Goal: Task Accomplishment & Management: Manage account settings

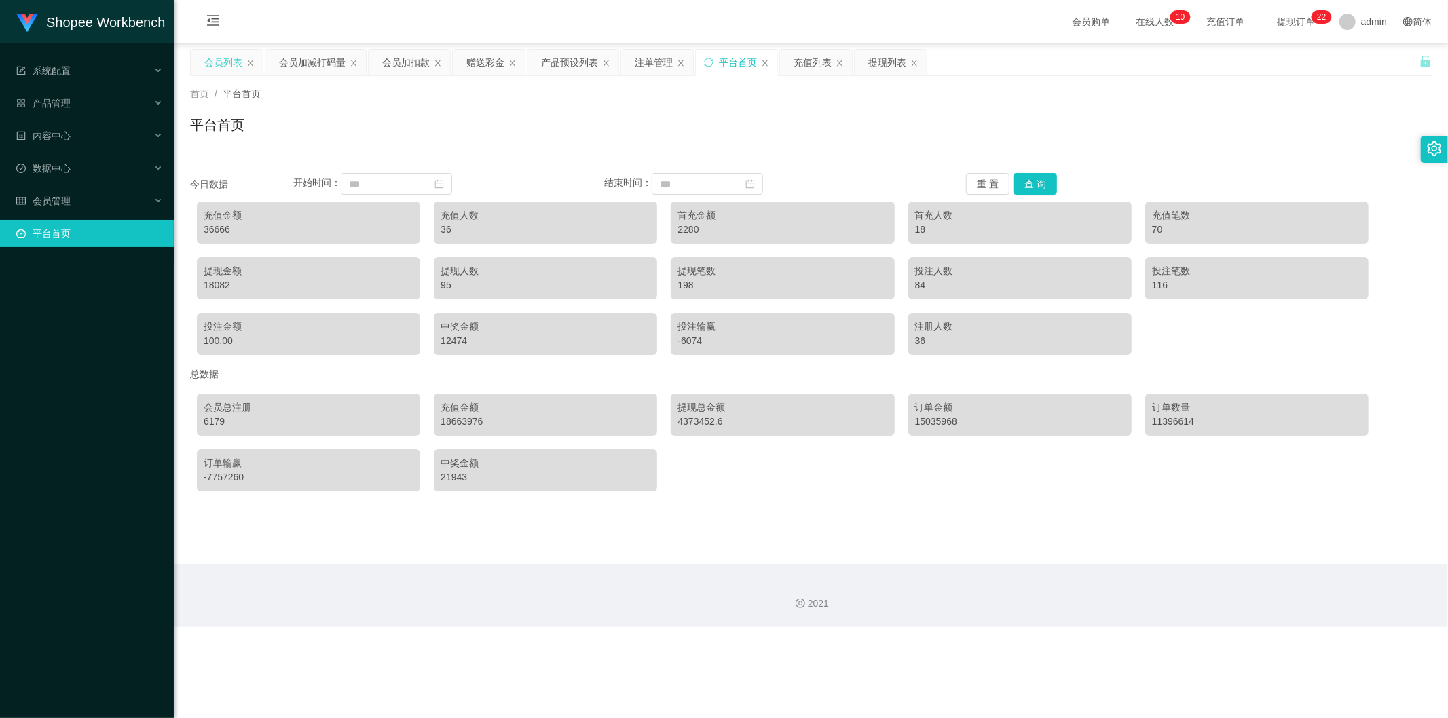
click at [219, 60] on div "会员列表" at bounding box center [223, 63] width 38 height 26
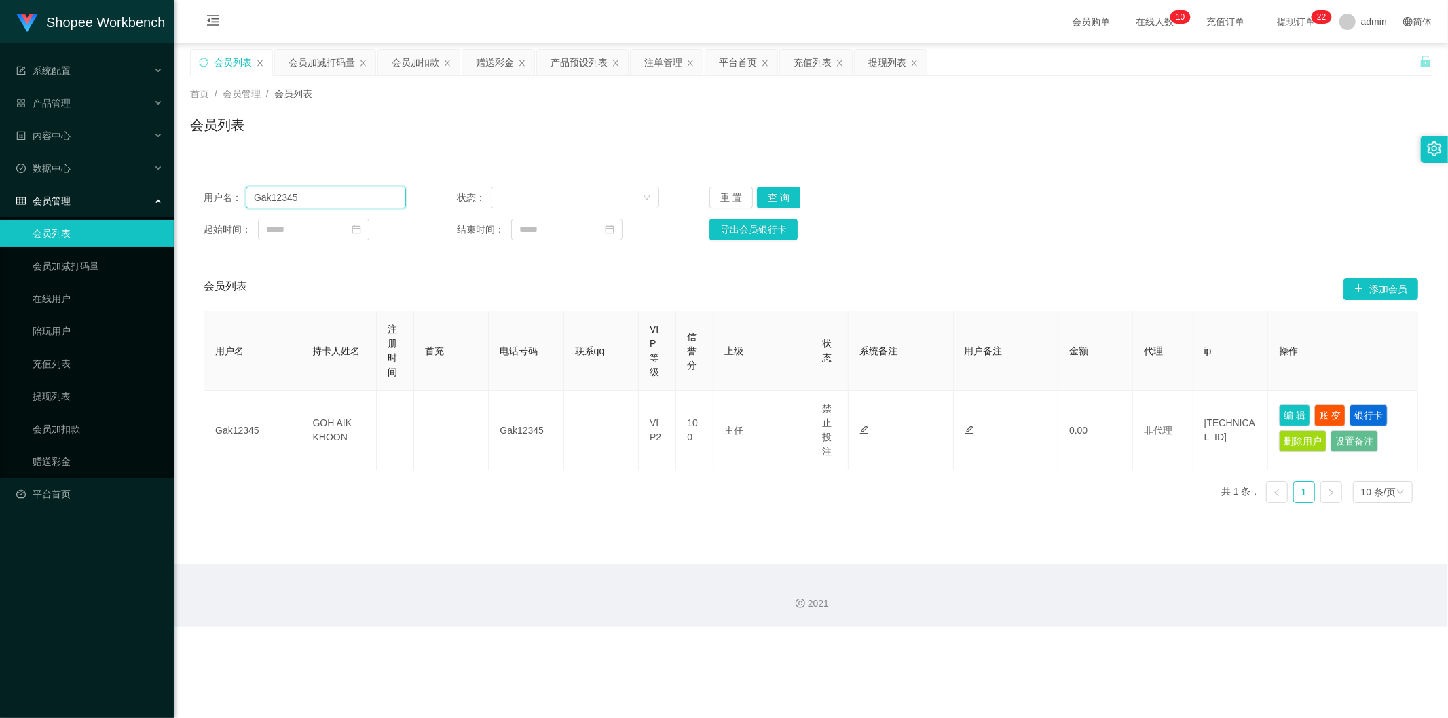
click at [316, 200] on input "Gak12345" at bounding box center [326, 198] width 160 height 22
paste input "Ong [PERSON_NAME]"
type input "Ong [PERSON_NAME]"
click at [774, 194] on button "查 询" at bounding box center [778, 198] width 43 height 22
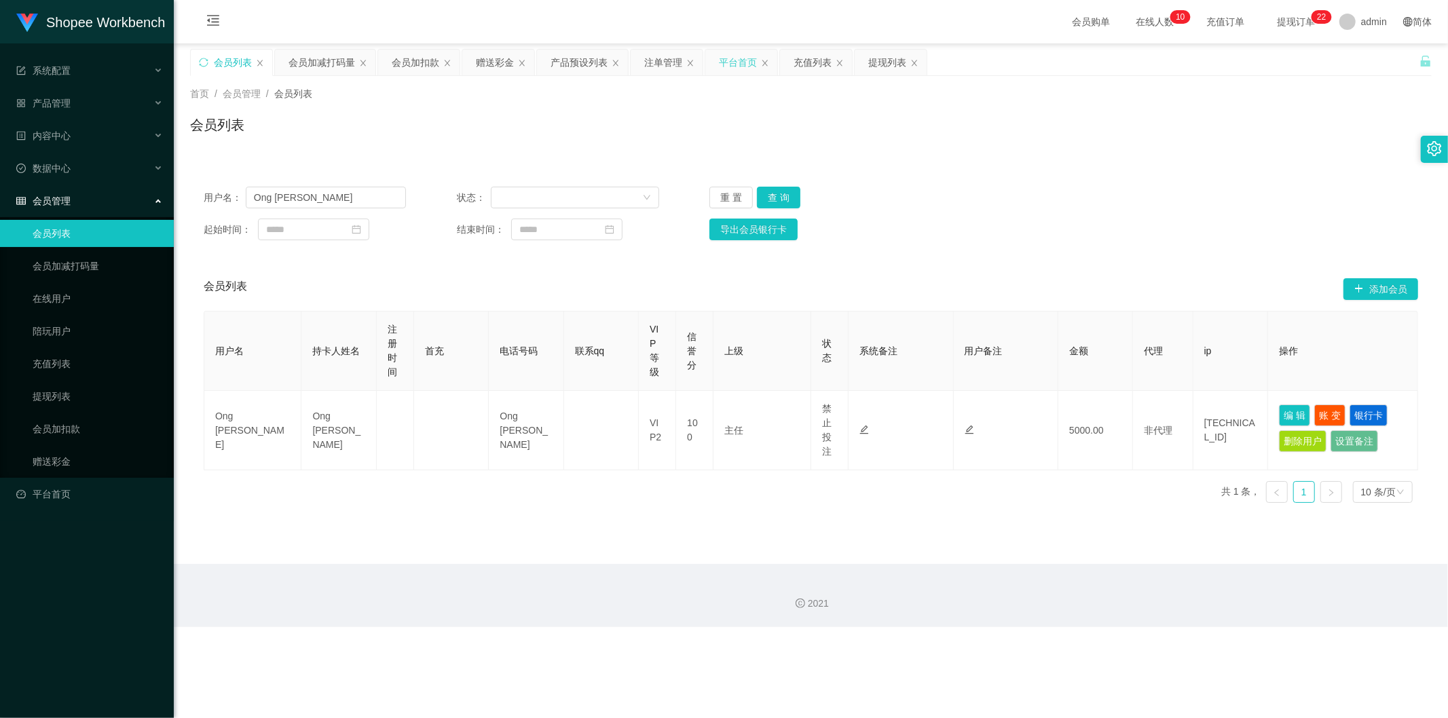
click at [747, 61] on div "平台首页" at bounding box center [738, 63] width 38 height 26
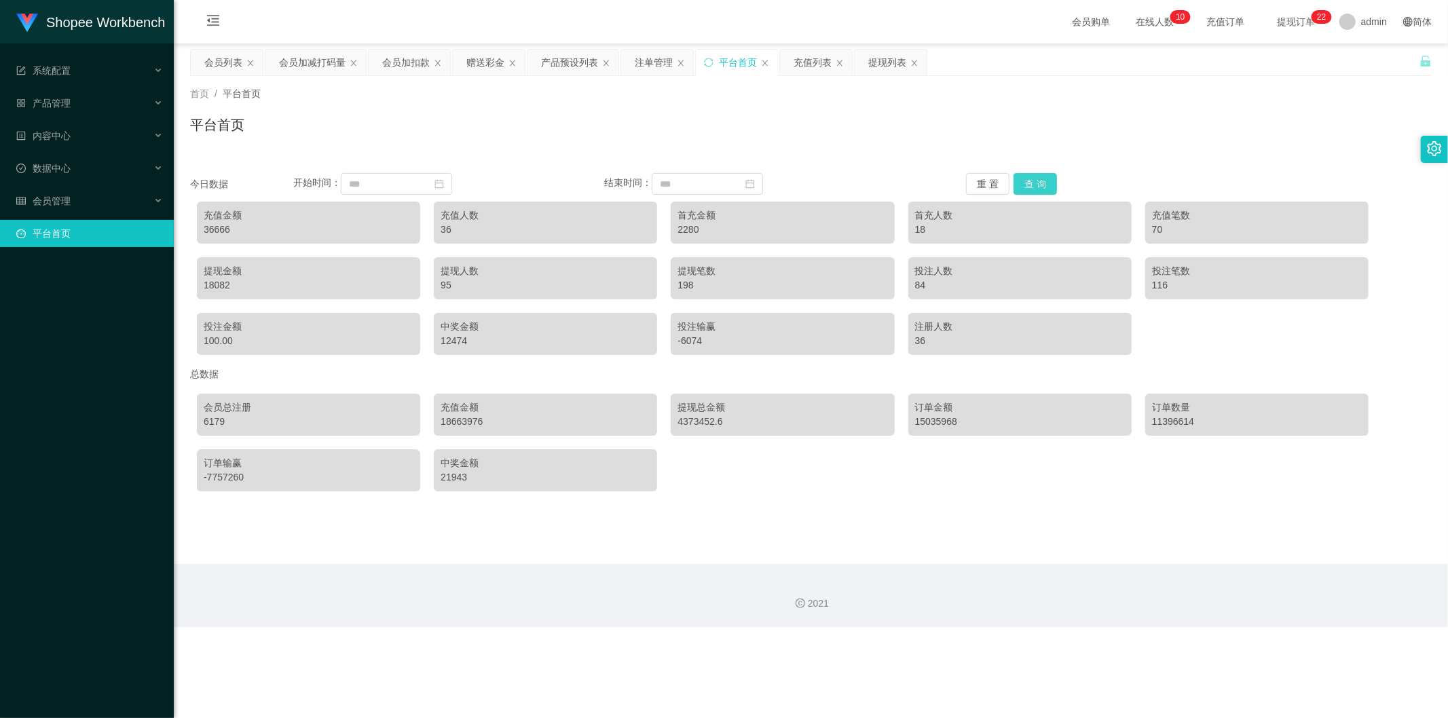
click at [1028, 180] on button "查 询" at bounding box center [1035, 184] width 43 height 22
click at [793, 69] on div "充值列表" at bounding box center [816, 63] width 72 height 26
click at [798, 61] on div "充值列表" at bounding box center [813, 63] width 38 height 26
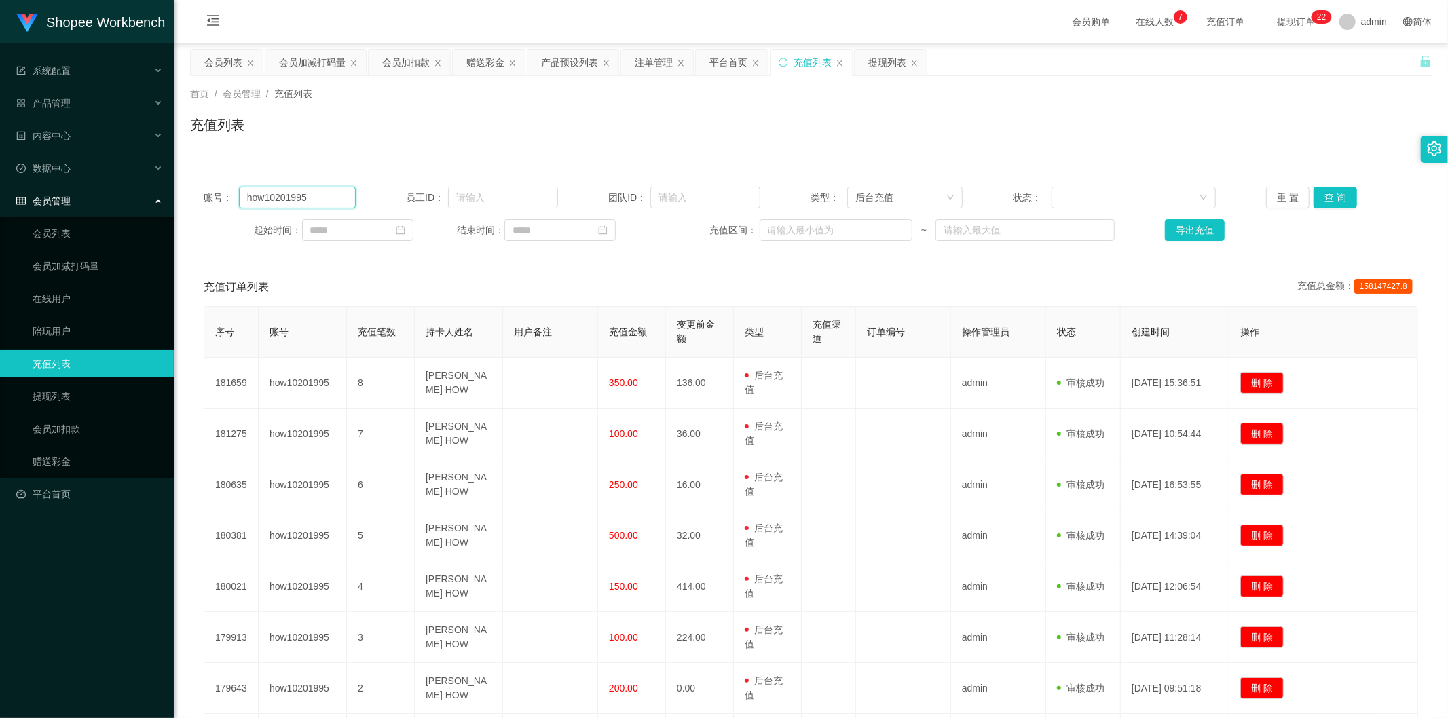
click at [329, 196] on input "how10201995" at bounding box center [297, 198] width 117 height 22
click at [1316, 205] on button "查 询" at bounding box center [1335, 198] width 43 height 22
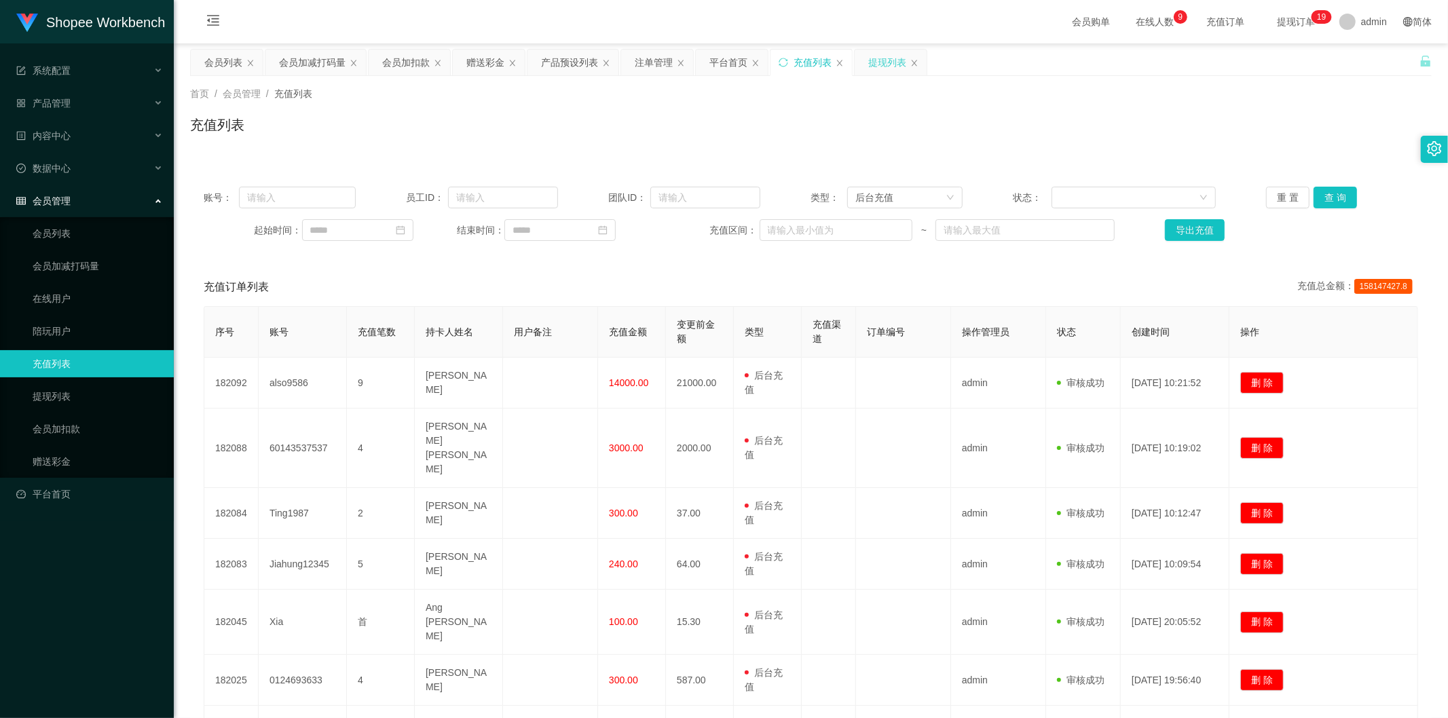
click at [879, 56] on div "提现列表" at bounding box center [887, 63] width 38 height 26
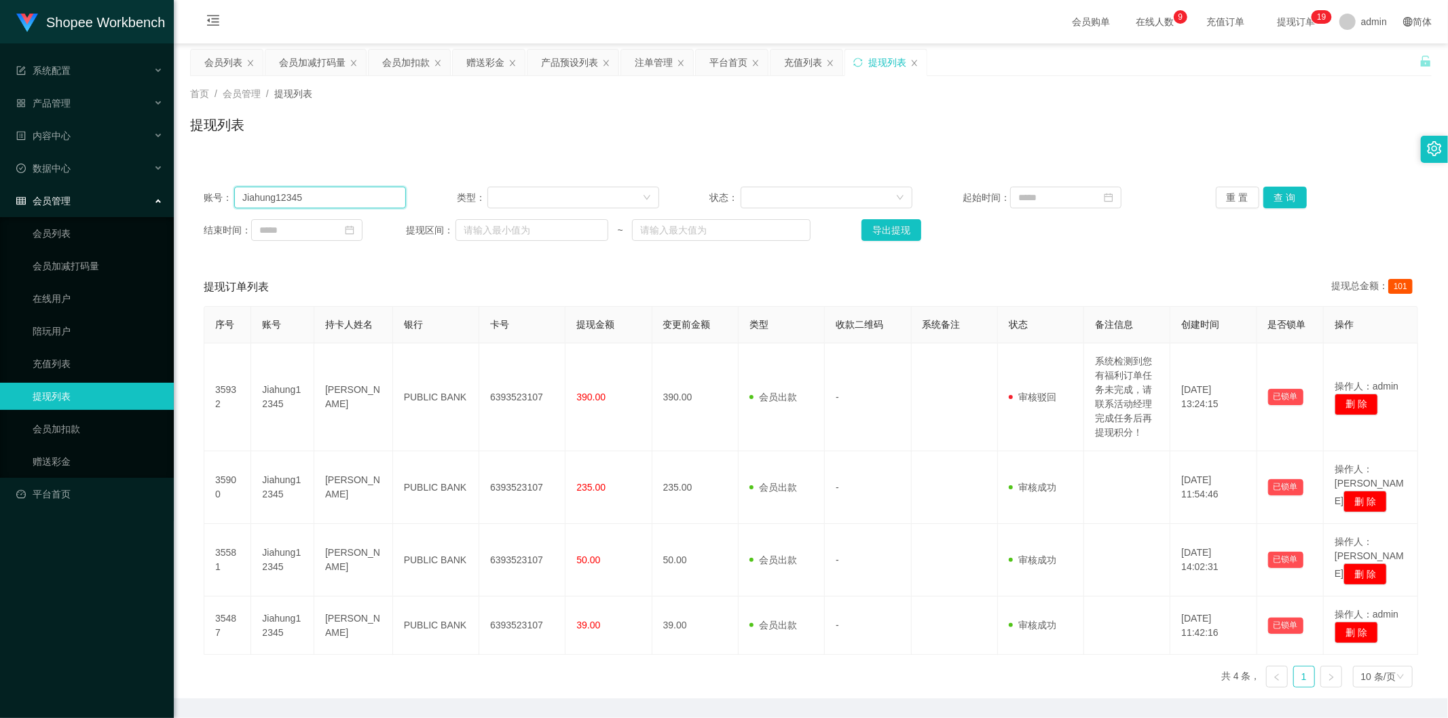
click at [392, 204] on input "Jiahung12345" at bounding box center [320, 198] width 172 height 22
paste input "also9586"
type input "also9586"
click at [1274, 193] on button "查 询" at bounding box center [1285, 198] width 43 height 22
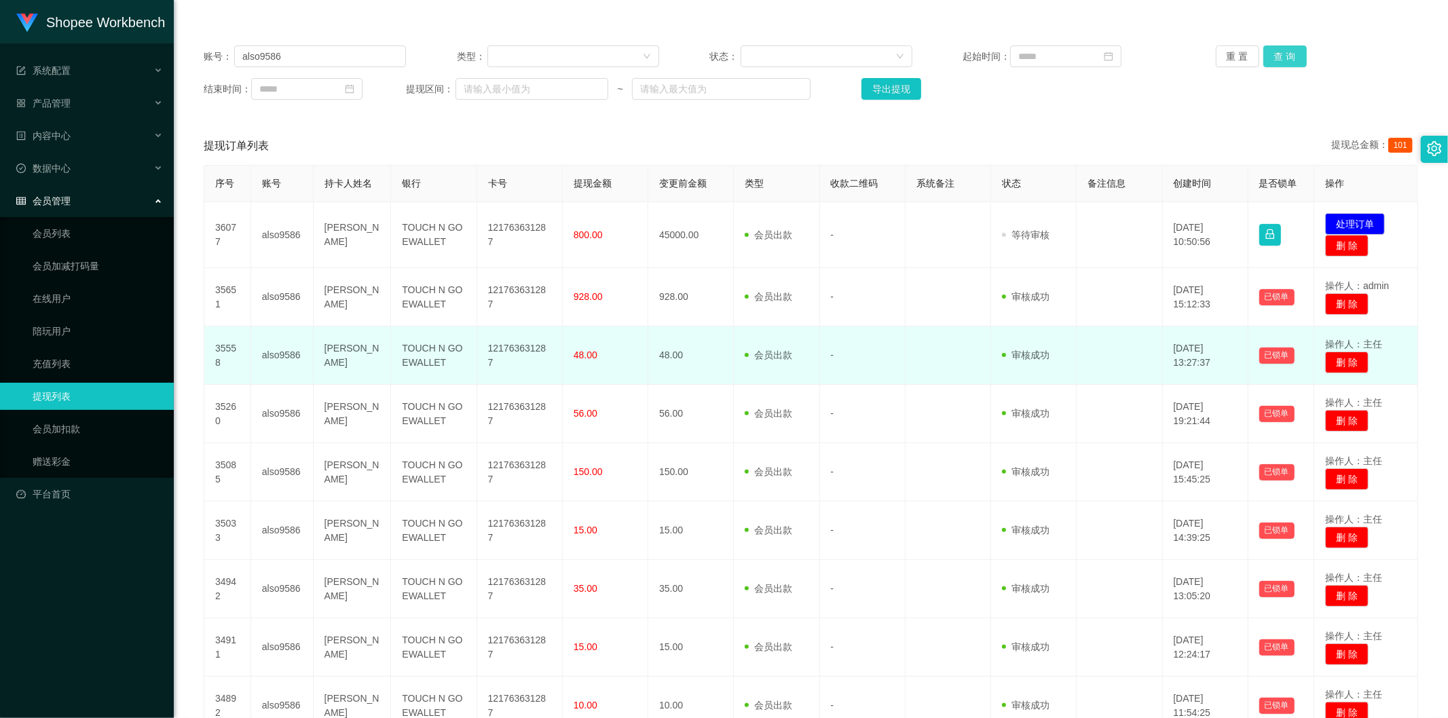
scroll to position [151, 0]
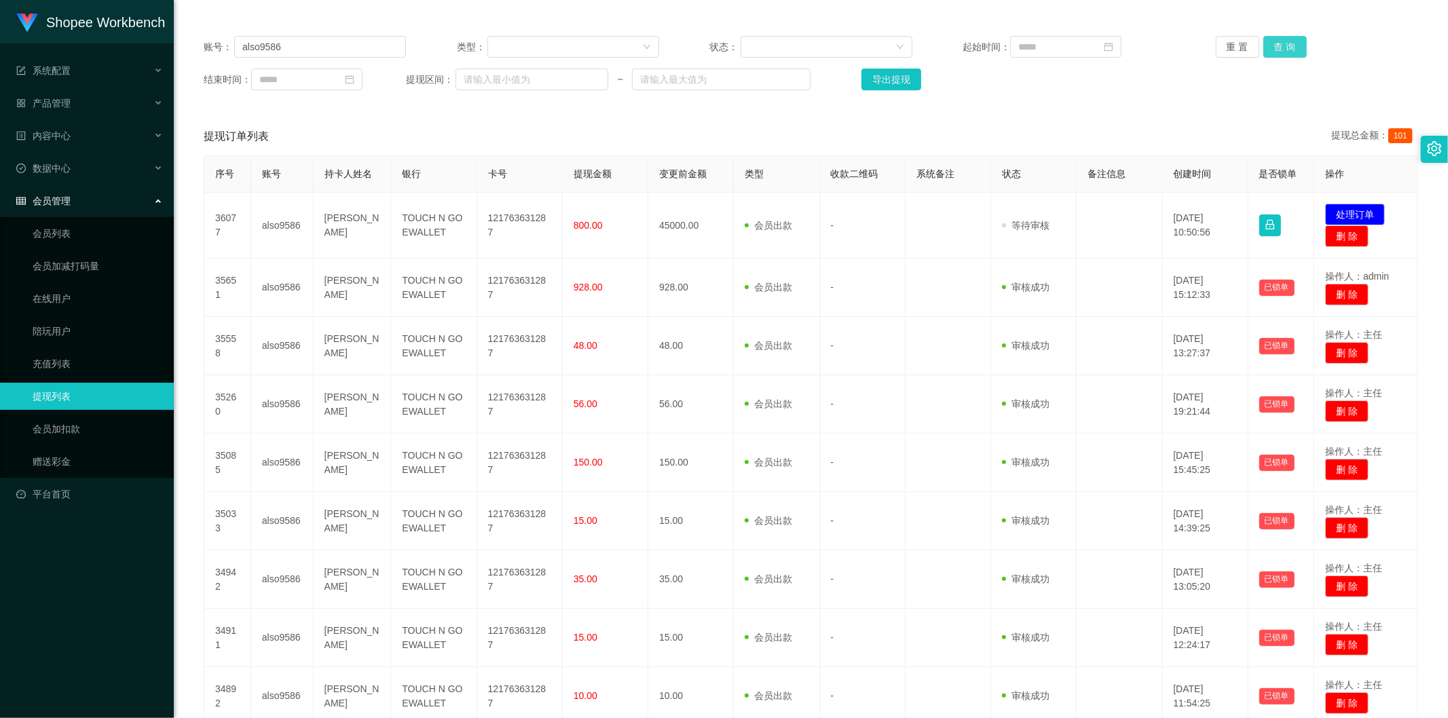
click at [1272, 45] on button "查 询" at bounding box center [1285, 47] width 43 height 22
click at [1272, 33] on div "账号： also9586 类型： 状态： 起始时间： 重 置 查 询 结束时间： 提现区间： ~ 导出提现" at bounding box center [811, 62] width 1242 height 81
click at [1277, 43] on button "查 询" at bounding box center [1285, 47] width 43 height 22
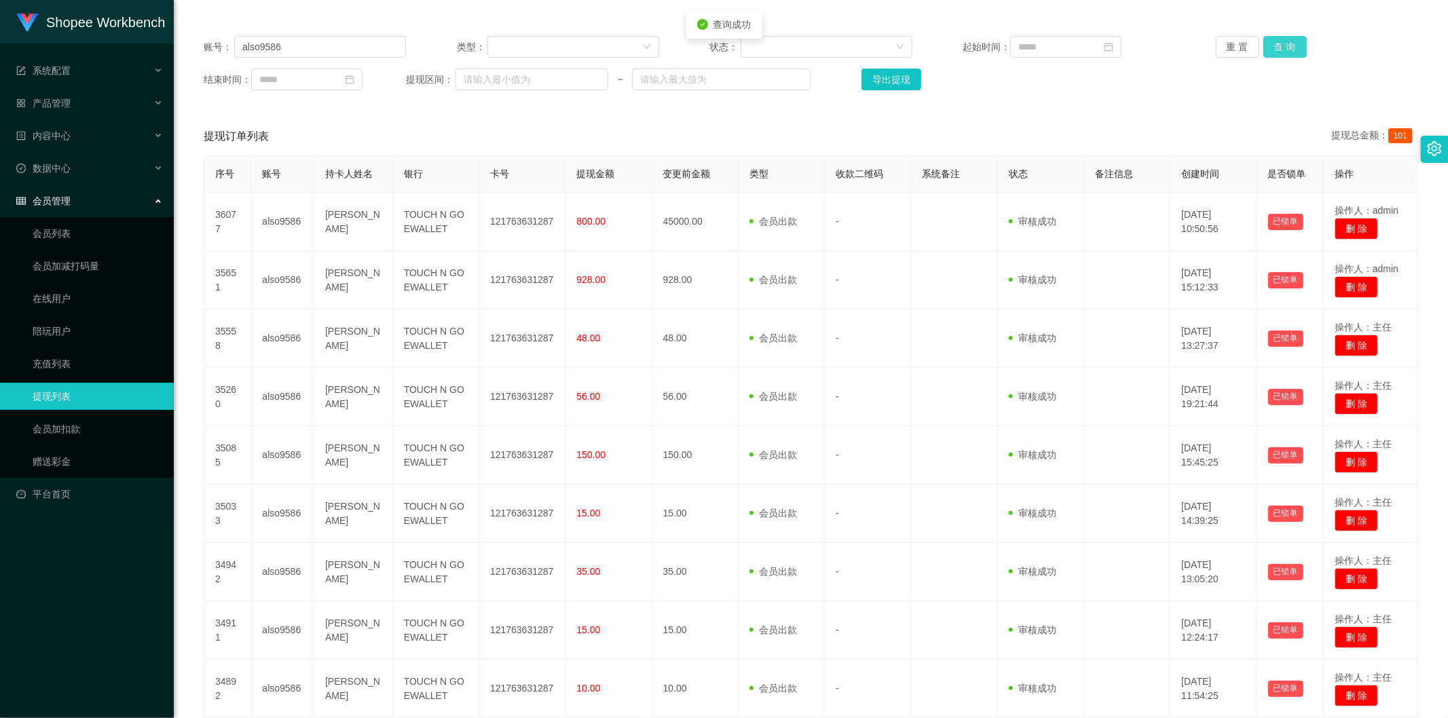
click at [1277, 43] on button "查 询" at bounding box center [1285, 47] width 43 height 22
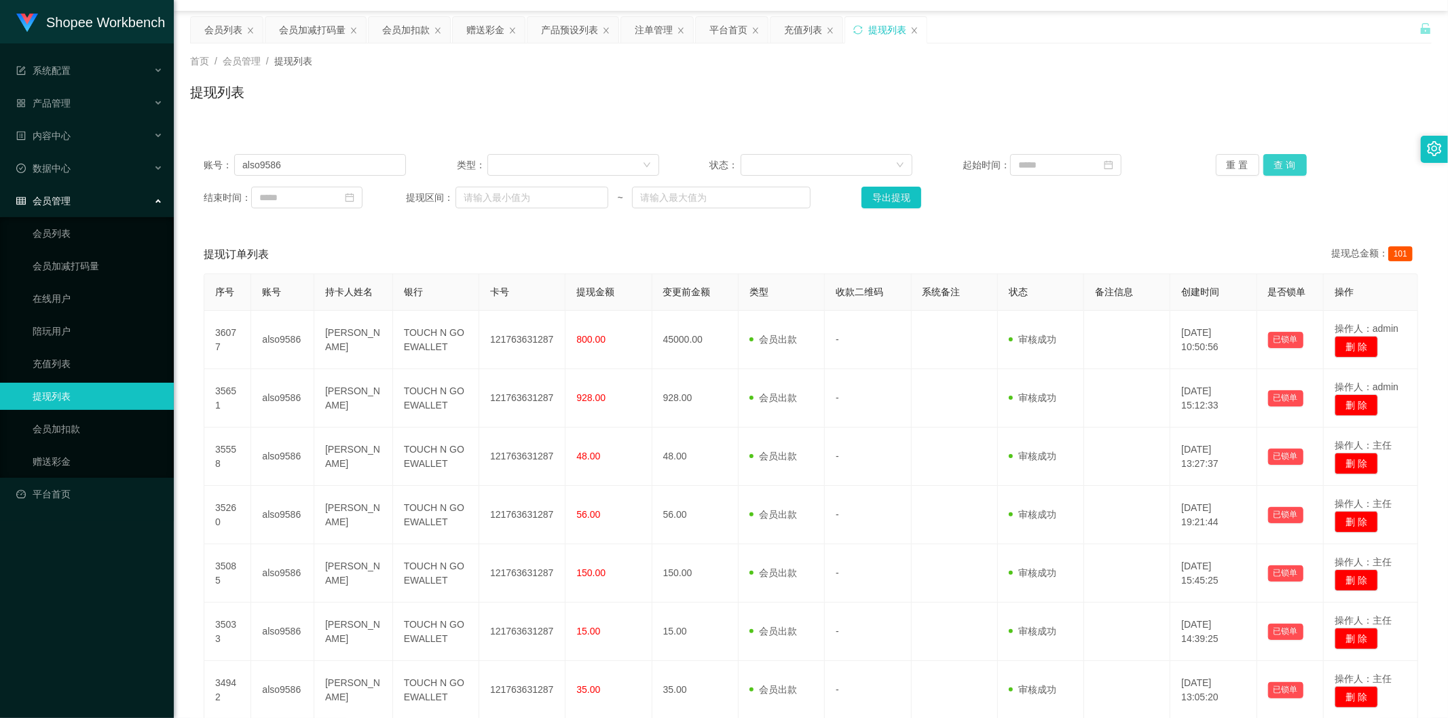
scroll to position [0, 0]
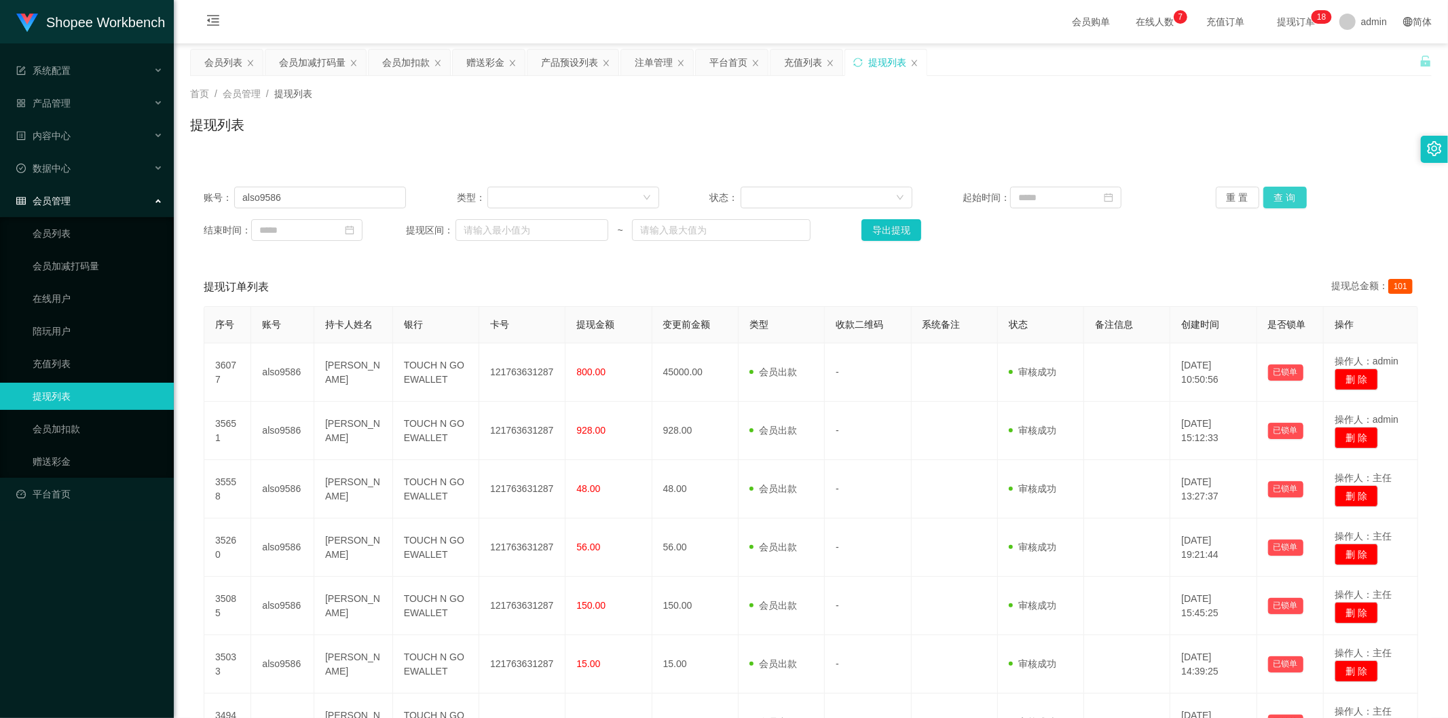
click at [1279, 197] on button "查 询" at bounding box center [1285, 198] width 43 height 22
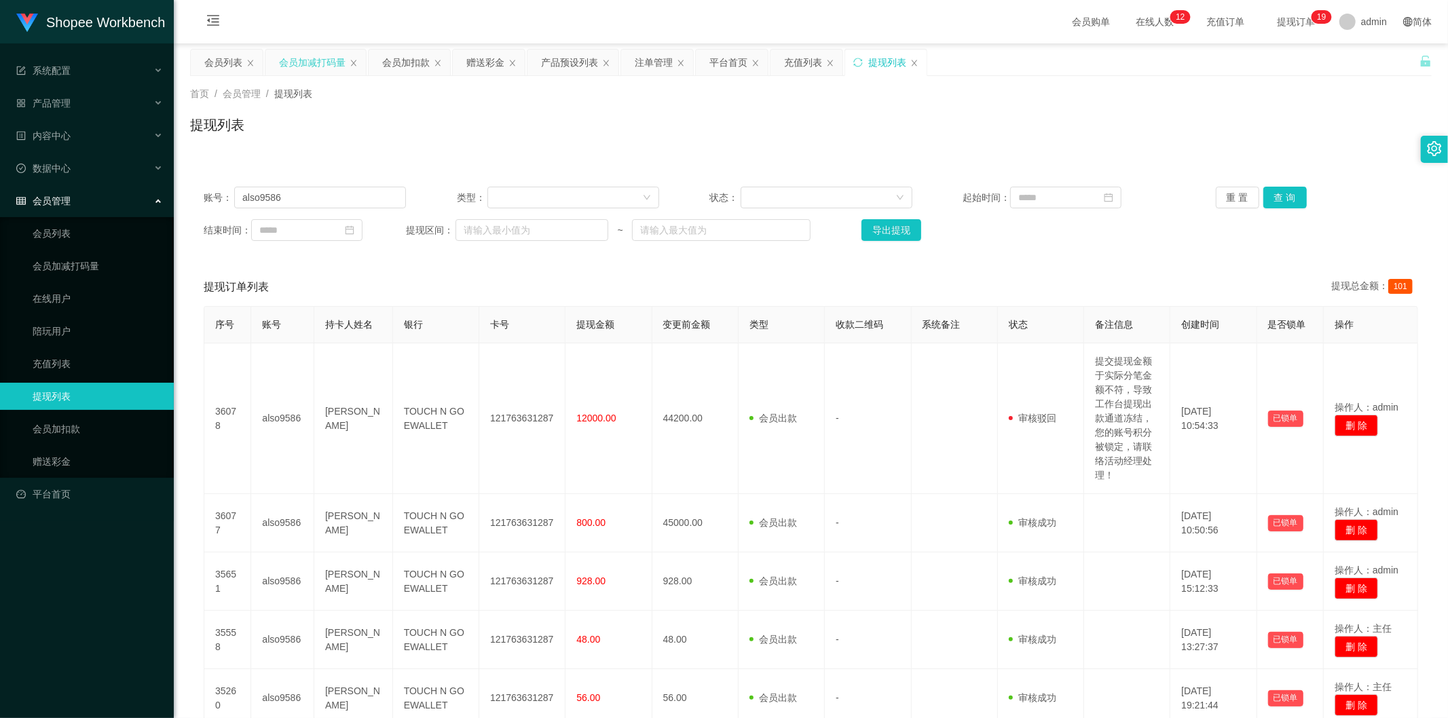
click at [308, 62] on div "会员加减打码量" at bounding box center [312, 63] width 67 height 26
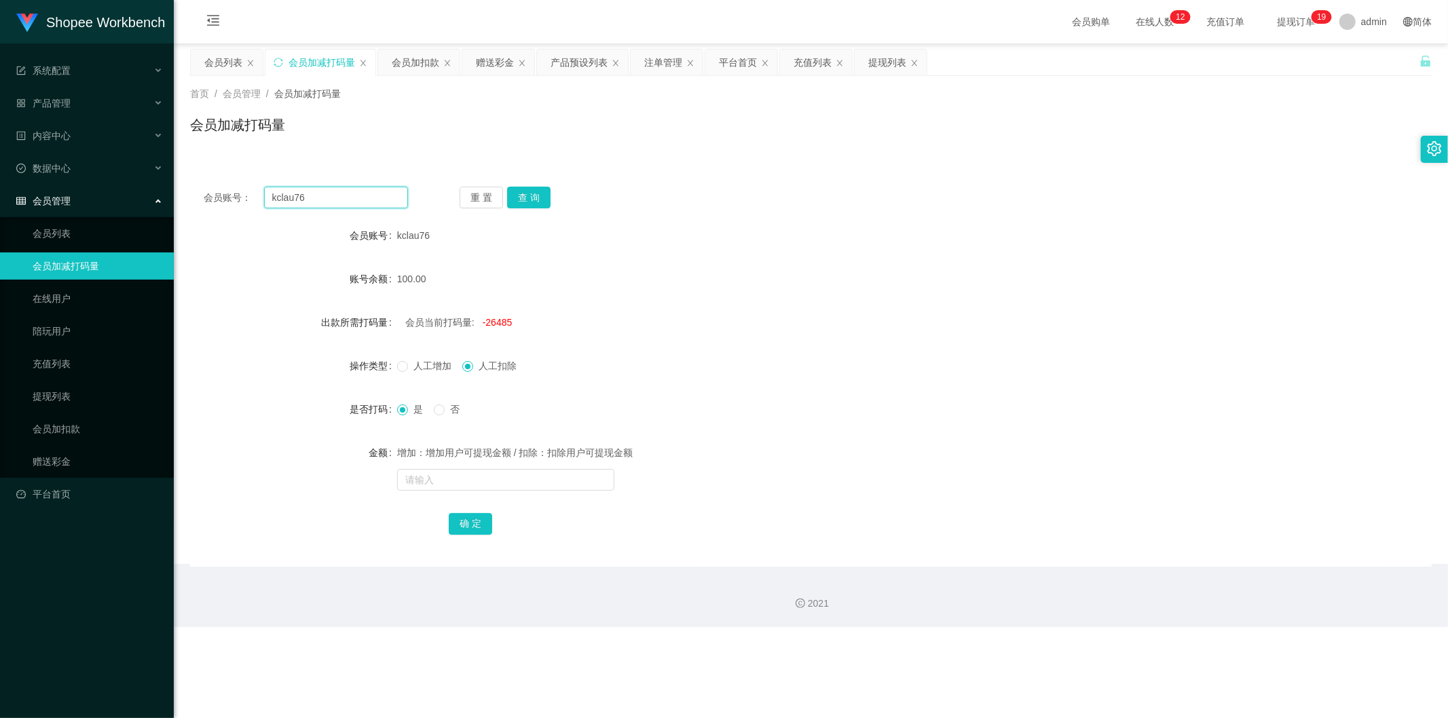
click at [335, 204] on input "kclau76" at bounding box center [336, 198] width 145 height 22
paste input "jayson9875"
type input "jayson9875"
click at [533, 204] on button "查 询" at bounding box center [528, 198] width 43 height 22
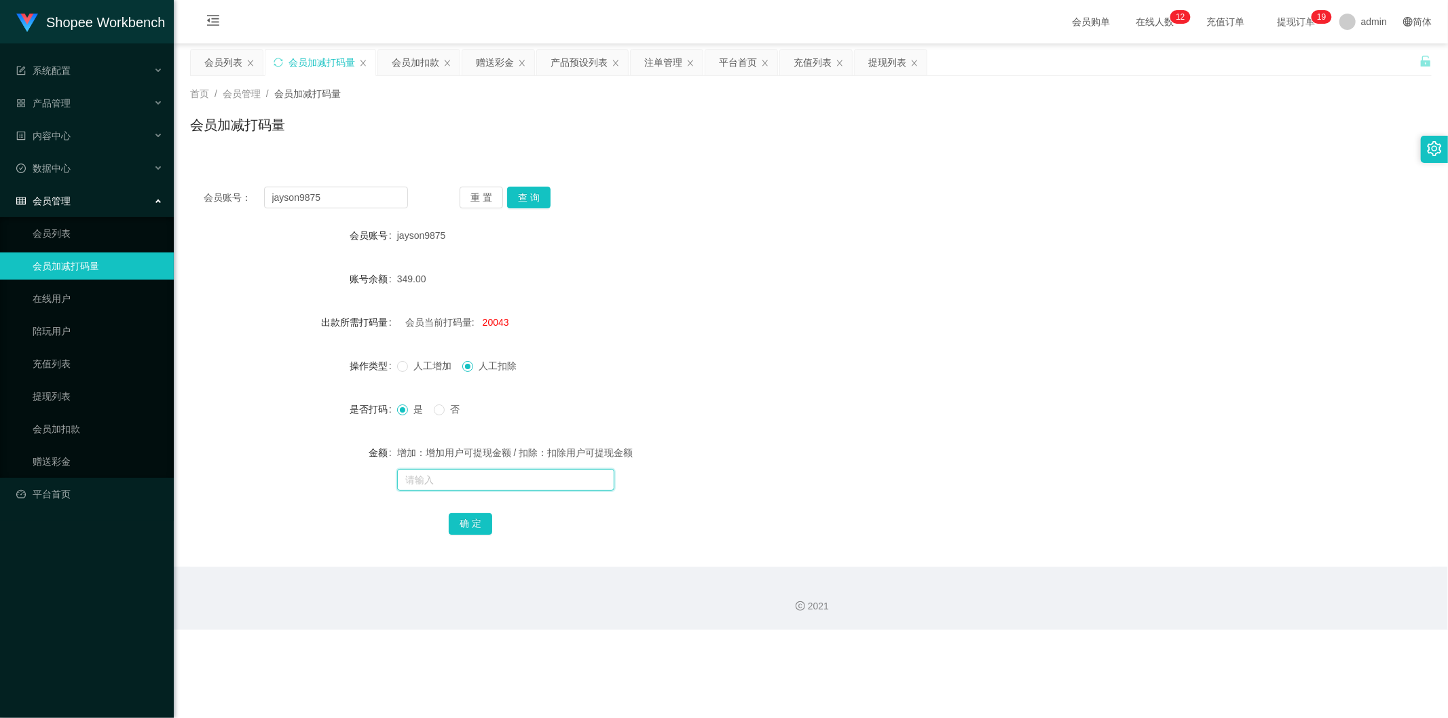
click at [430, 479] on input "text" at bounding box center [505, 480] width 217 height 22
type input "300000"
click at [467, 521] on button "确 定" at bounding box center [470, 524] width 43 height 22
click at [877, 63] on div "提现列表" at bounding box center [887, 63] width 38 height 26
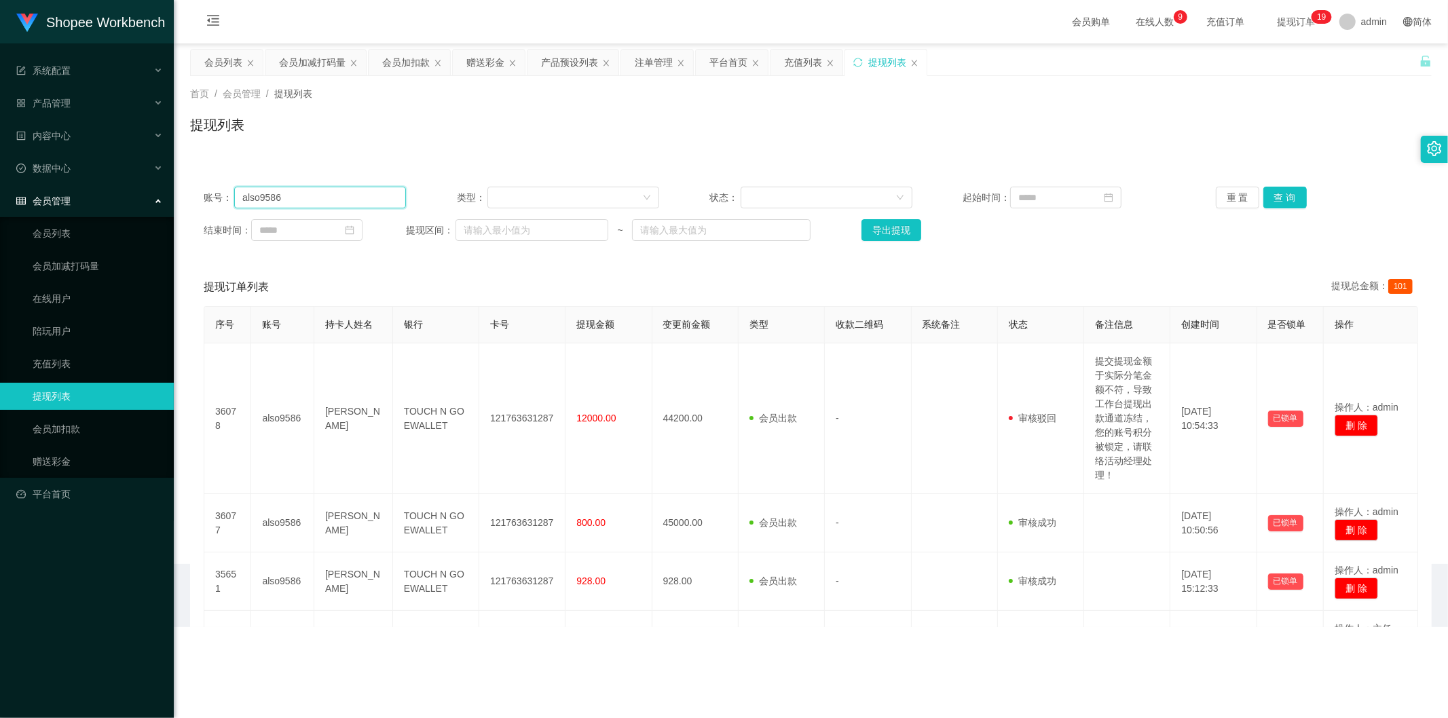
click at [356, 196] on input "also9586" at bounding box center [320, 198] width 172 height 22
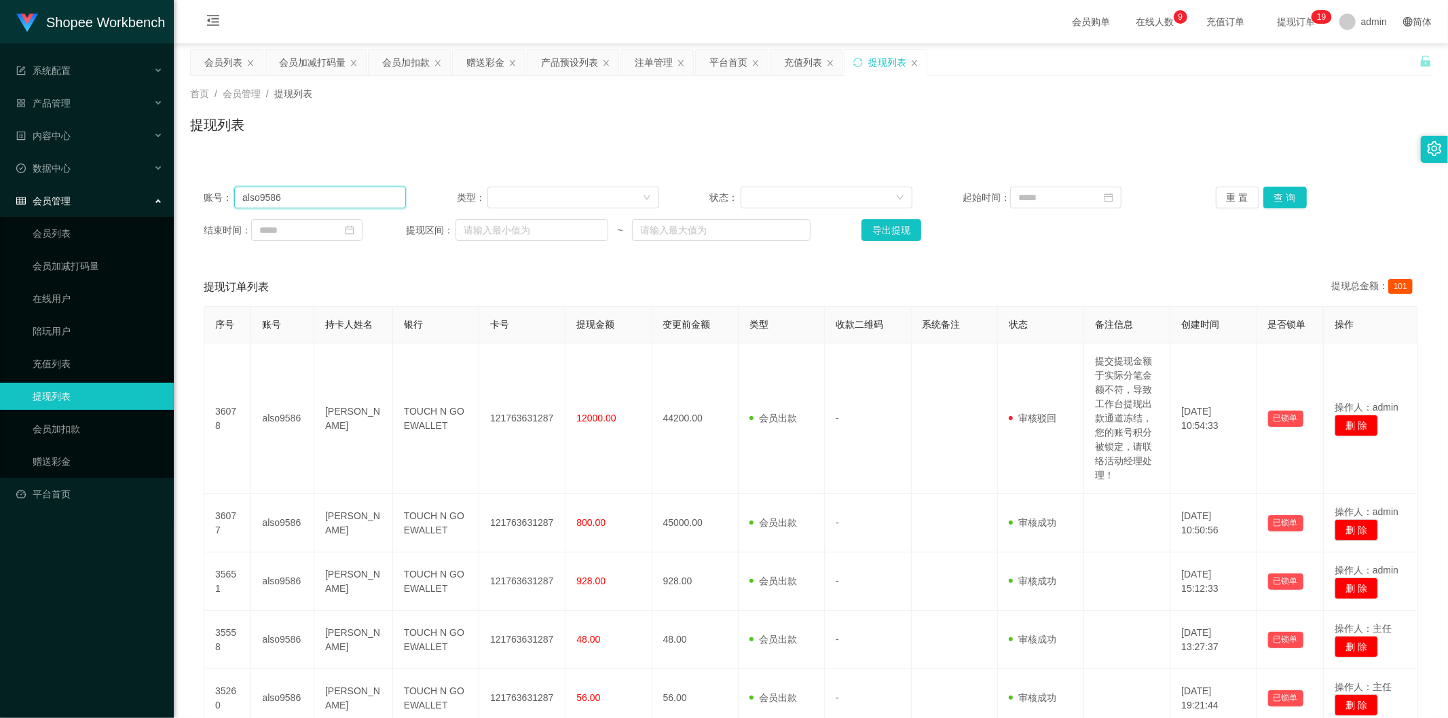
click at [356, 196] on input "also9586" at bounding box center [320, 198] width 172 height 22
paste input "JinJin"
type input "JinJin"
click at [1294, 188] on button "查 询" at bounding box center [1285, 198] width 43 height 22
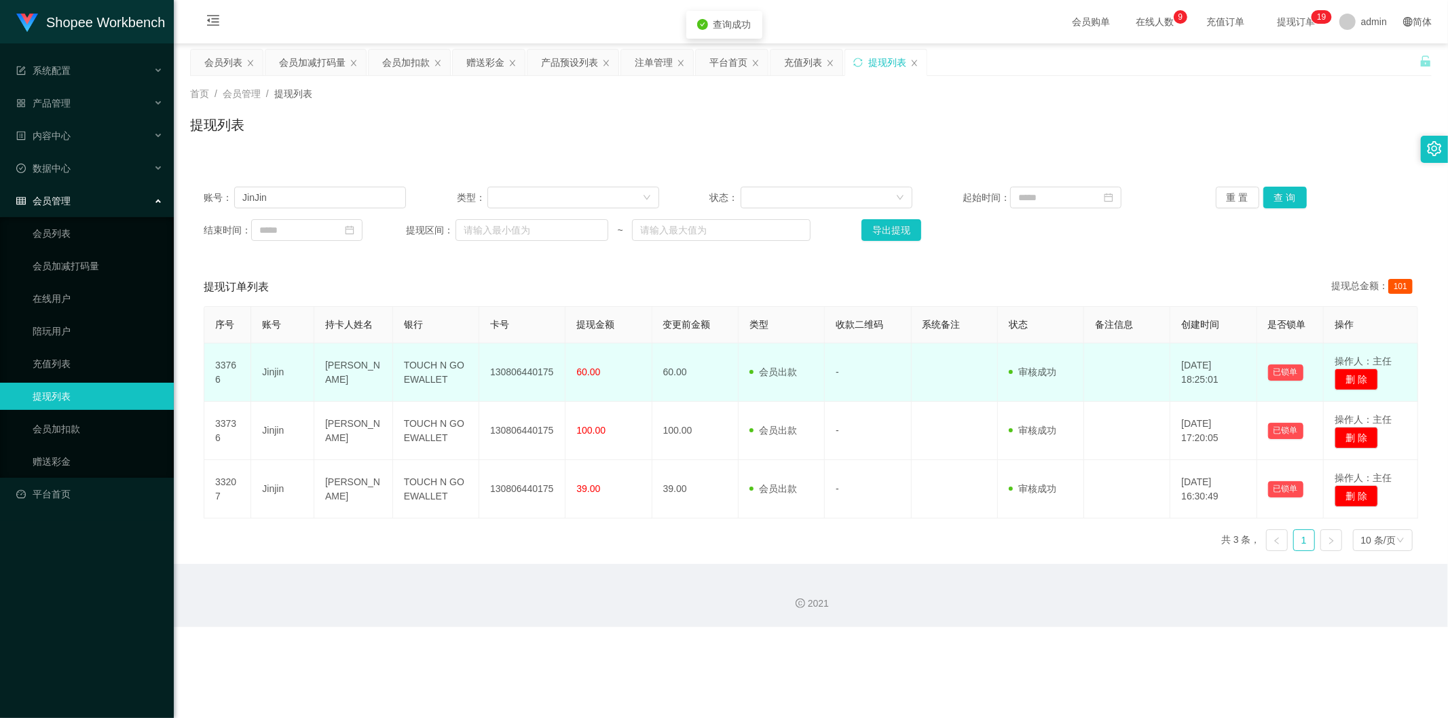
click at [535, 369] on td "130806440175" at bounding box center [522, 373] width 86 height 58
click at [533, 369] on td "130806440175" at bounding box center [522, 373] width 86 height 58
click at [531, 373] on td "130806440175" at bounding box center [522, 373] width 86 height 58
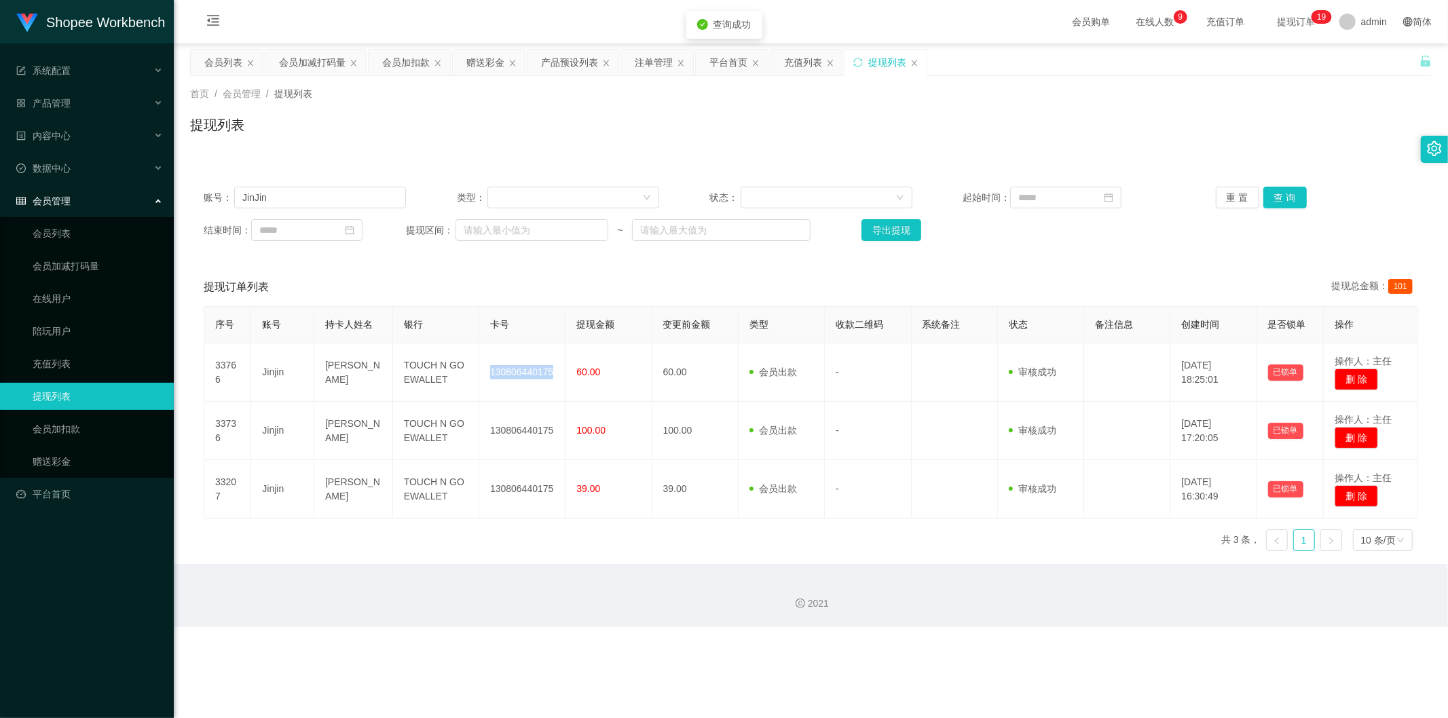
copy td "130806440175"
click at [295, 191] on input "JinJin" at bounding box center [320, 198] width 172 height 22
click at [221, 68] on div "会员列表" at bounding box center [223, 63] width 38 height 26
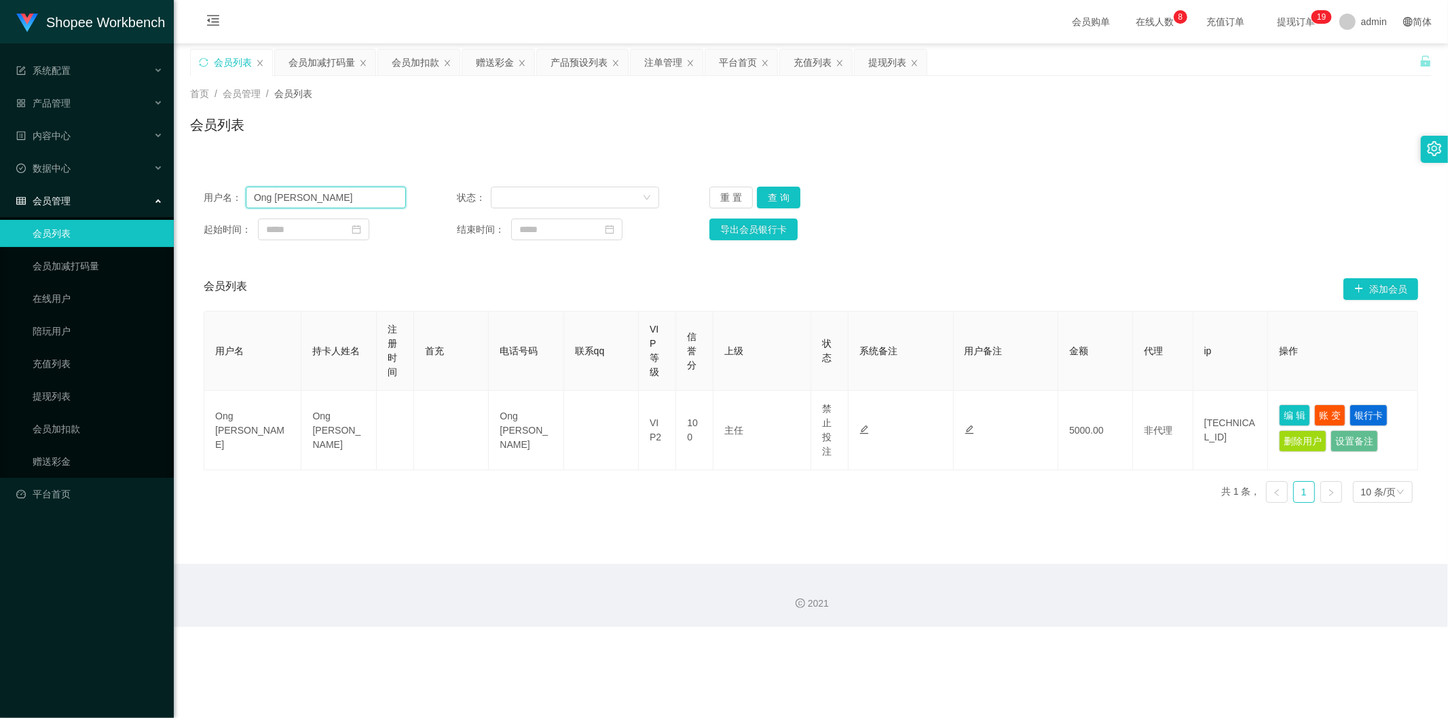
click at [333, 191] on input "Ong [PERSON_NAME]" at bounding box center [326, 198] width 160 height 22
click at [763, 197] on button "查 询" at bounding box center [778, 198] width 43 height 22
click at [348, 201] on input "Ong [PERSON_NAME]" at bounding box center [326, 198] width 160 height 22
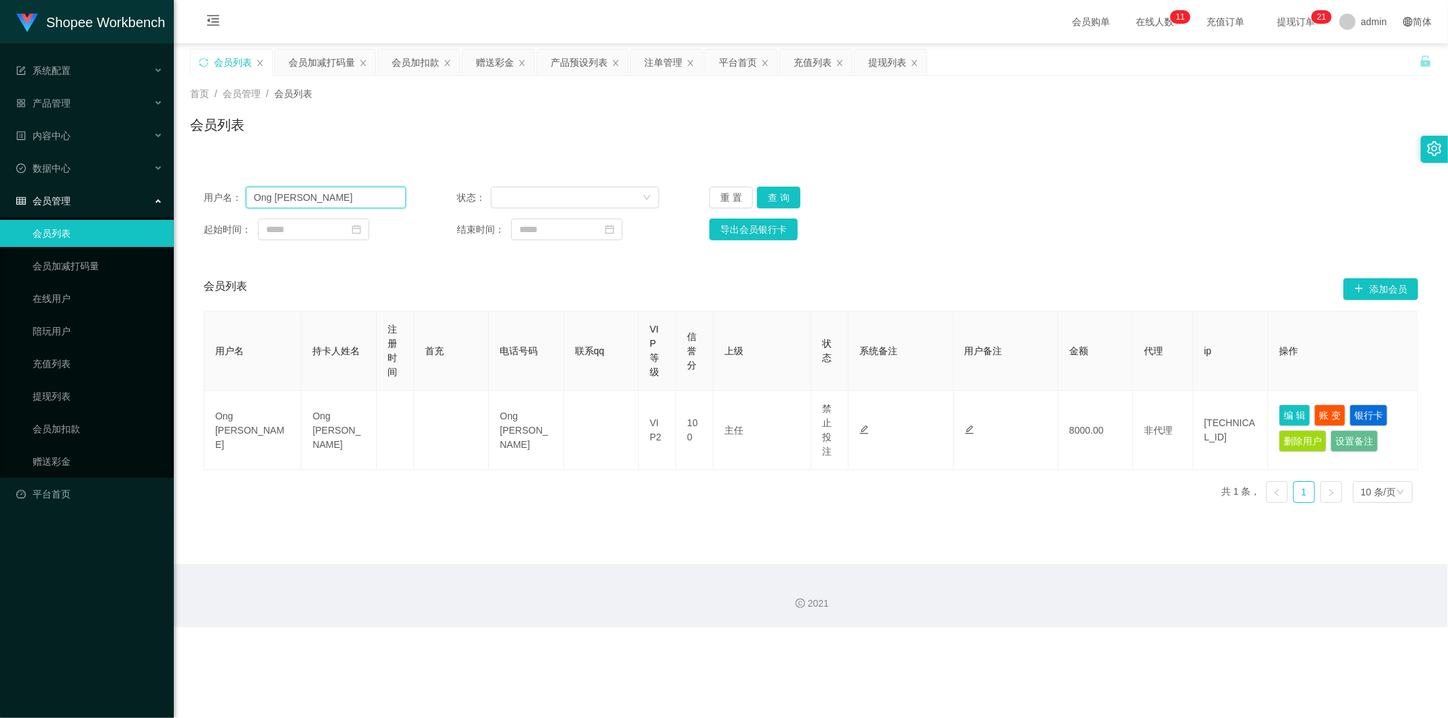
click at [348, 201] on input "Ong [PERSON_NAME]" at bounding box center [326, 198] width 160 height 22
paste input "Lai"
click at [772, 194] on button "查 询" at bounding box center [778, 198] width 43 height 22
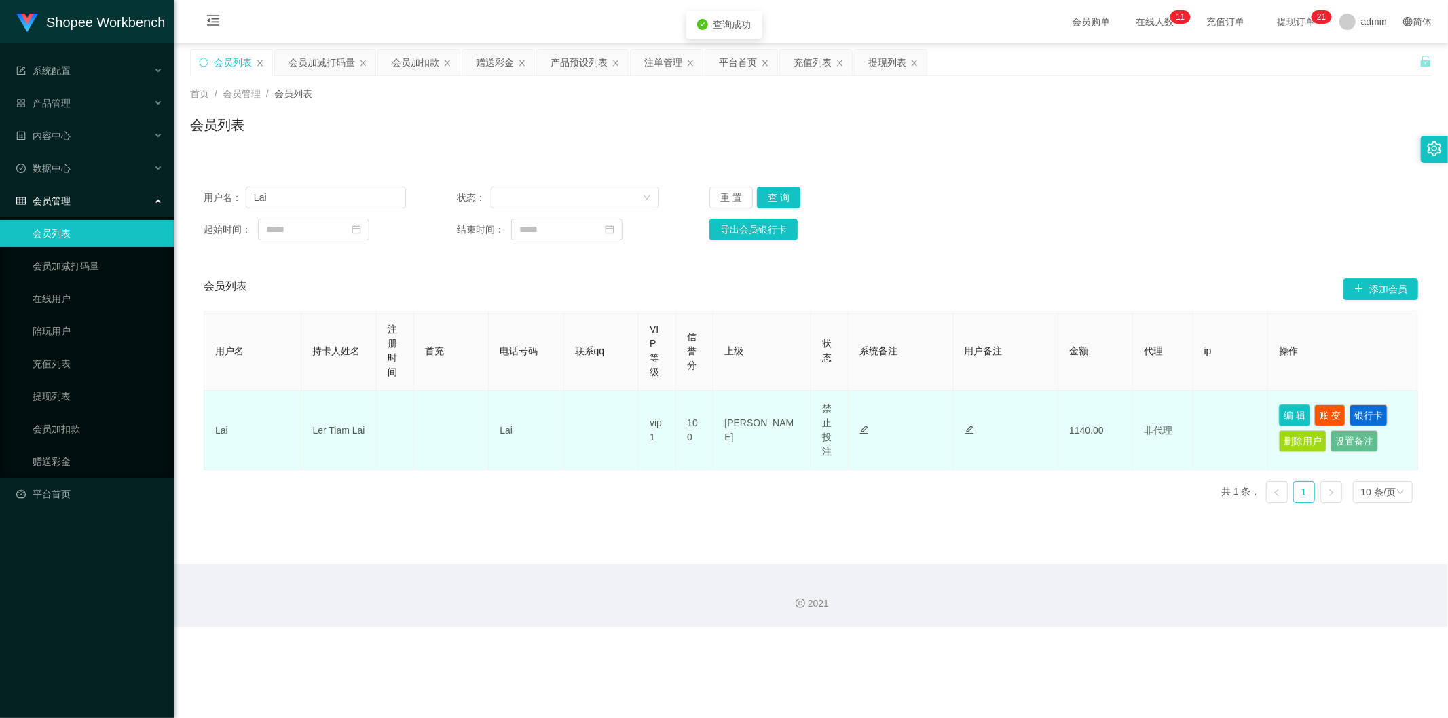
click at [1279, 413] on button "编 辑" at bounding box center [1294, 416] width 31 height 22
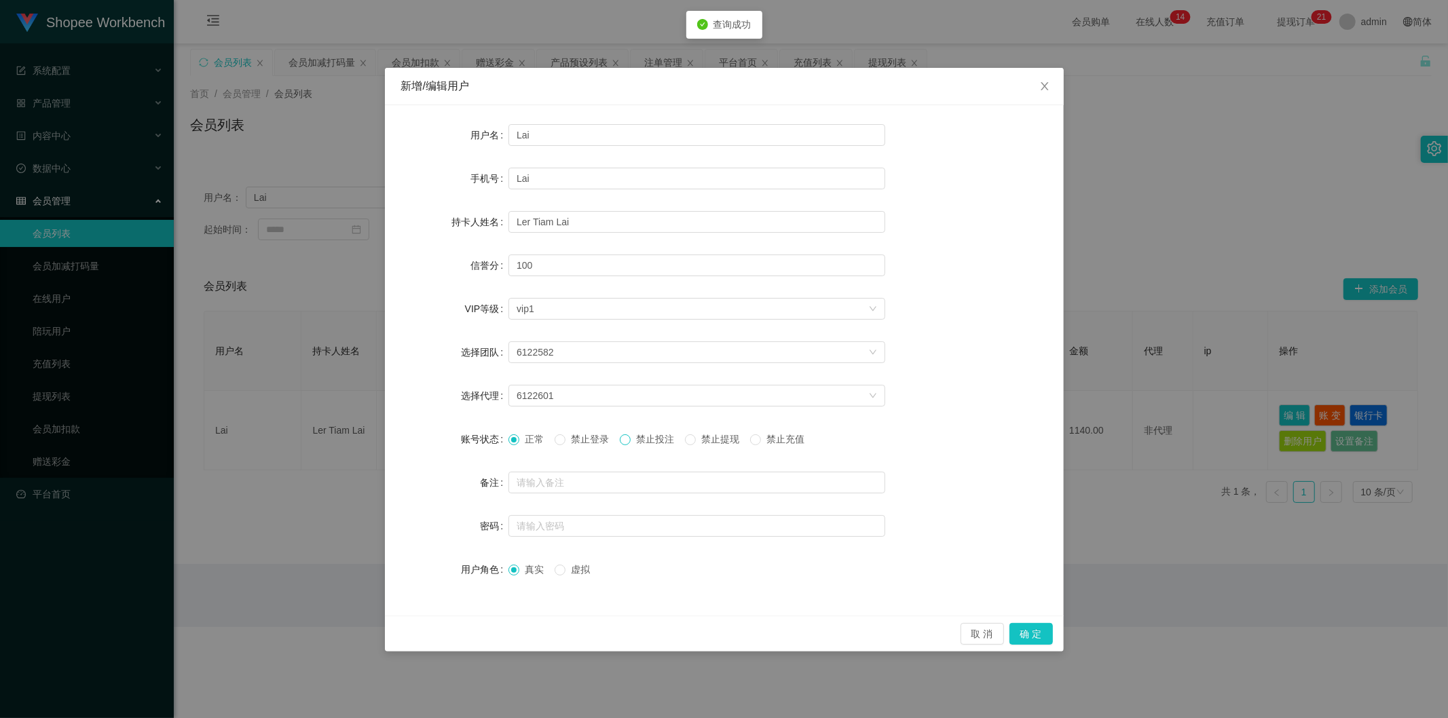
click at [631, 442] on span at bounding box center [625, 440] width 11 height 11
click at [604, 356] on div "6122582" at bounding box center [693, 352] width 352 height 20
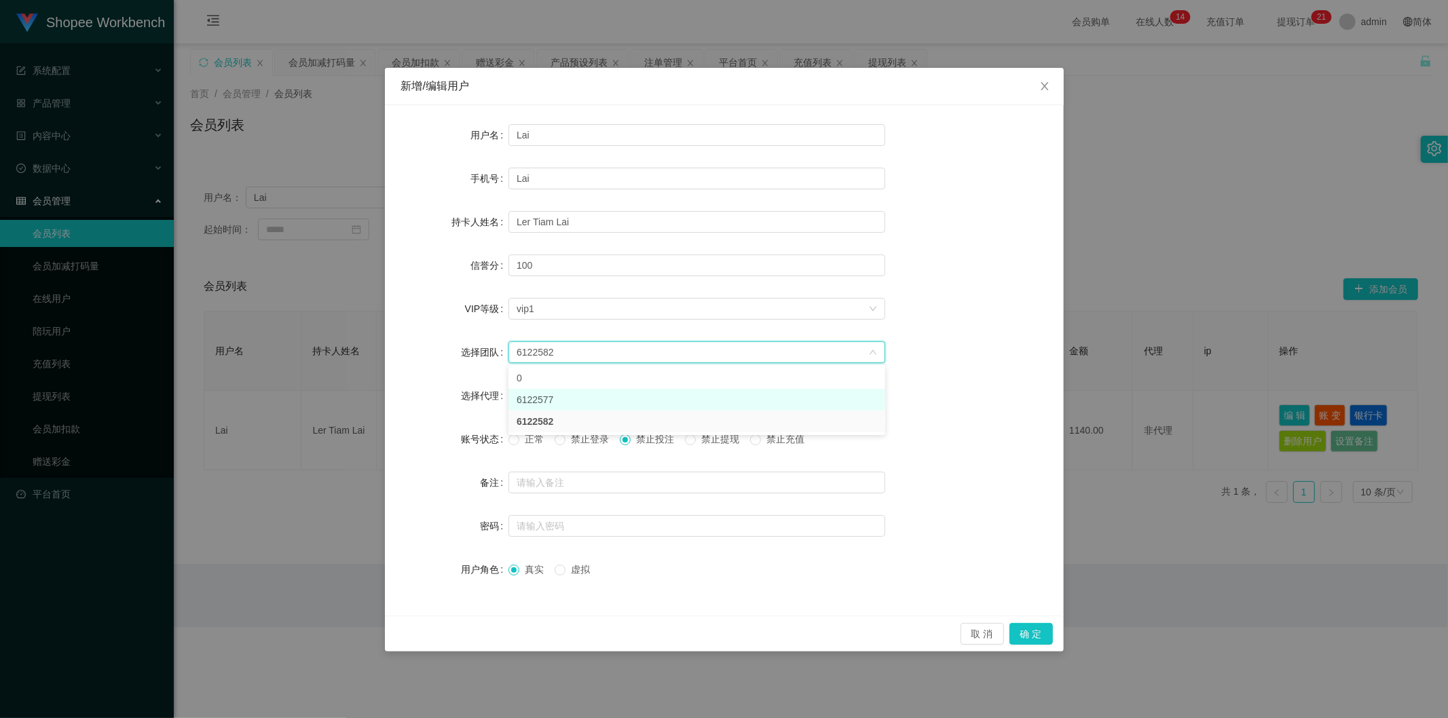
click at [581, 390] on li "6122577" at bounding box center [697, 400] width 377 height 22
click at [598, 352] on div "6122577" at bounding box center [693, 352] width 352 height 20
click at [576, 415] on li "6122582" at bounding box center [697, 422] width 377 height 22
click at [576, 397] on div "6122601" at bounding box center [693, 396] width 352 height 20
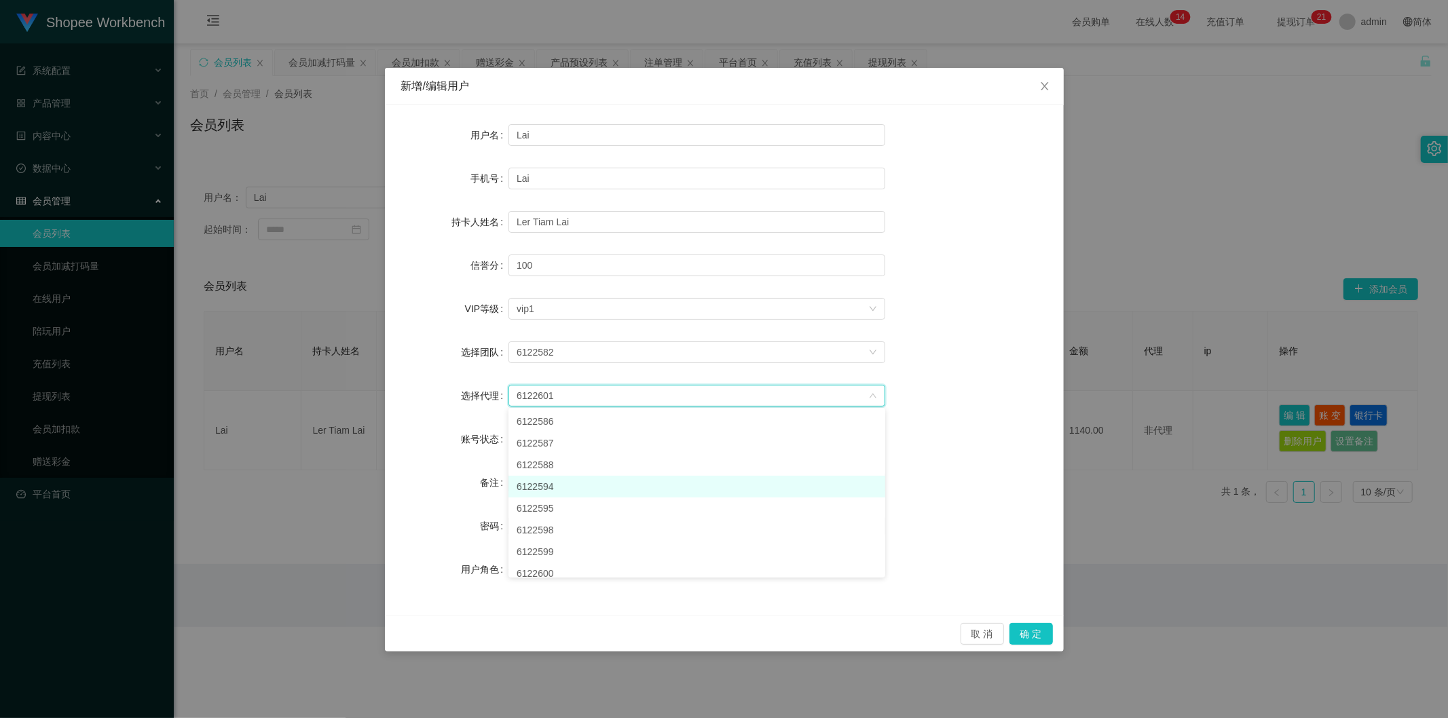
scroll to position [24, 0]
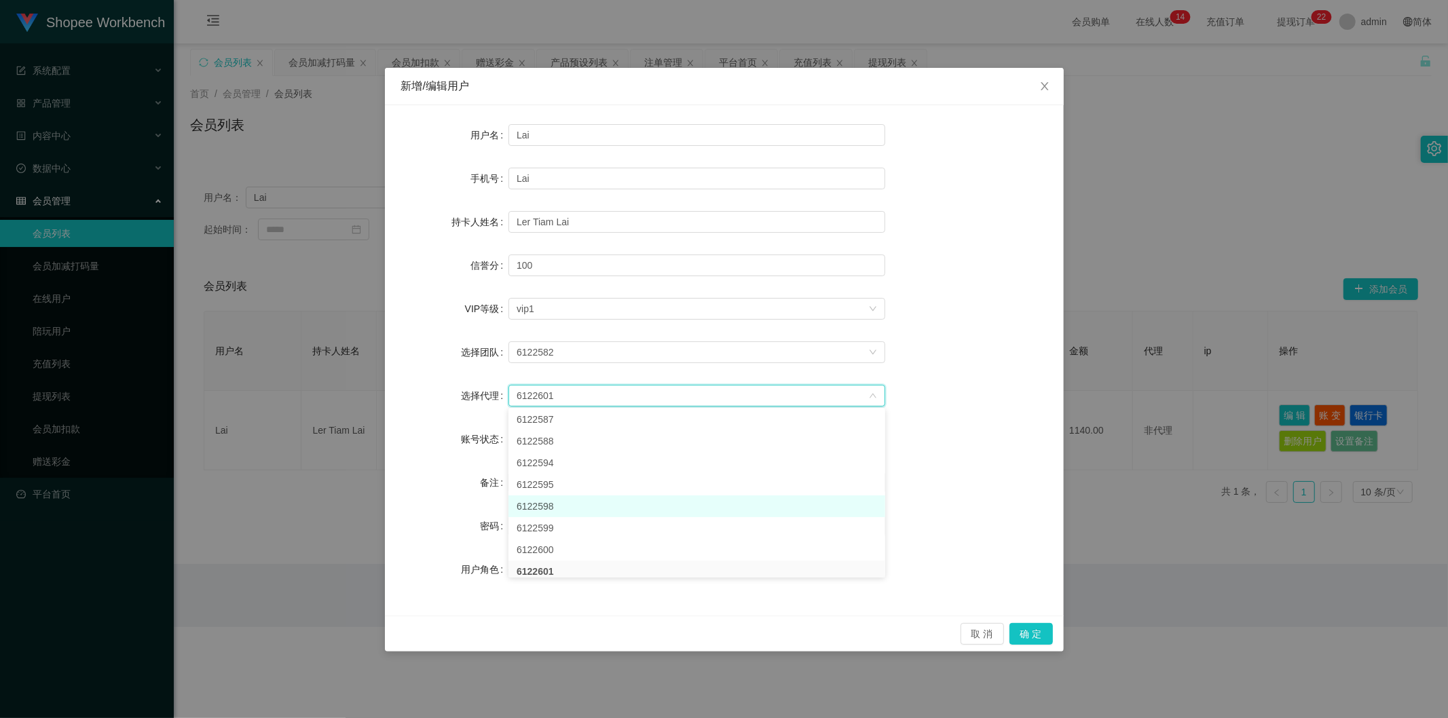
click at [557, 503] on li "6122598" at bounding box center [697, 507] width 377 height 22
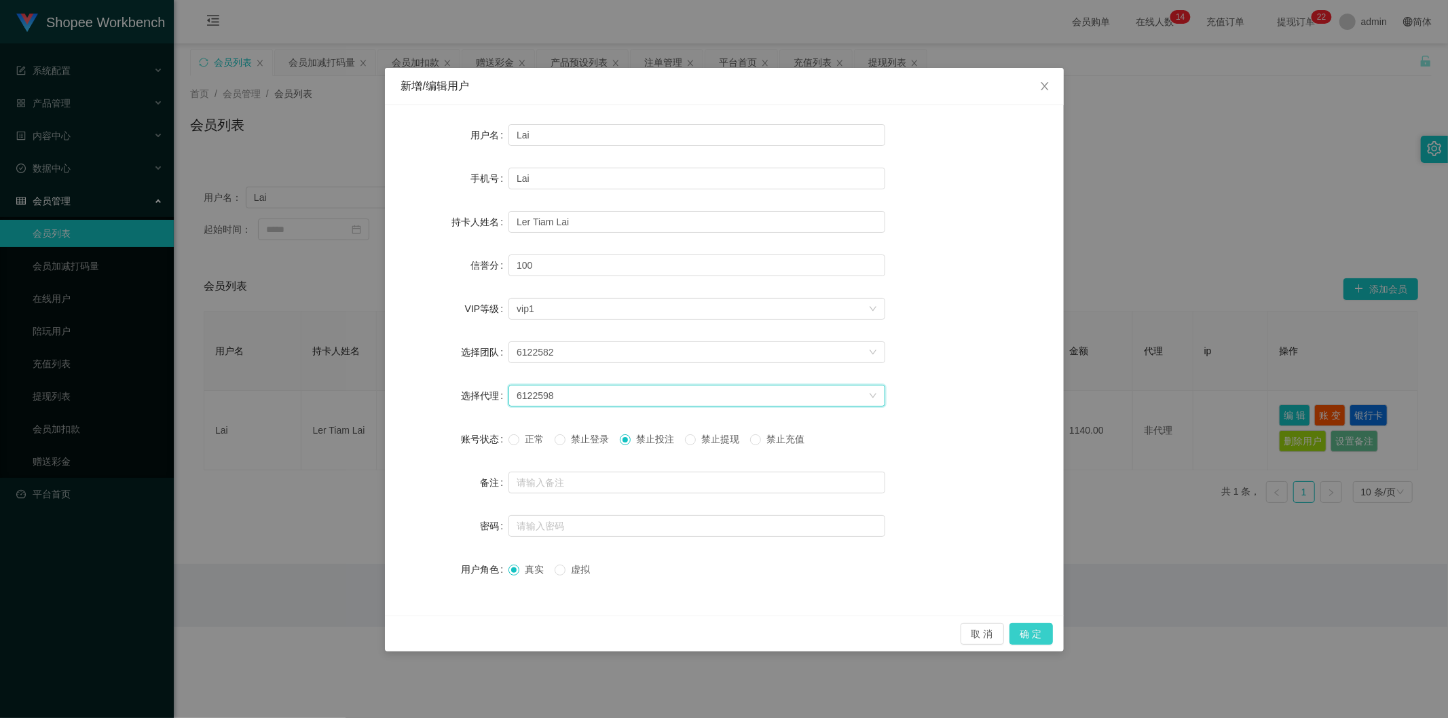
click at [1027, 634] on button "确 定" at bounding box center [1031, 634] width 43 height 22
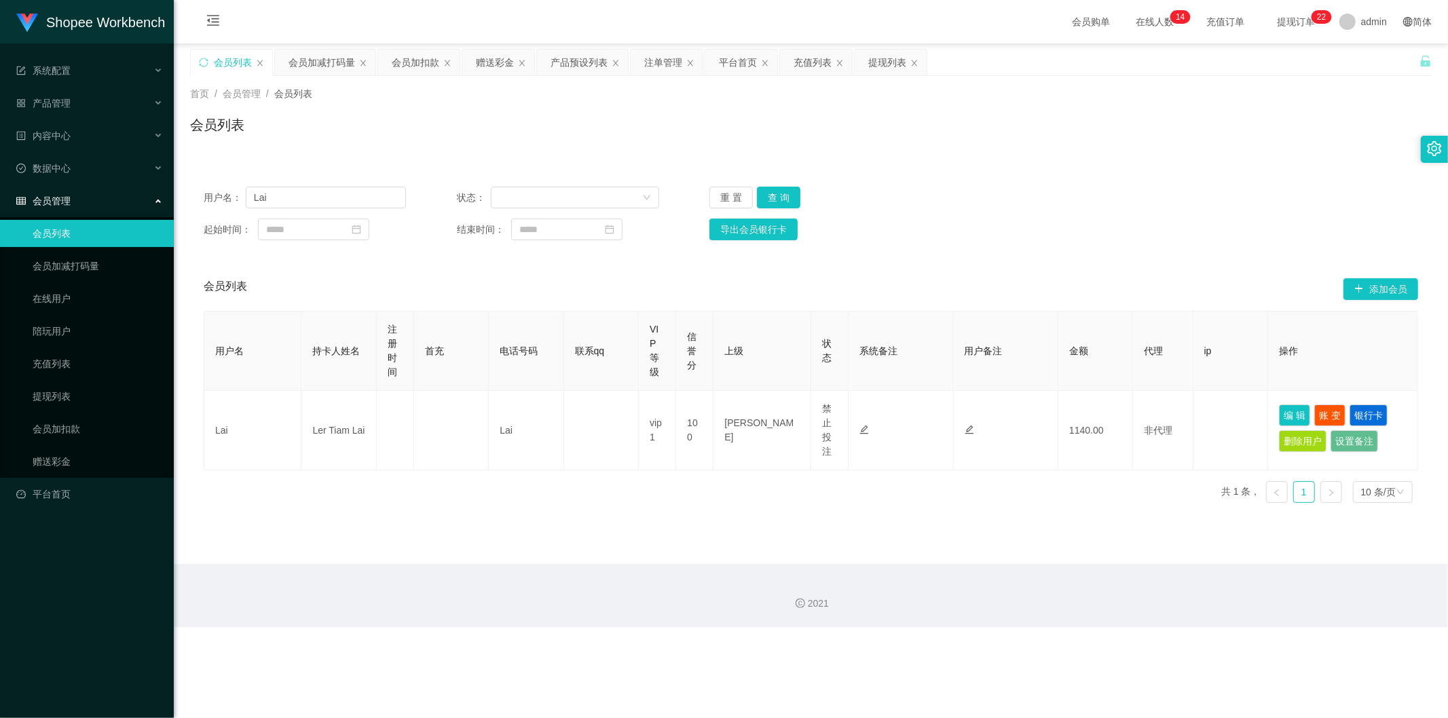
click at [687, 139] on div "会员列表" at bounding box center [811, 130] width 1242 height 31
click at [301, 189] on input "Lai" at bounding box center [326, 198] width 160 height 22
paste input "Alex9923"
type input "Alex9923"
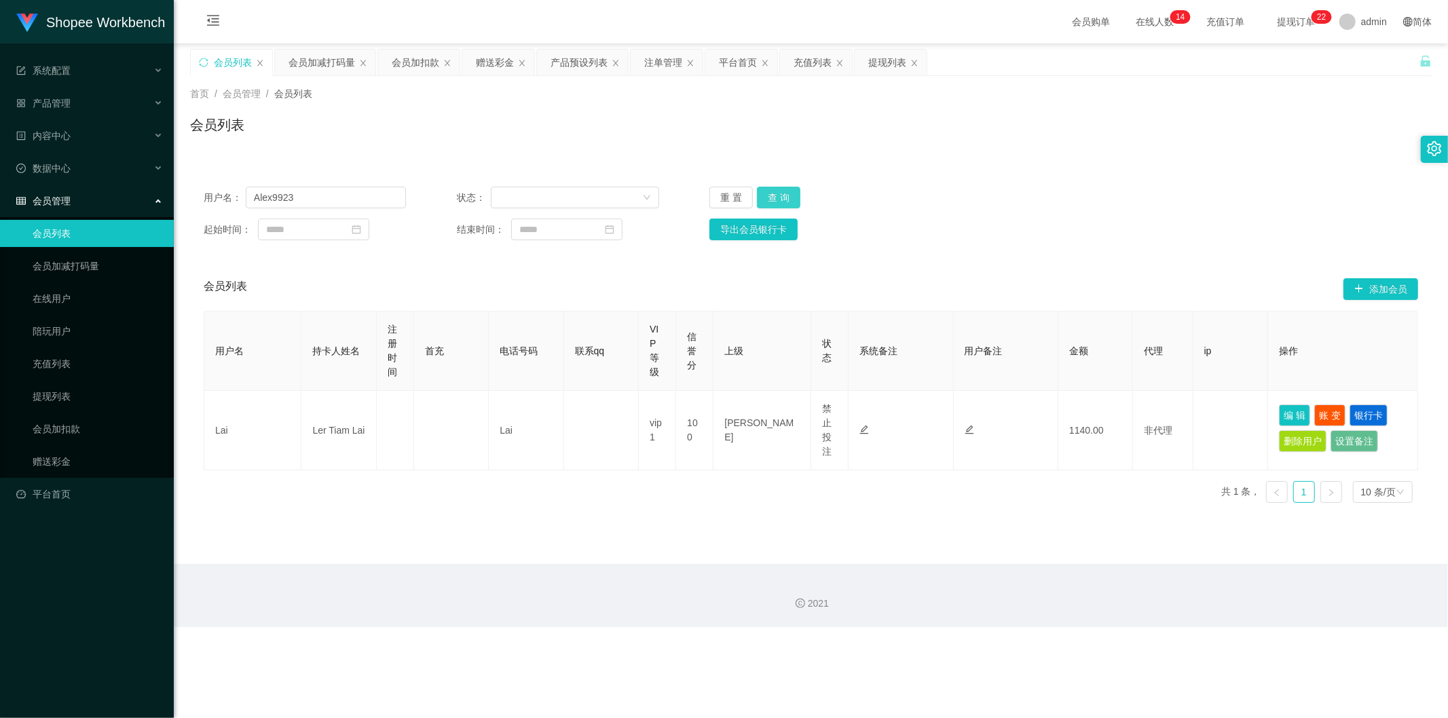
click at [767, 198] on button "查 询" at bounding box center [778, 198] width 43 height 22
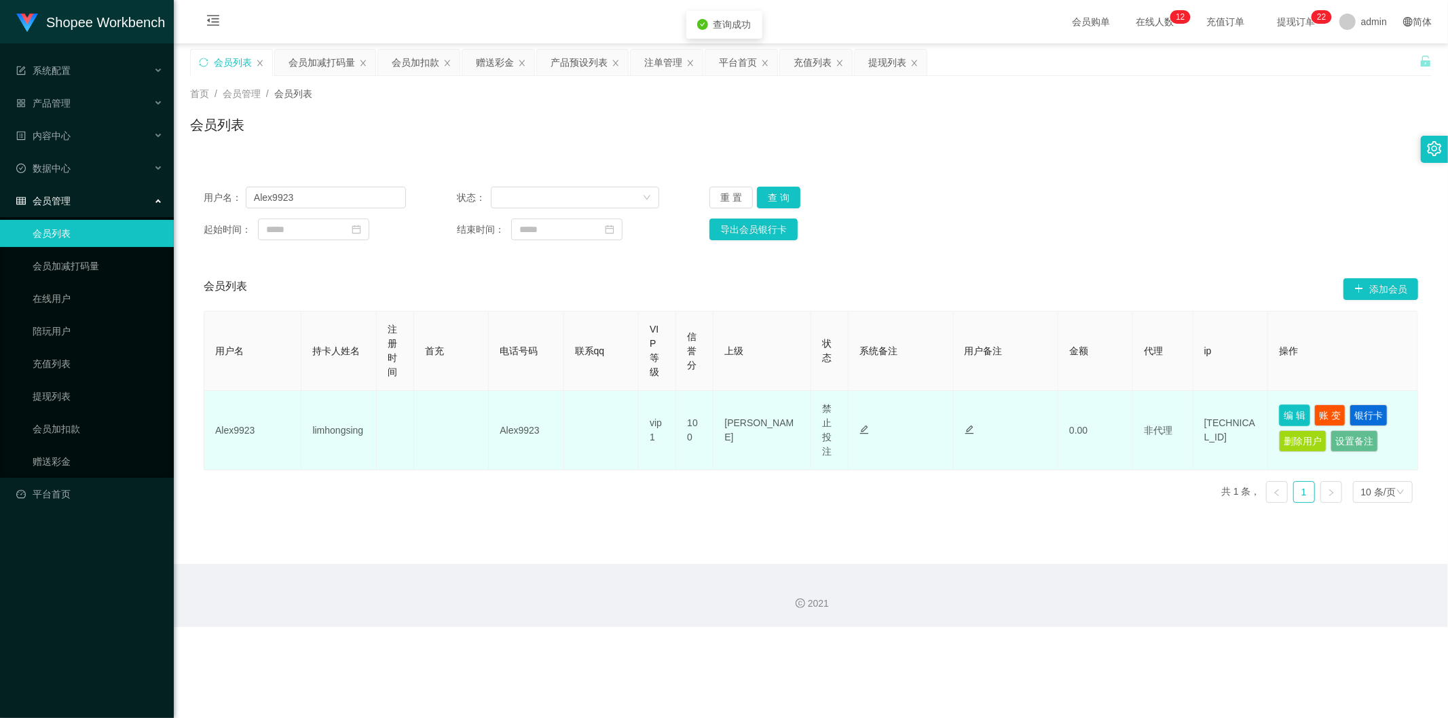
click at [1283, 416] on button "编 辑" at bounding box center [1294, 416] width 31 height 22
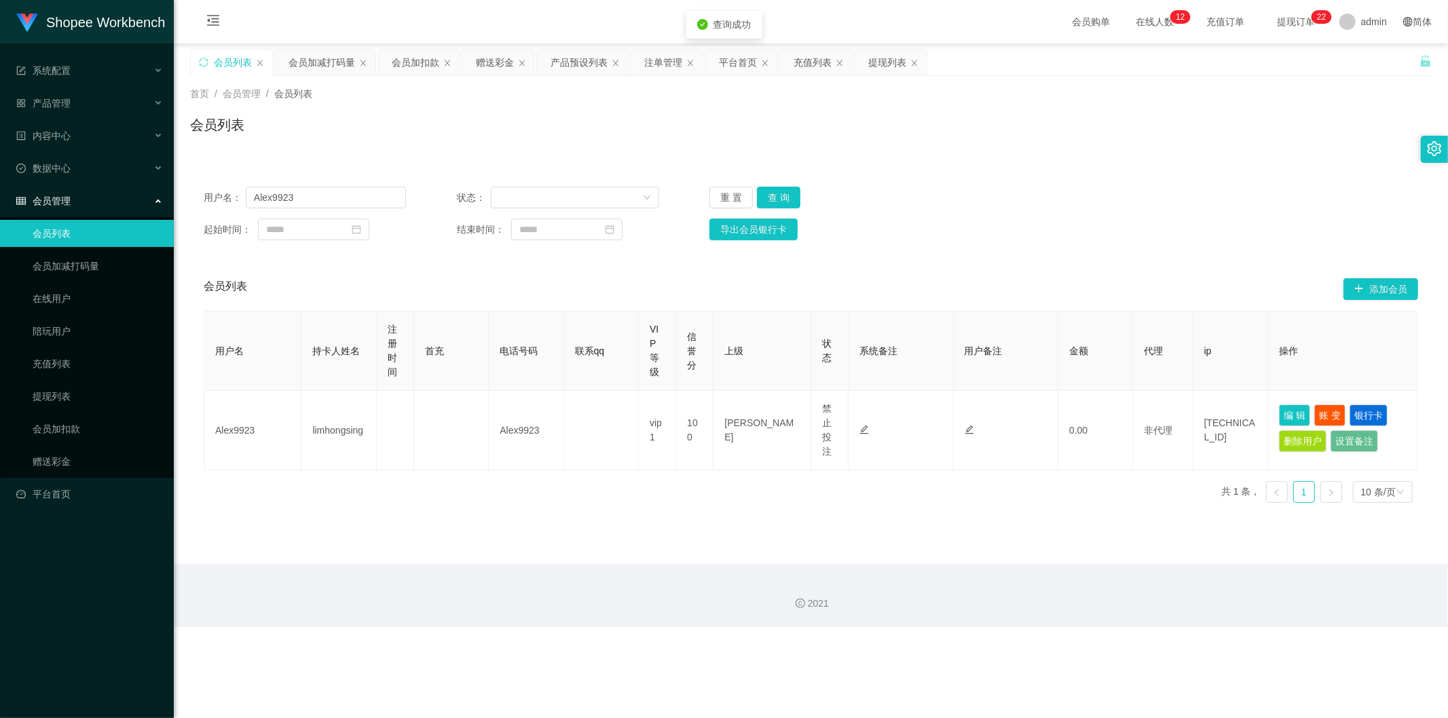
type input "Alex9923"
type input "limhongsing"
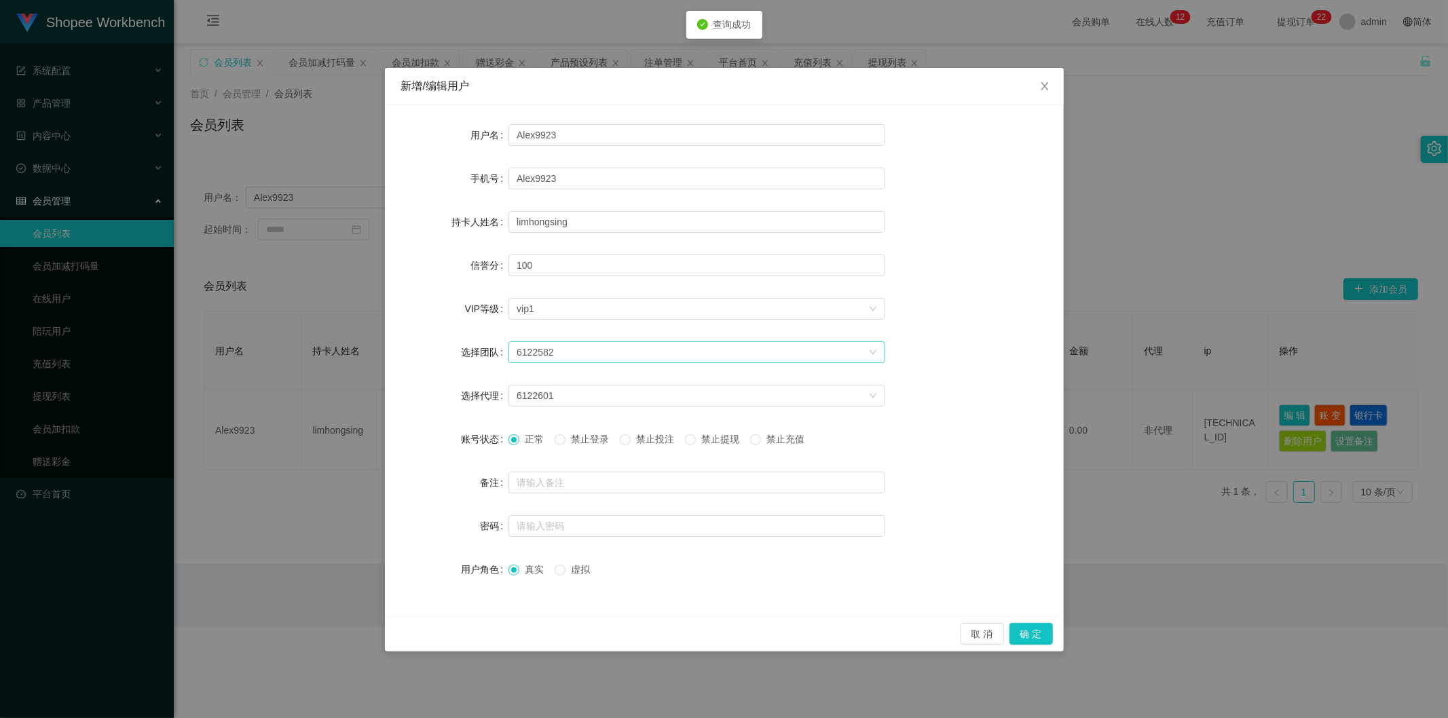
click at [572, 348] on div "6122582" at bounding box center [693, 352] width 352 height 20
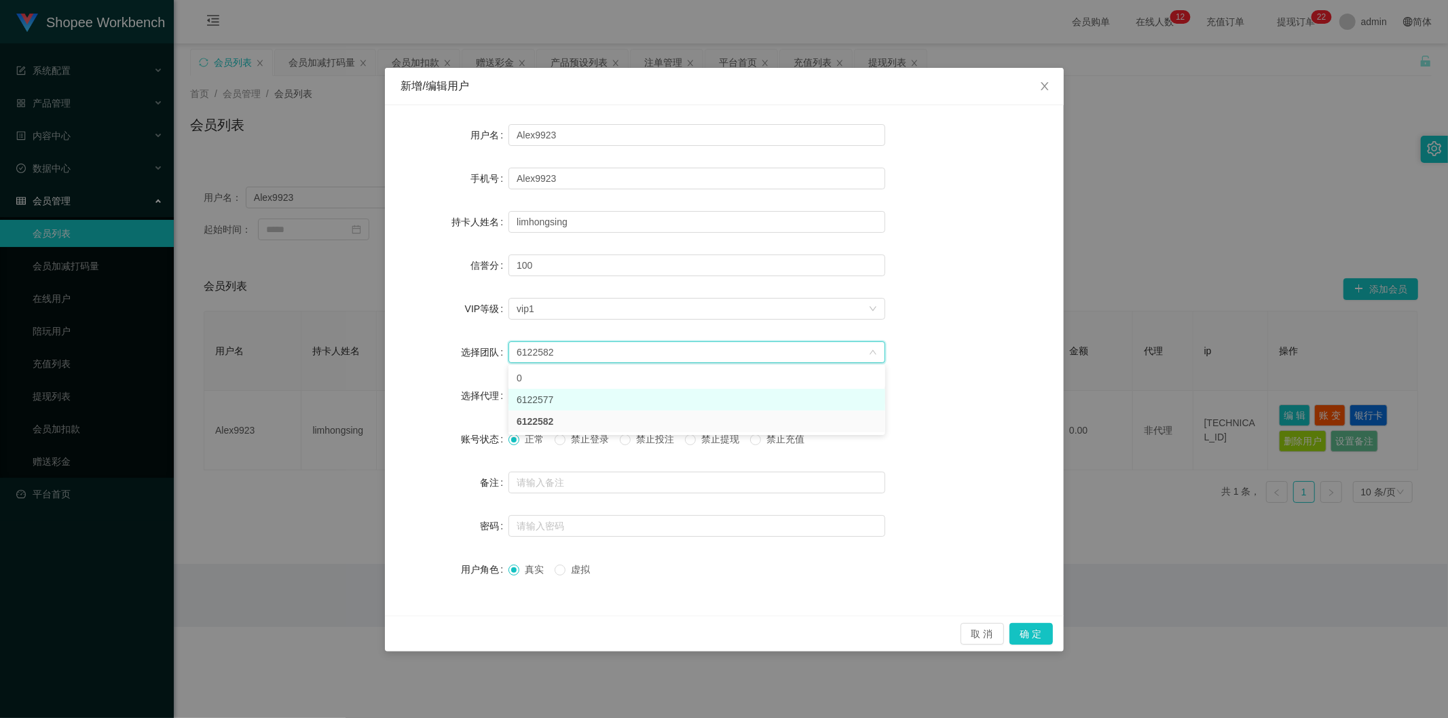
click at [572, 401] on li "6122577" at bounding box center [697, 400] width 377 height 22
click at [574, 351] on div "6122577" at bounding box center [693, 352] width 352 height 20
click at [572, 424] on li "6122582" at bounding box center [697, 422] width 377 height 22
click at [566, 392] on div "6122601" at bounding box center [693, 396] width 352 height 20
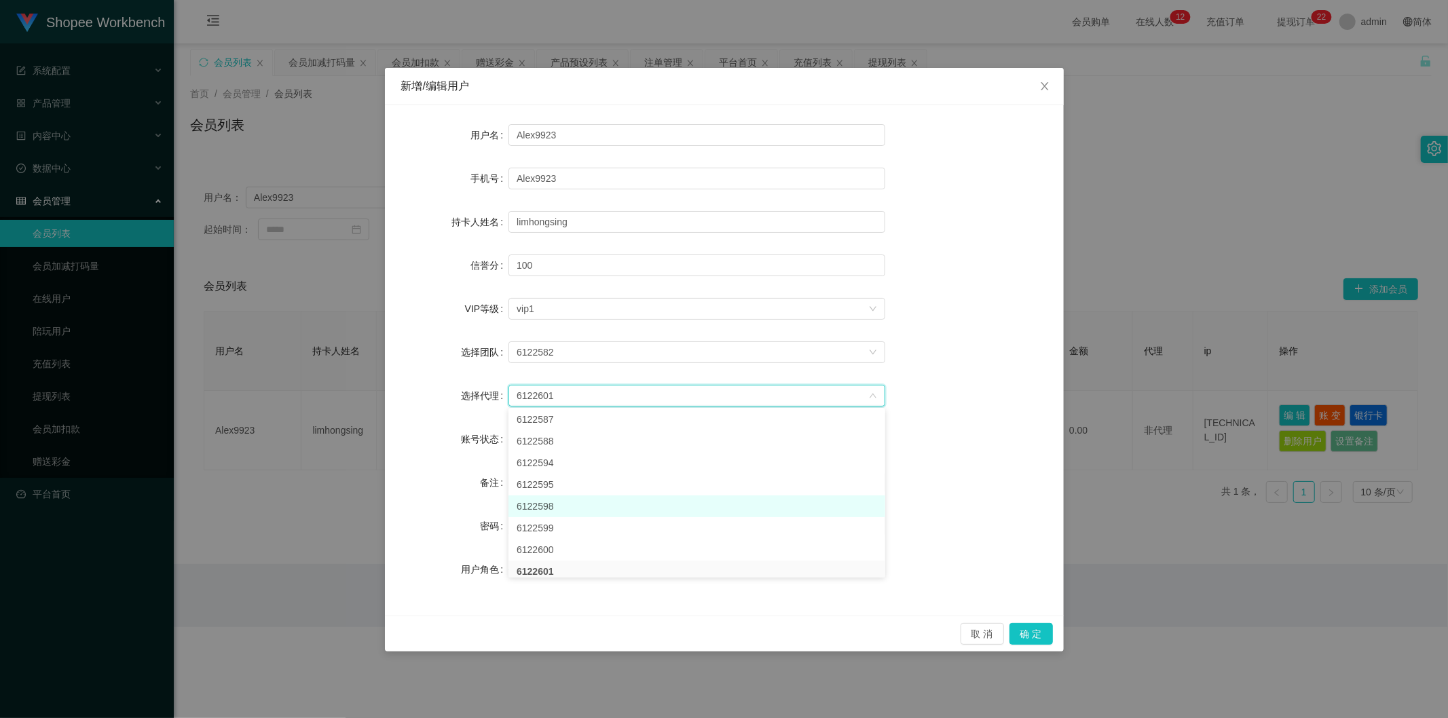
click at [558, 504] on li "6122598" at bounding box center [697, 507] width 377 height 22
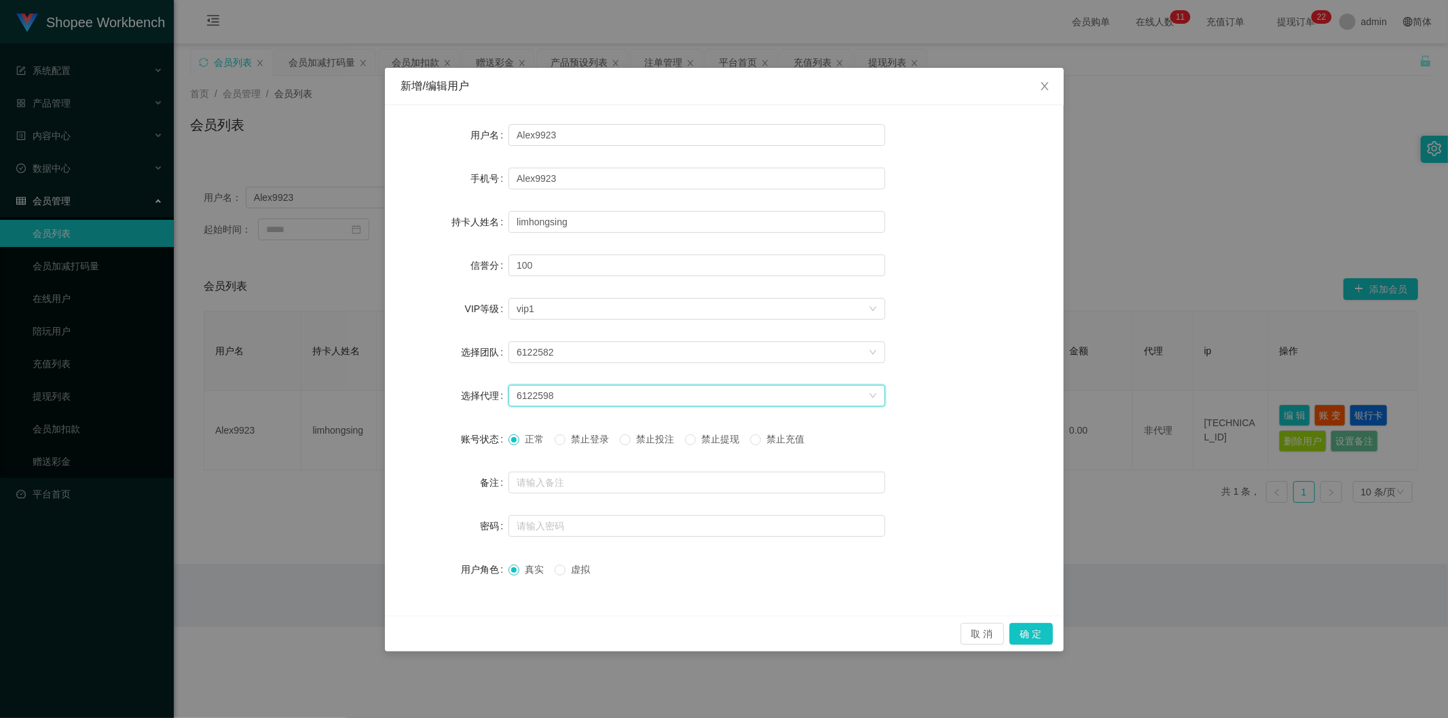
click at [648, 439] on span "禁止投注" at bounding box center [655, 439] width 49 height 11
click at [1021, 632] on button "确 定" at bounding box center [1031, 634] width 43 height 22
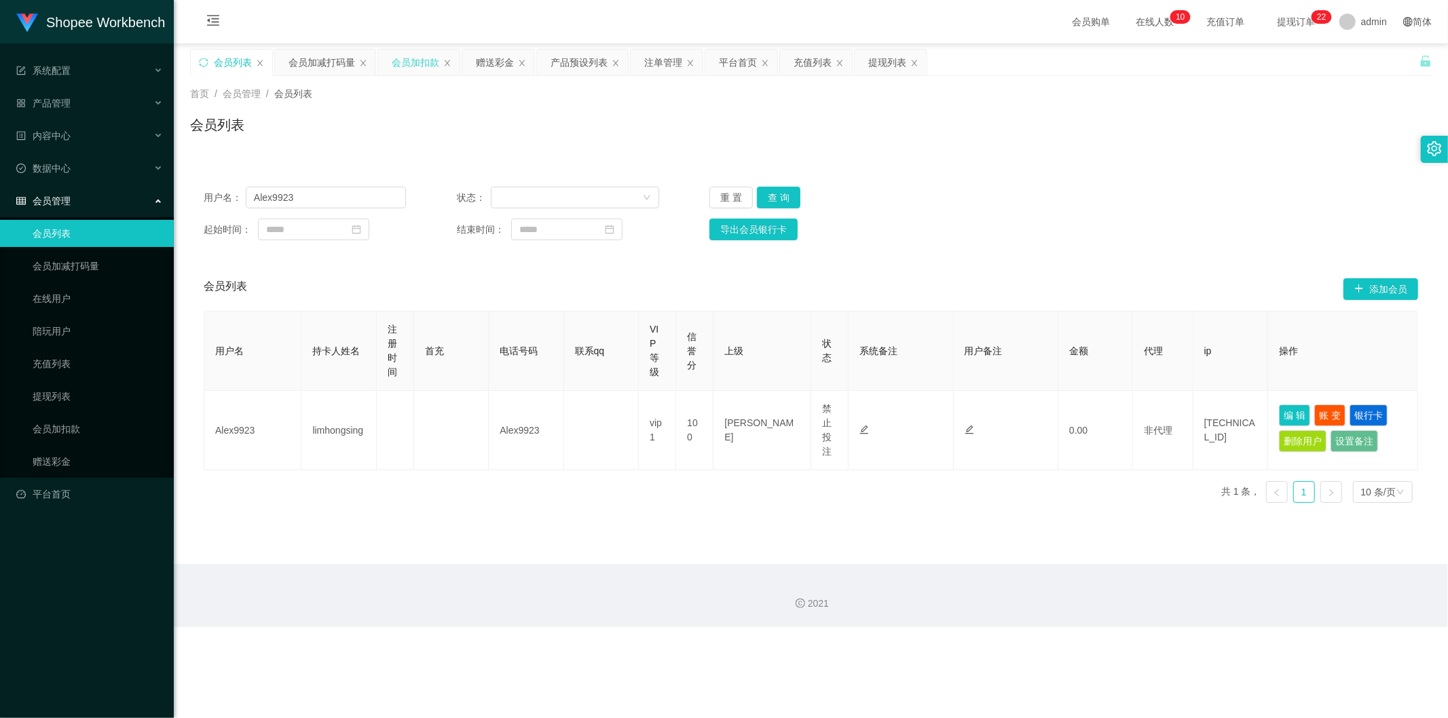
click at [408, 58] on div "会员加扣款" at bounding box center [416, 63] width 48 height 26
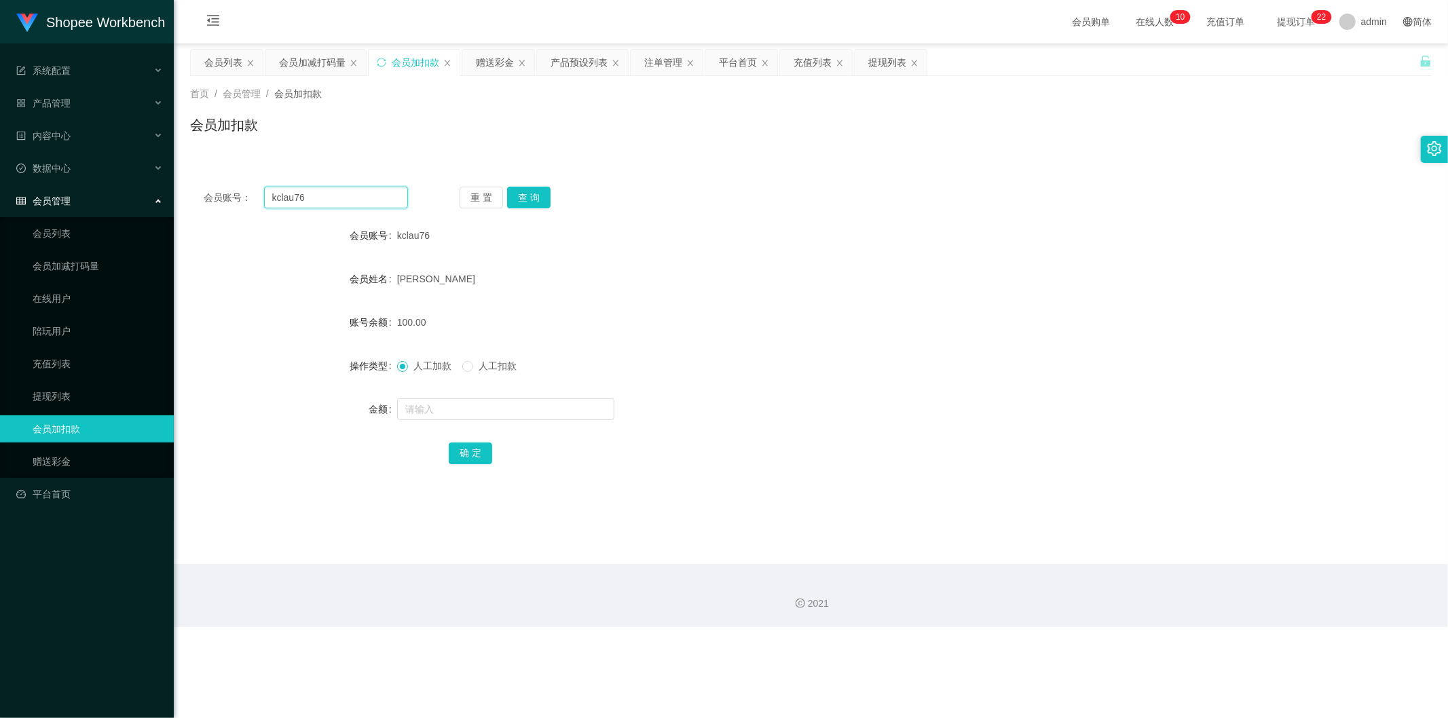
click at [341, 198] on input "kclau76" at bounding box center [336, 198] width 145 height 22
paste input "smallfish1991"
type input "smallfish1991"
click at [526, 197] on button "查 询" at bounding box center [528, 198] width 43 height 22
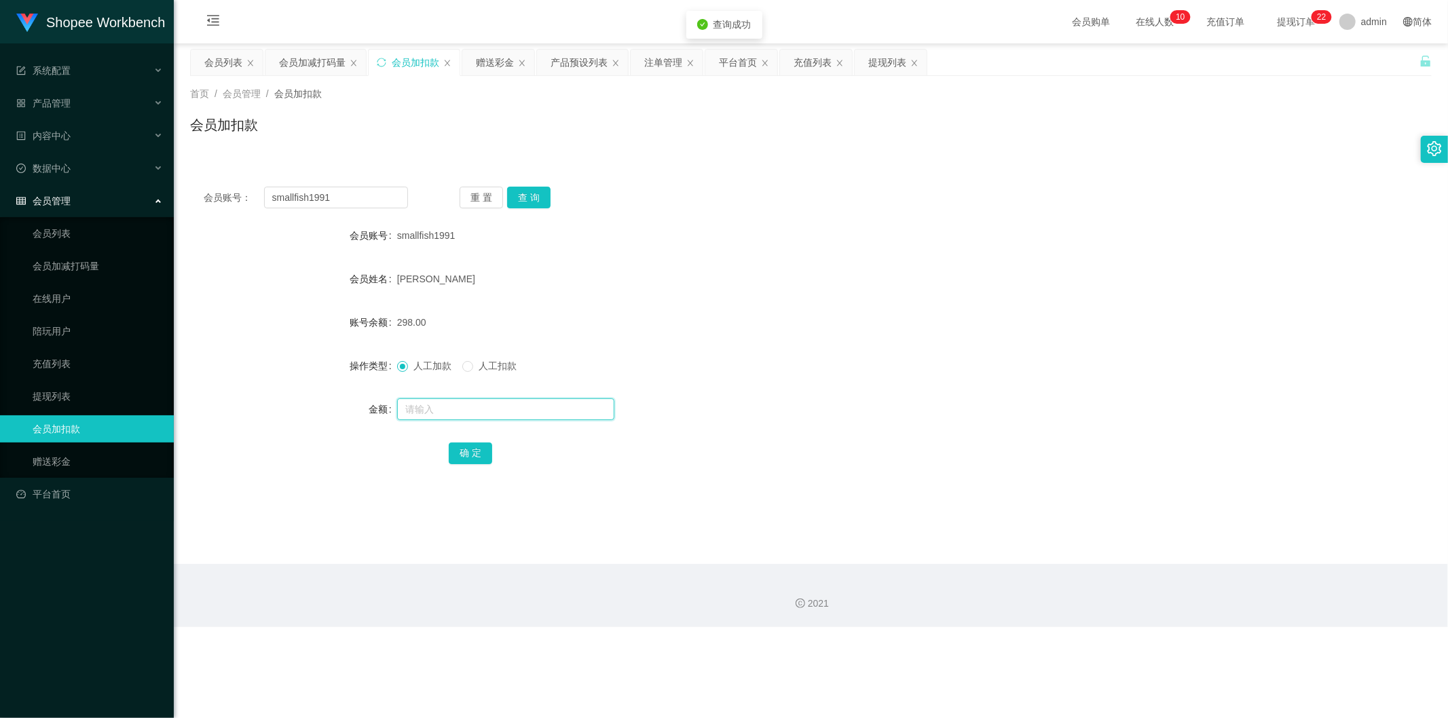
click at [447, 413] on input "text" at bounding box center [505, 410] width 217 height 22
type input "100"
click at [462, 453] on button "确 定" at bounding box center [470, 454] width 43 height 22
click at [316, 65] on div "会员加减打码量" at bounding box center [312, 63] width 67 height 26
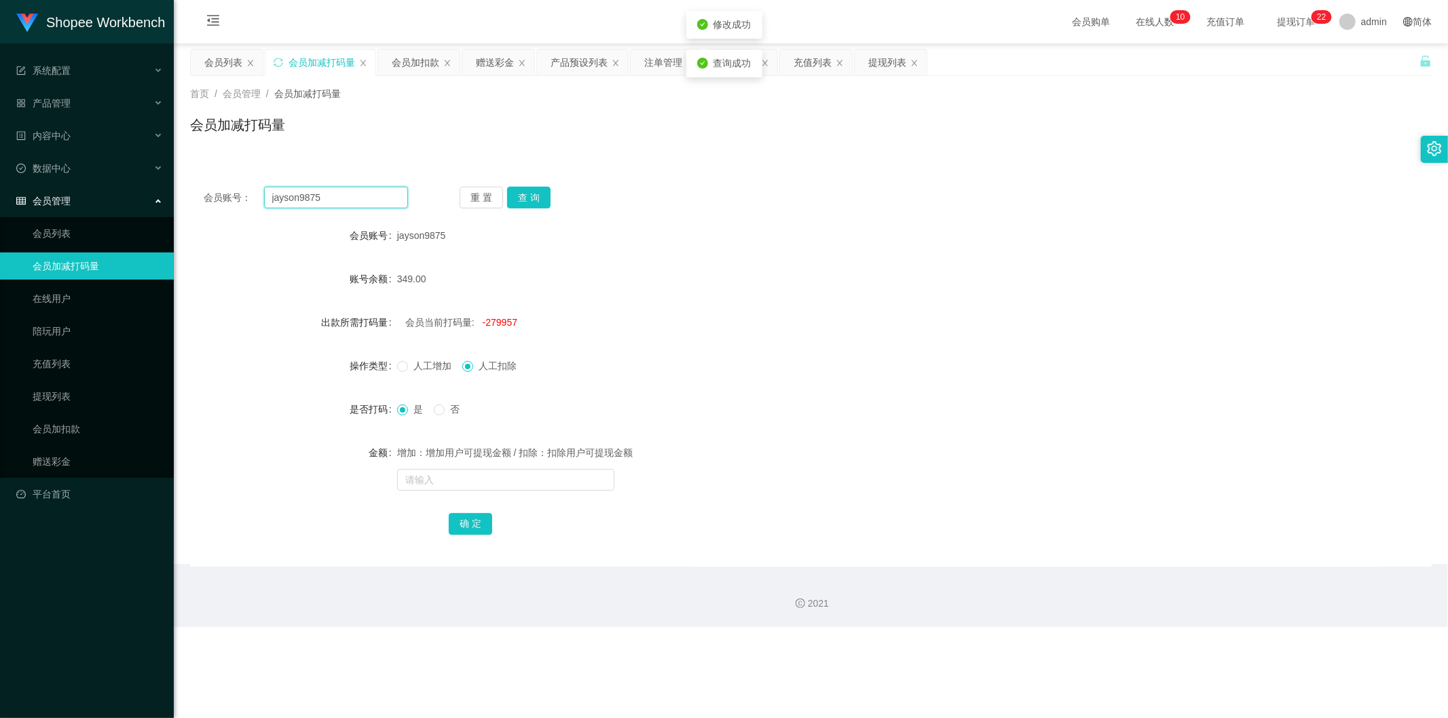
click at [338, 195] on input "jayson9875" at bounding box center [336, 198] width 145 height 22
paste input "smallfish1991"
click at [538, 193] on button "查 询" at bounding box center [528, 198] width 43 height 22
click at [337, 198] on input "smallfish1991" at bounding box center [336, 198] width 145 height 22
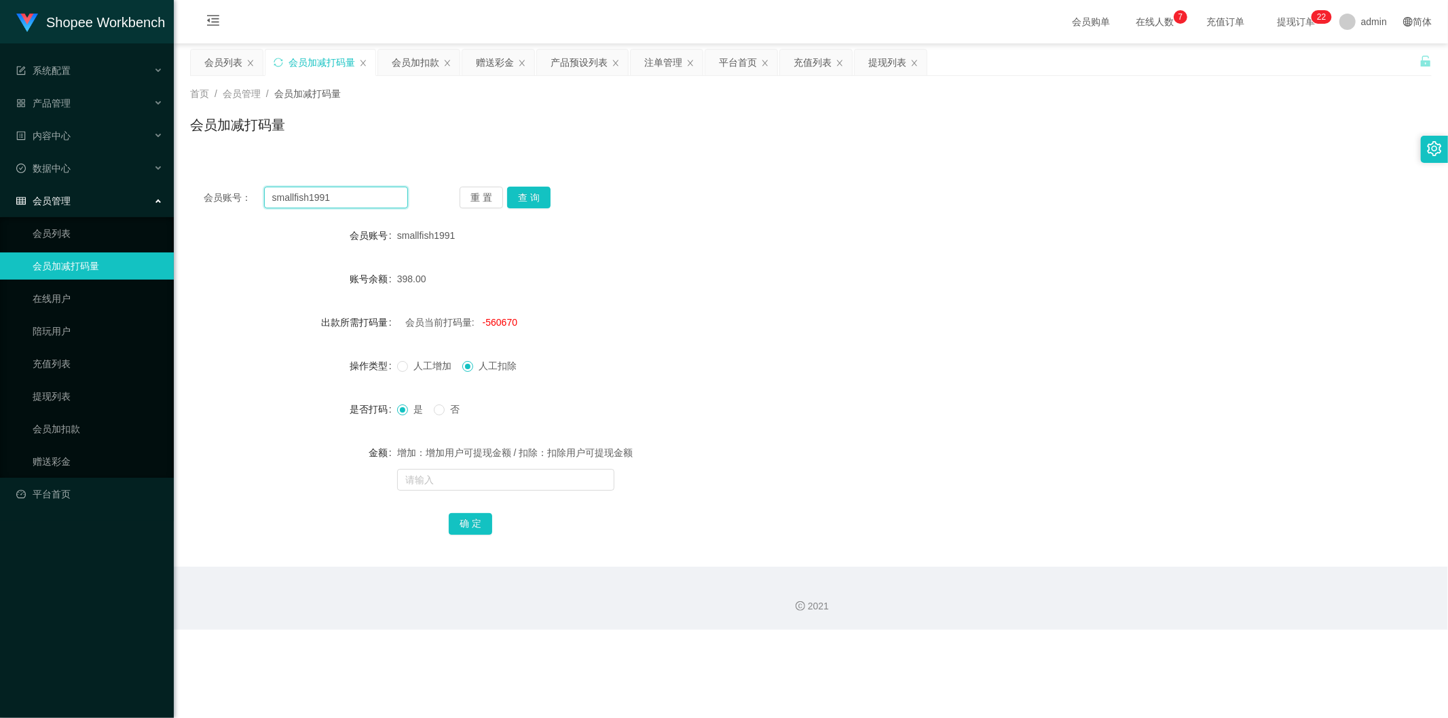
click at [337, 198] on input "smallfish1991" at bounding box center [336, 198] width 145 height 22
paste input "abcdefghijklmn"
type input "abcdefghijklmn"
click at [535, 194] on button "查 询" at bounding box center [528, 198] width 43 height 22
click at [448, 483] on input "text" at bounding box center [505, 480] width 217 height 22
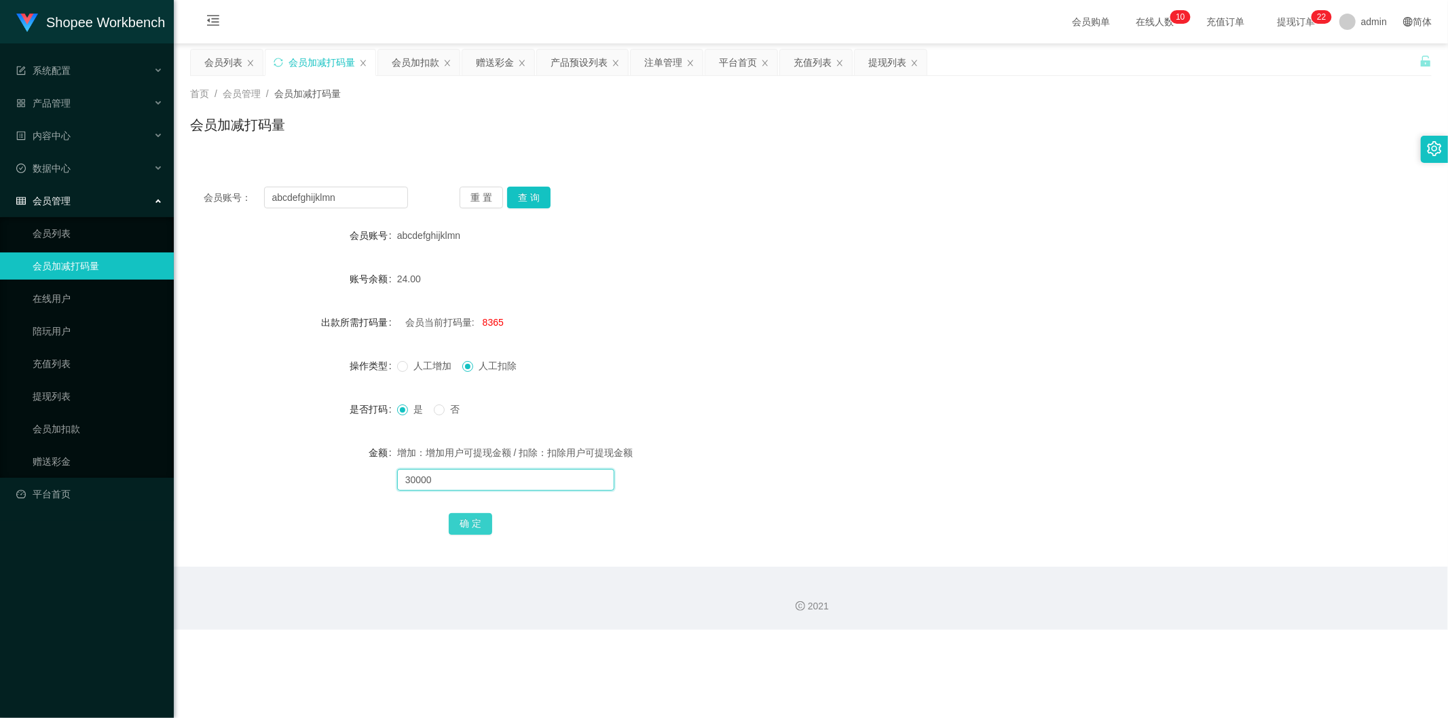
type input "30000"
click at [460, 517] on button "确 定" at bounding box center [470, 524] width 43 height 22
click at [422, 58] on div "会员加扣款" at bounding box center [416, 63] width 48 height 26
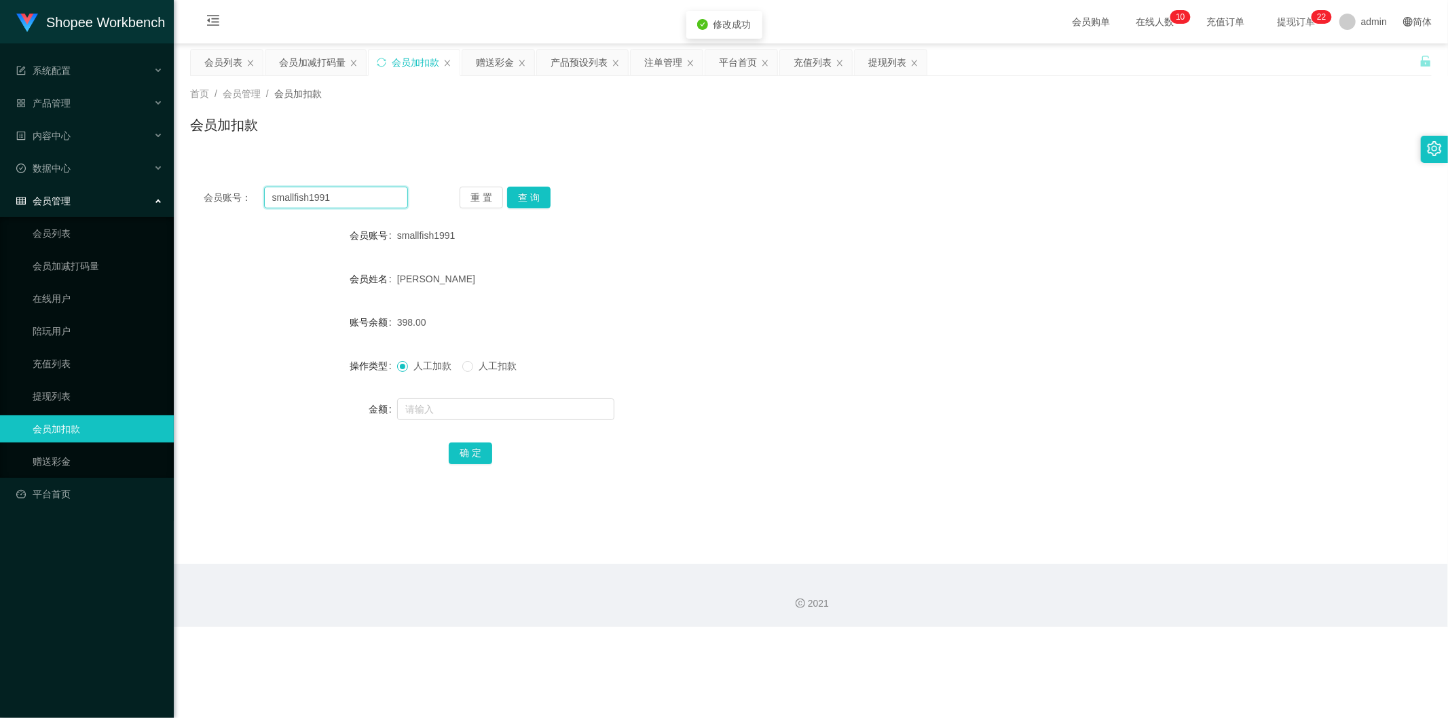
click at [365, 204] on input "smallfish1991" at bounding box center [336, 198] width 145 height 22
paste input "abcdefghijklmn"
type input "abcdefghijklmn"
click at [517, 198] on button "查 询" at bounding box center [528, 198] width 43 height 22
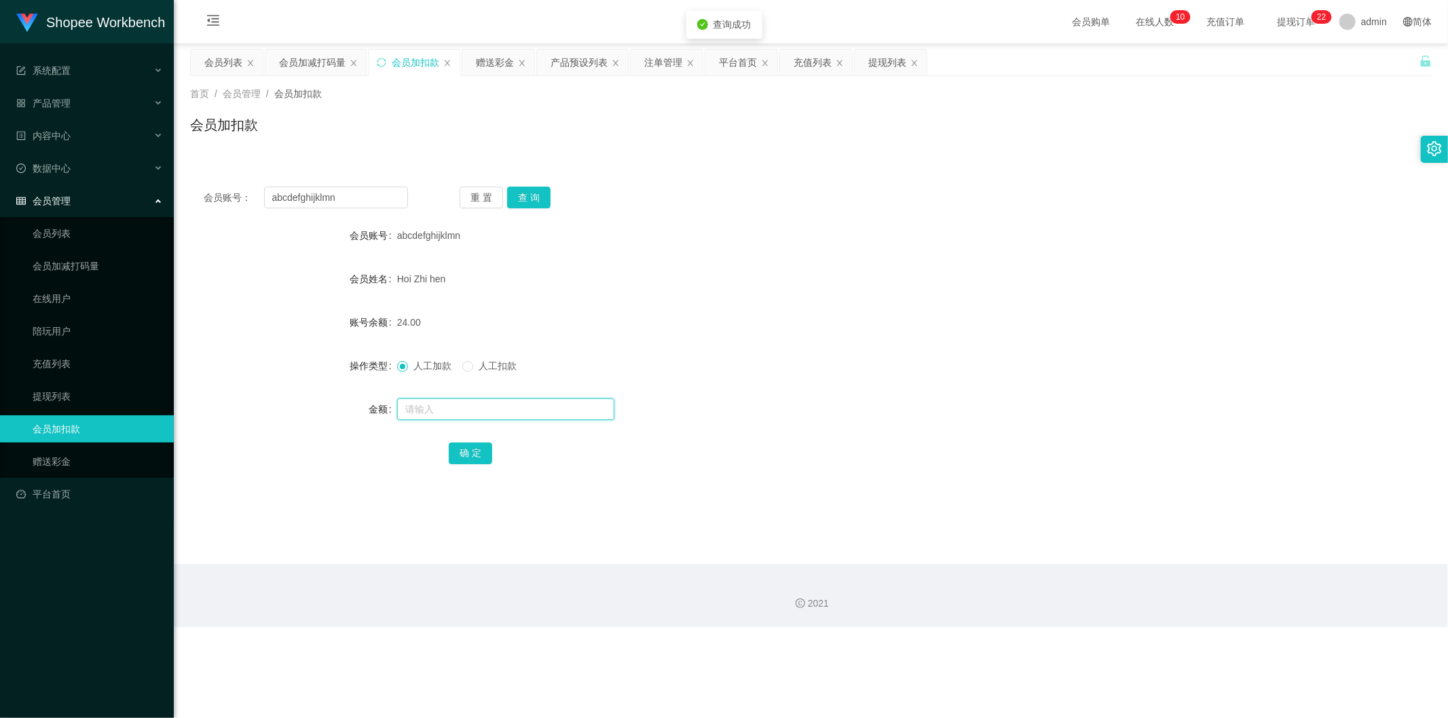
click at [426, 414] on input "text" at bounding box center [505, 410] width 217 height 22
type input "276"
click at [477, 452] on button "确 定" at bounding box center [470, 454] width 43 height 22
click at [807, 65] on div "充值列表" at bounding box center [813, 63] width 38 height 26
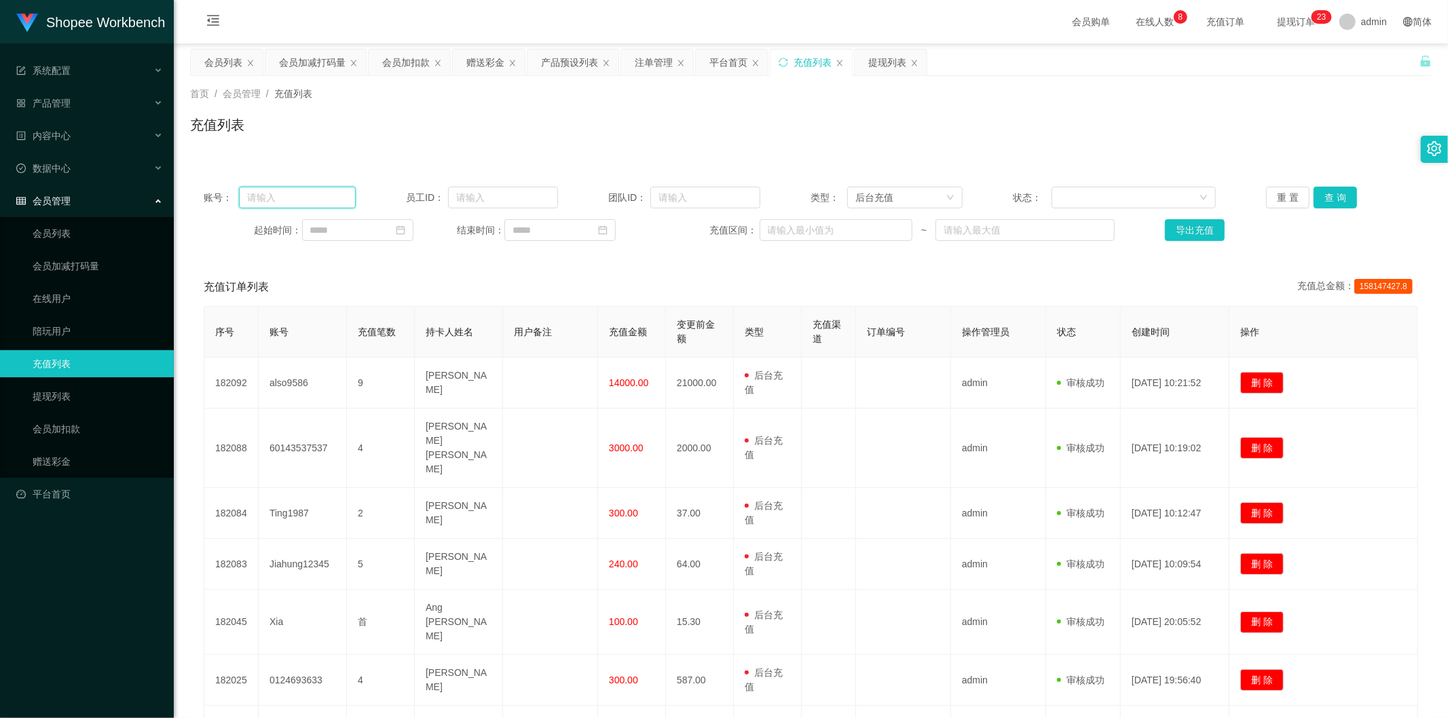
click at [329, 197] on input "text" at bounding box center [297, 198] width 117 height 22
paste input "Jiahung12345"
type input "Jiahung12345"
click at [1344, 191] on button "查 询" at bounding box center [1335, 198] width 43 height 22
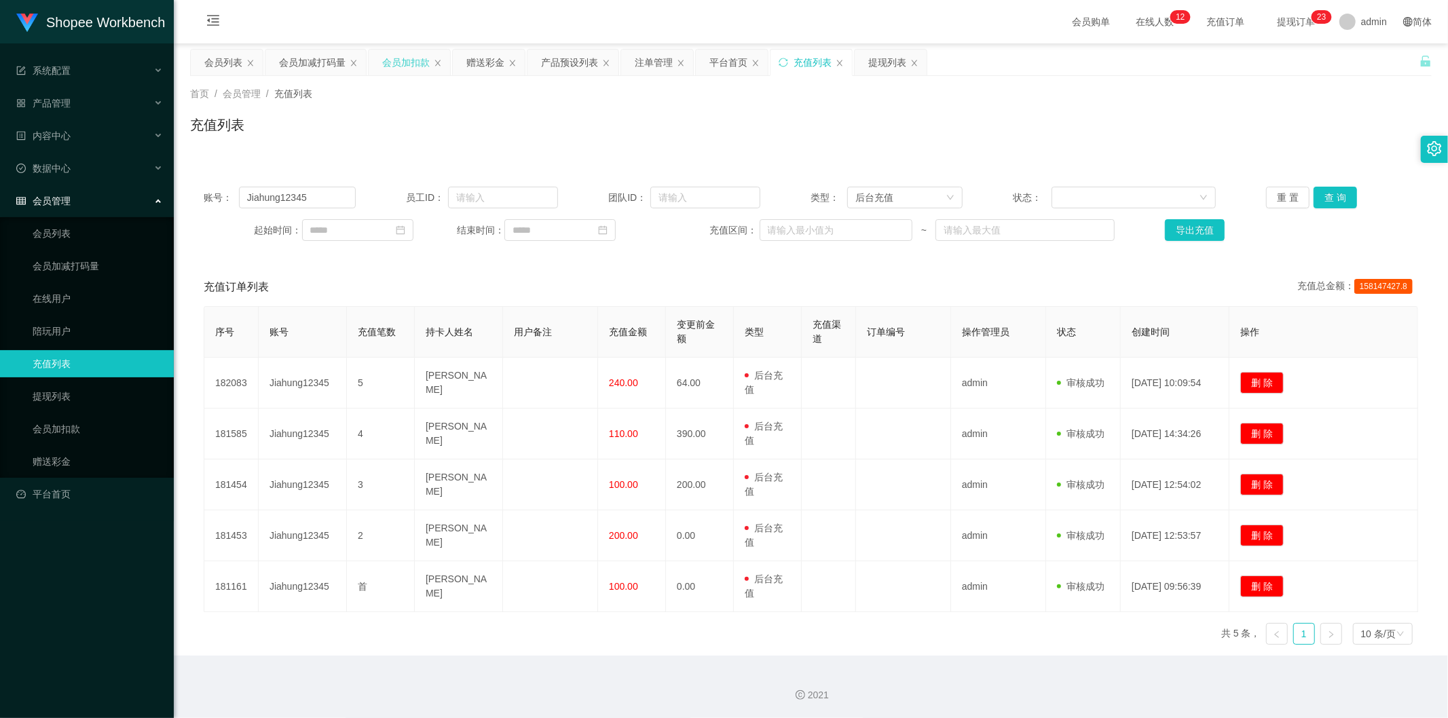
click at [414, 58] on div "会员加扣款" at bounding box center [406, 63] width 48 height 26
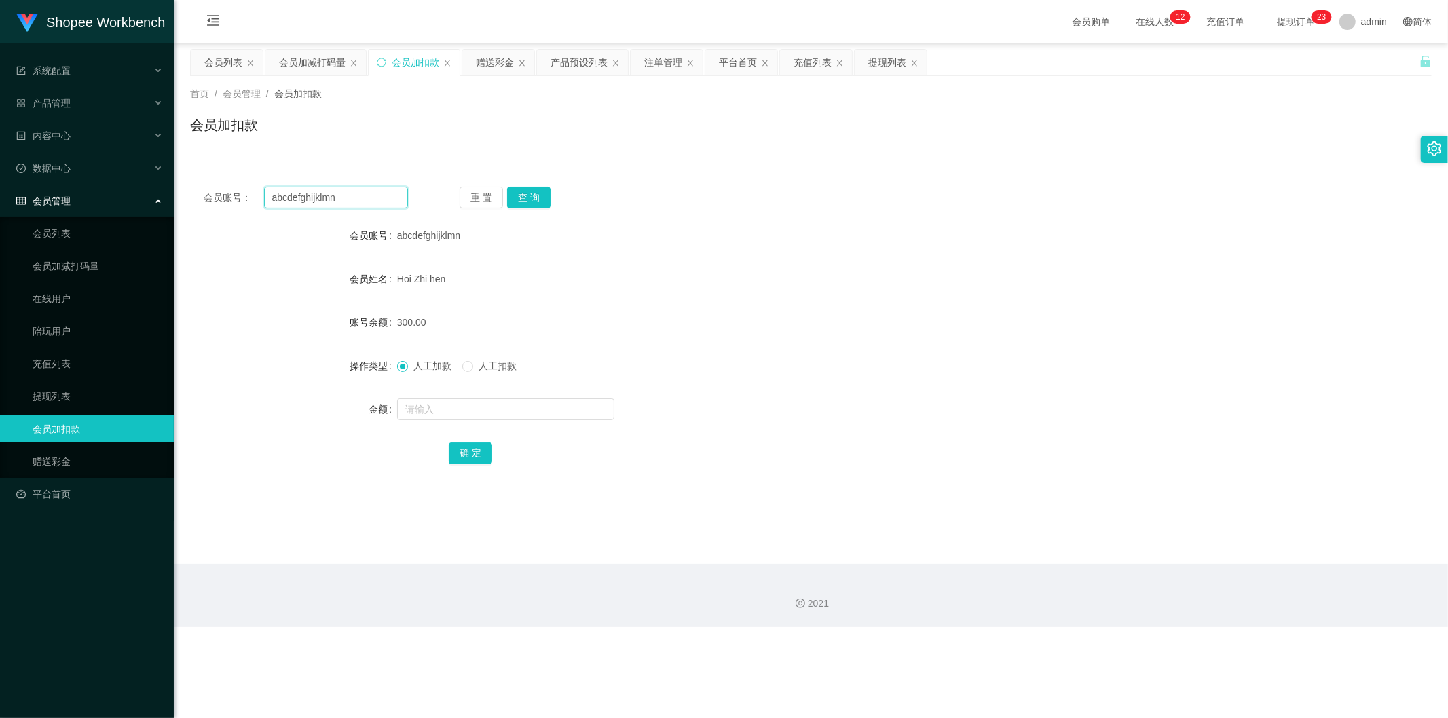
click at [331, 198] on input "abcdefghijklmn" at bounding box center [336, 198] width 145 height 22
paste input "jianlue"
type input "jianluen"
click at [511, 196] on button "查 询" at bounding box center [528, 198] width 43 height 22
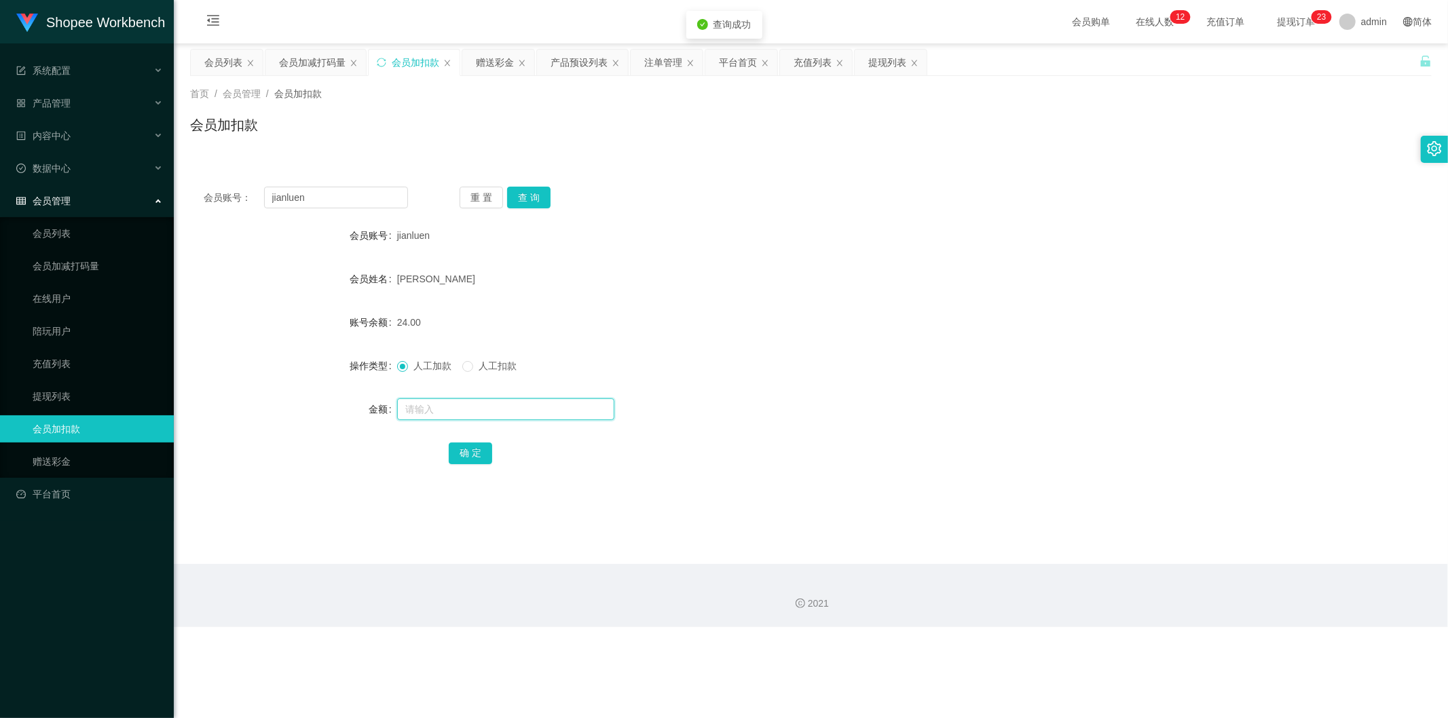
click at [444, 414] on input "text" at bounding box center [505, 410] width 217 height 22
type input "276"
click at [479, 459] on button "确 定" at bounding box center [470, 454] width 43 height 22
click at [327, 61] on div "会员加减打码量" at bounding box center [312, 63] width 67 height 26
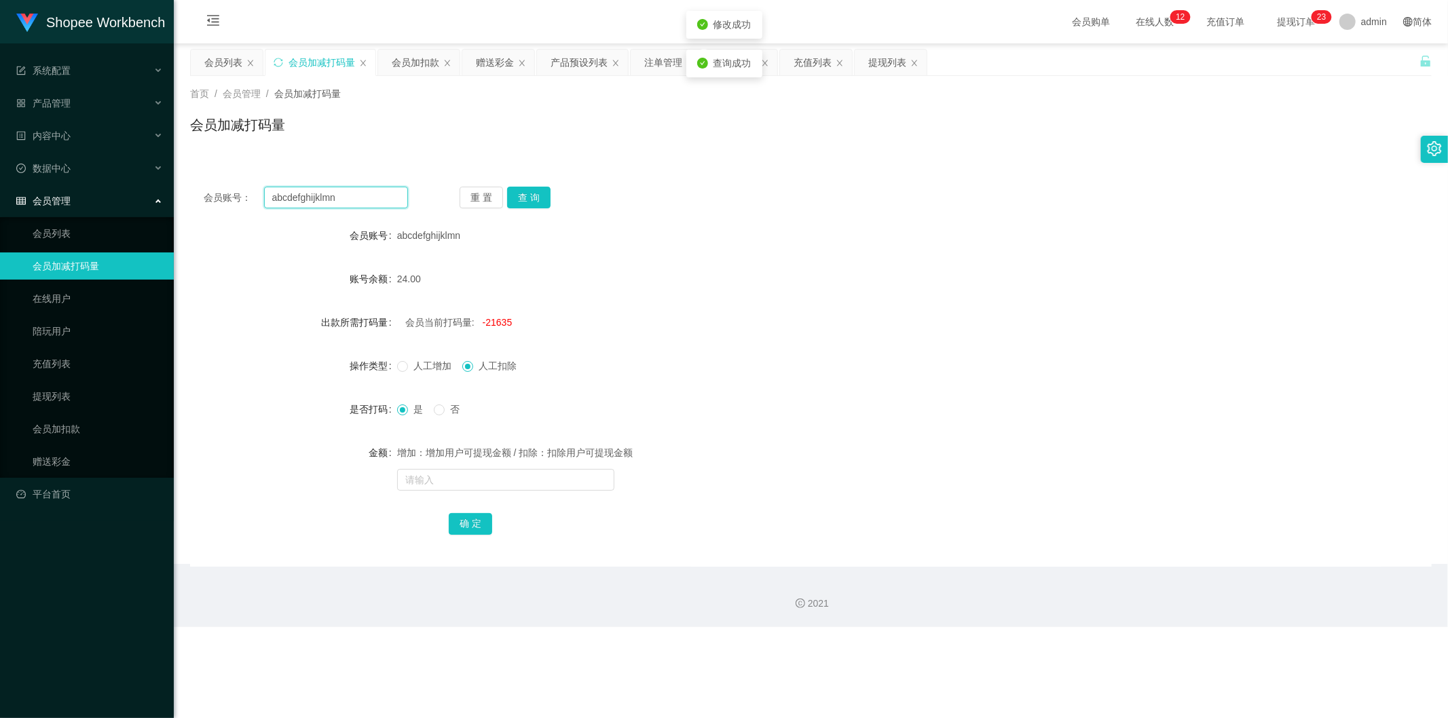
click at [372, 194] on input "abcdefghijklmn" at bounding box center [336, 198] width 145 height 22
paste input "jianlue"
type input "jianluen"
click at [527, 197] on button "查 询" at bounding box center [528, 198] width 43 height 22
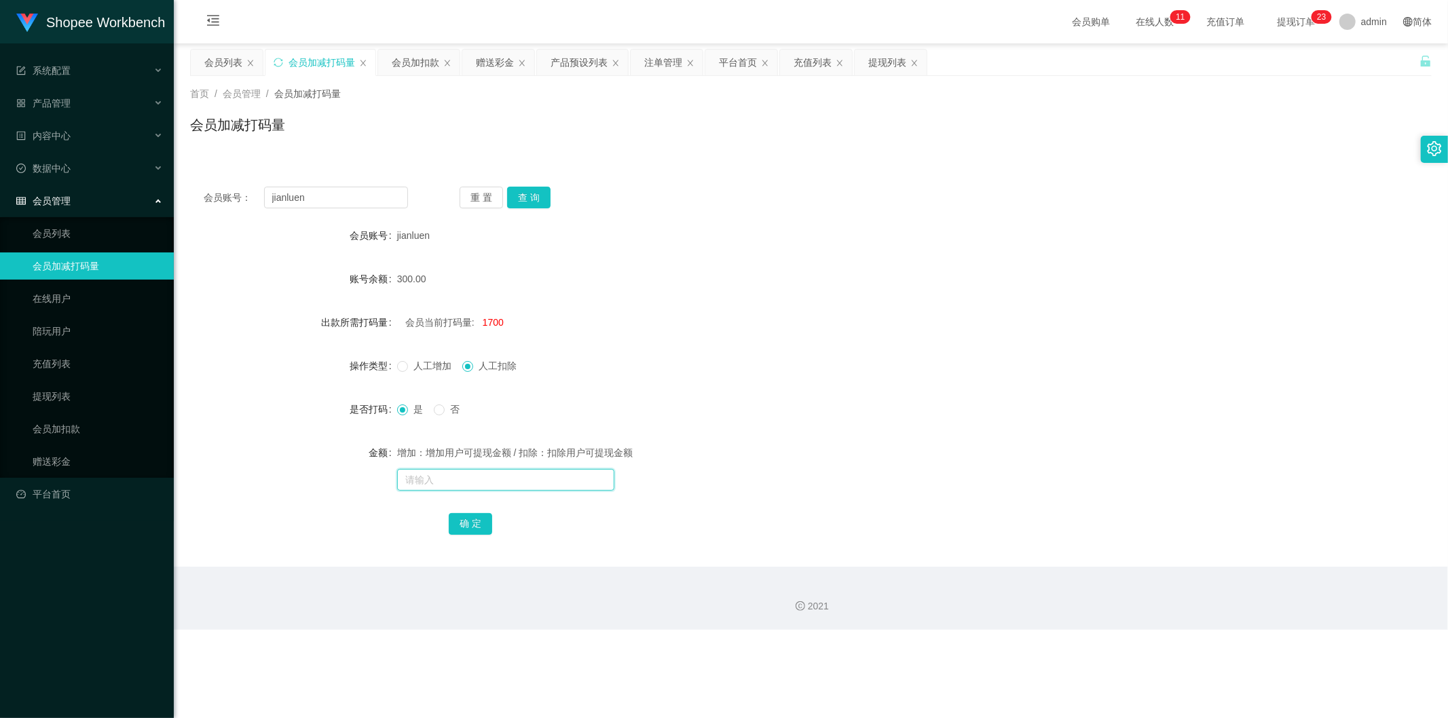
click at [446, 484] on input "text" at bounding box center [505, 480] width 217 height 22
type input "30000"
click at [459, 517] on button "确 定" at bounding box center [470, 524] width 43 height 22
click at [423, 56] on div "会员加扣款" at bounding box center [416, 63] width 48 height 26
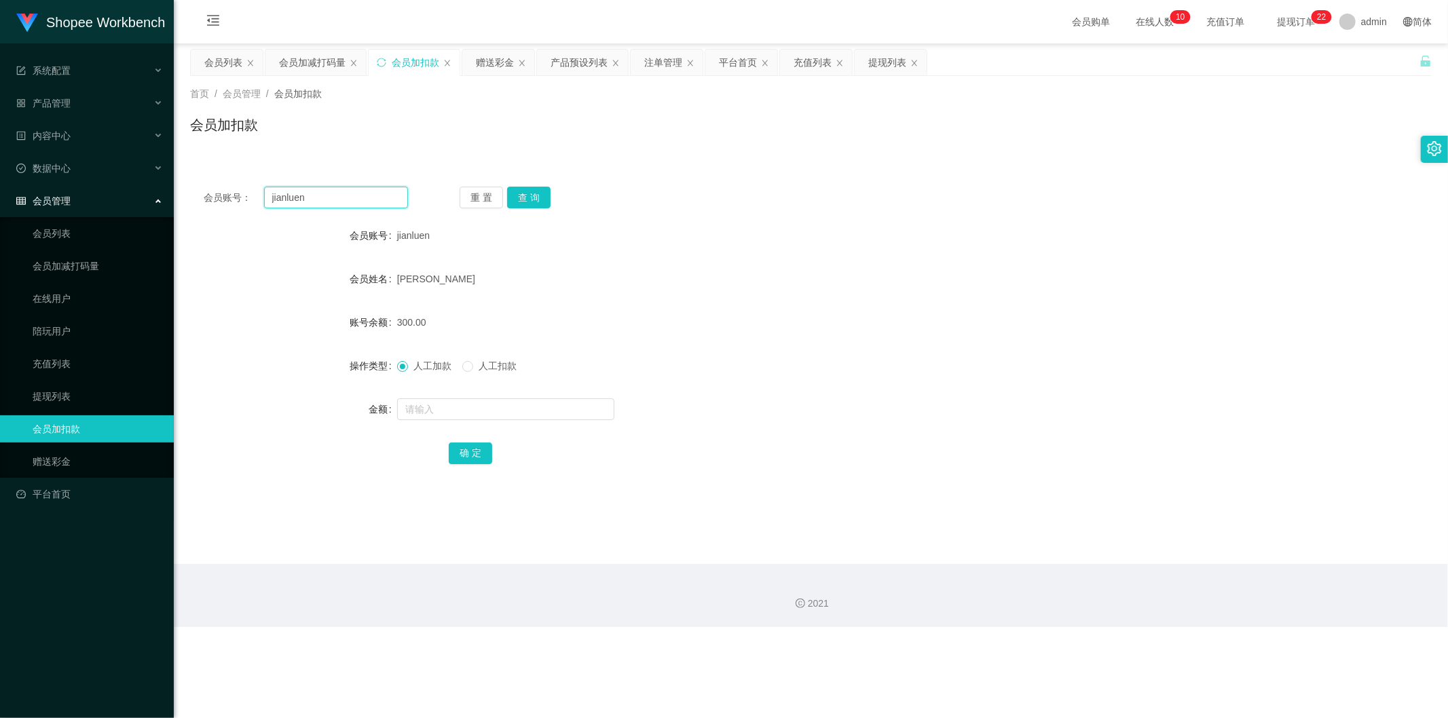
click at [347, 192] on input "jianluen" at bounding box center [336, 198] width 145 height 22
drag, startPoint x: 347, startPoint y: 197, endPoint x: 346, endPoint y: 206, distance: 9.5
click at [346, 206] on input "jianluen" at bounding box center [336, 198] width 145 height 22
paste input "Jiahung12345"
type input "Jiahung12345"
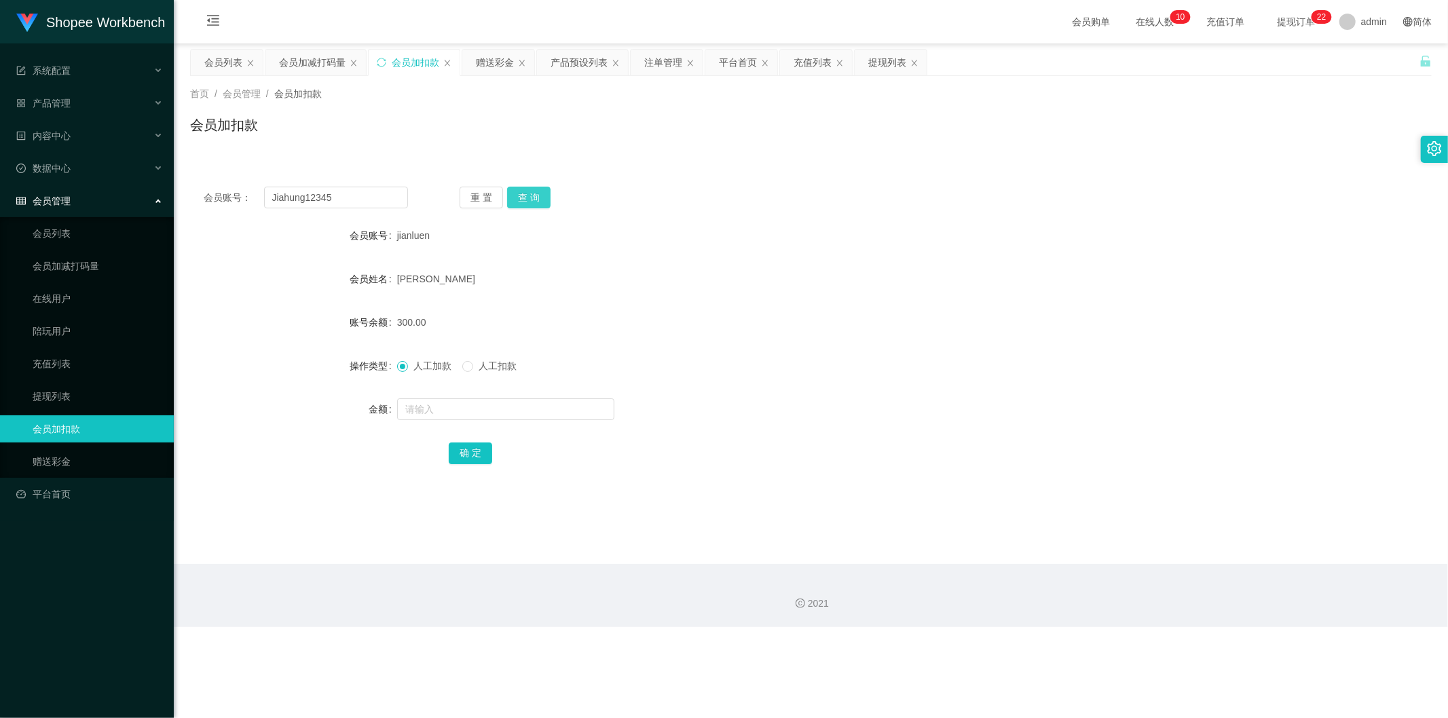
click at [531, 188] on button "查 询" at bounding box center [528, 198] width 43 height 22
click at [451, 416] on input "text" at bounding box center [505, 410] width 217 height 22
type input "1200"
drag, startPoint x: 462, startPoint y: 458, endPoint x: 452, endPoint y: 471, distance: 16.6
click at [462, 458] on button "确 定" at bounding box center [470, 454] width 43 height 22
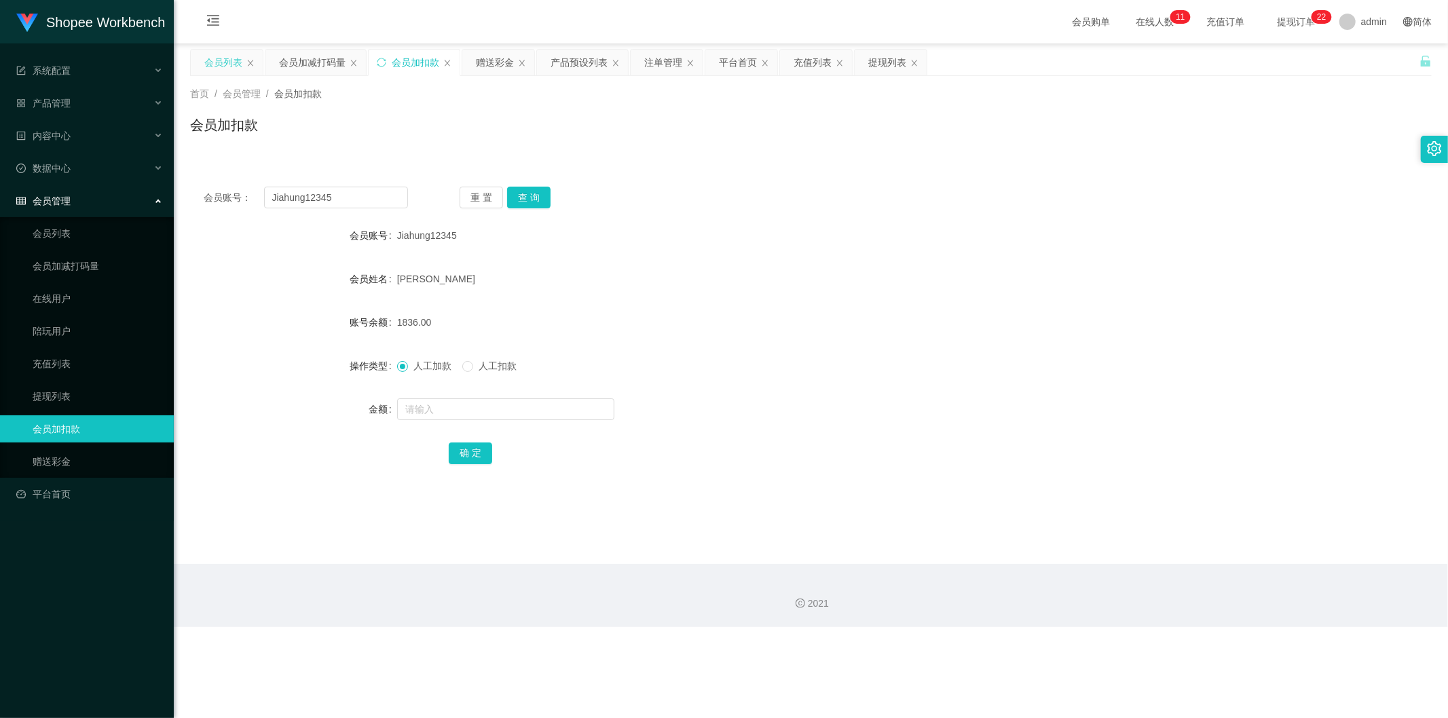
click at [221, 73] on div "会员列表" at bounding box center [223, 63] width 38 height 26
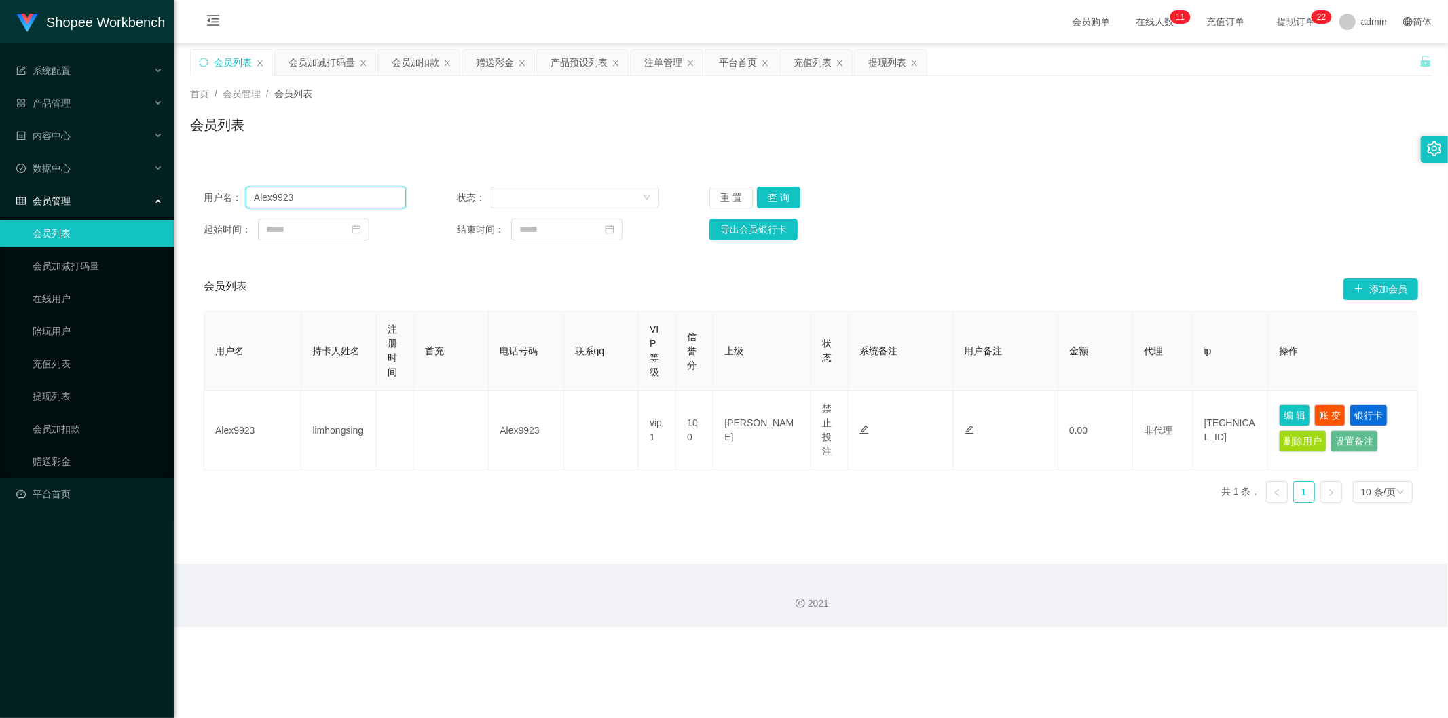
click at [303, 199] on input "Alex9923" at bounding box center [326, 198] width 160 height 22
paste input "James16419"
type input "James16419"
click at [796, 197] on button "查 询" at bounding box center [778, 198] width 43 height 22
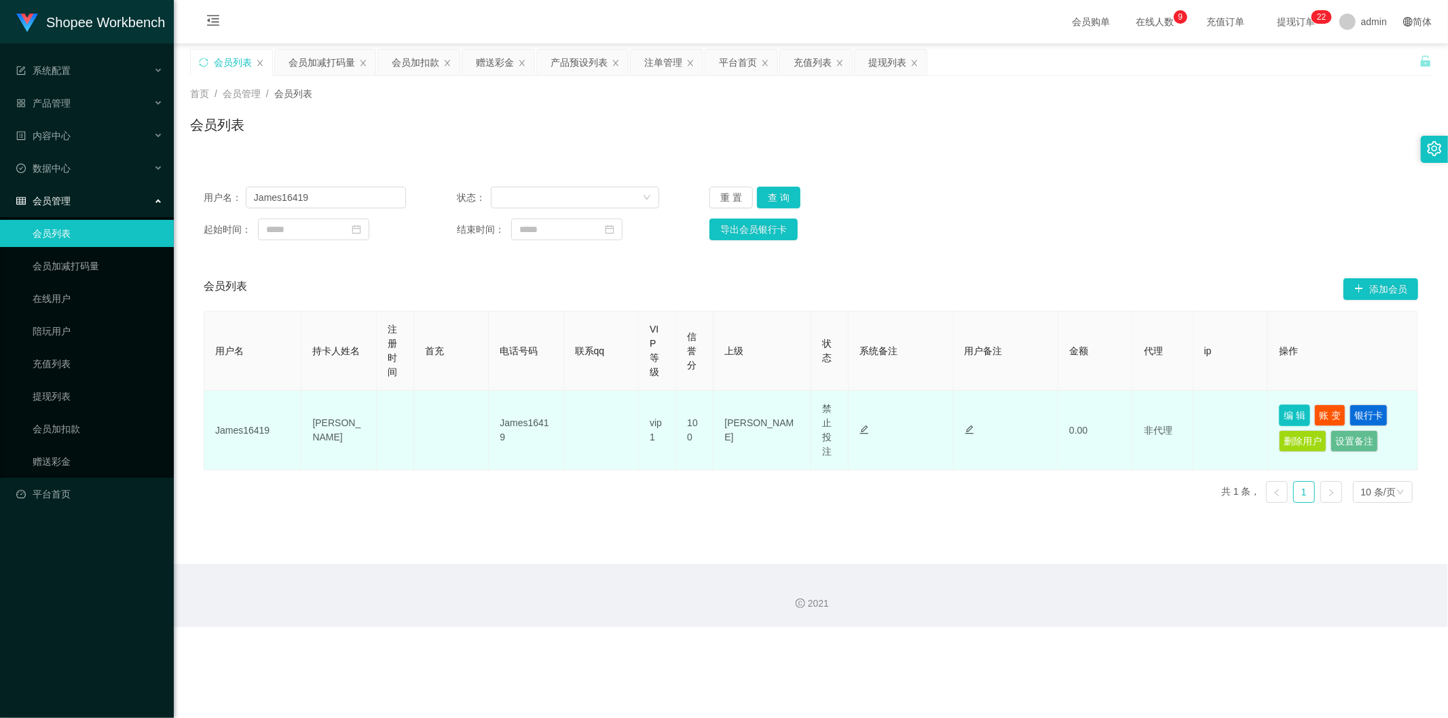
click at [1287, 413] on button "编 辑" at bounding box center [1294, 416] width 31 height 22
type input "James16419"
type input "[PERSON_NAME]"
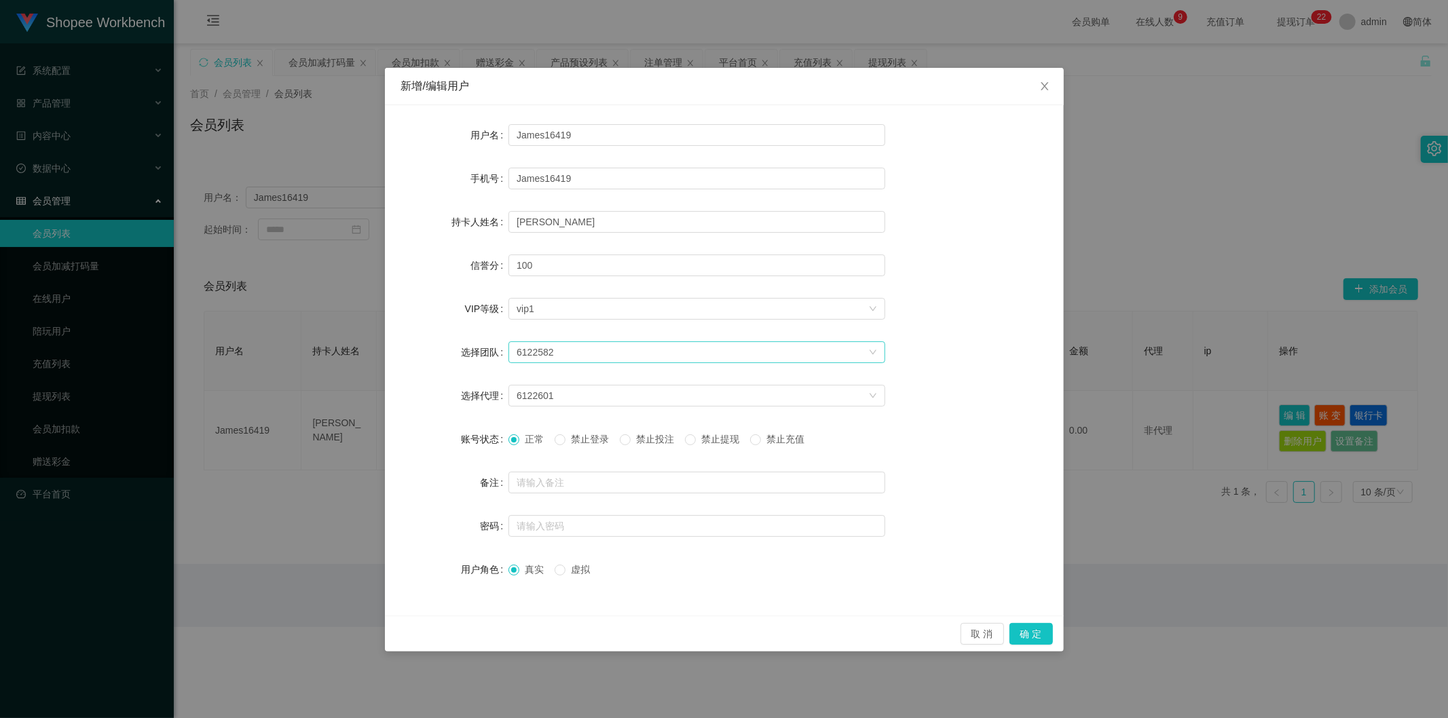
click at [580, 350] on div "6122582" at bounding box center [693, 352] width 352 height 20
click at [566, 396] on li "6122577" at bounding box center [697, 400] width 377 height 22
click at [581, 350] on div "6122577" at bounding box center [693, 352] width 352 height 20
click at [561, 413] on li "6122582" at bounding box center [697, 422] width 377 height 22
click at [558, 391] on div "6122601" at bounding box center [693, 396] width 352 height 20
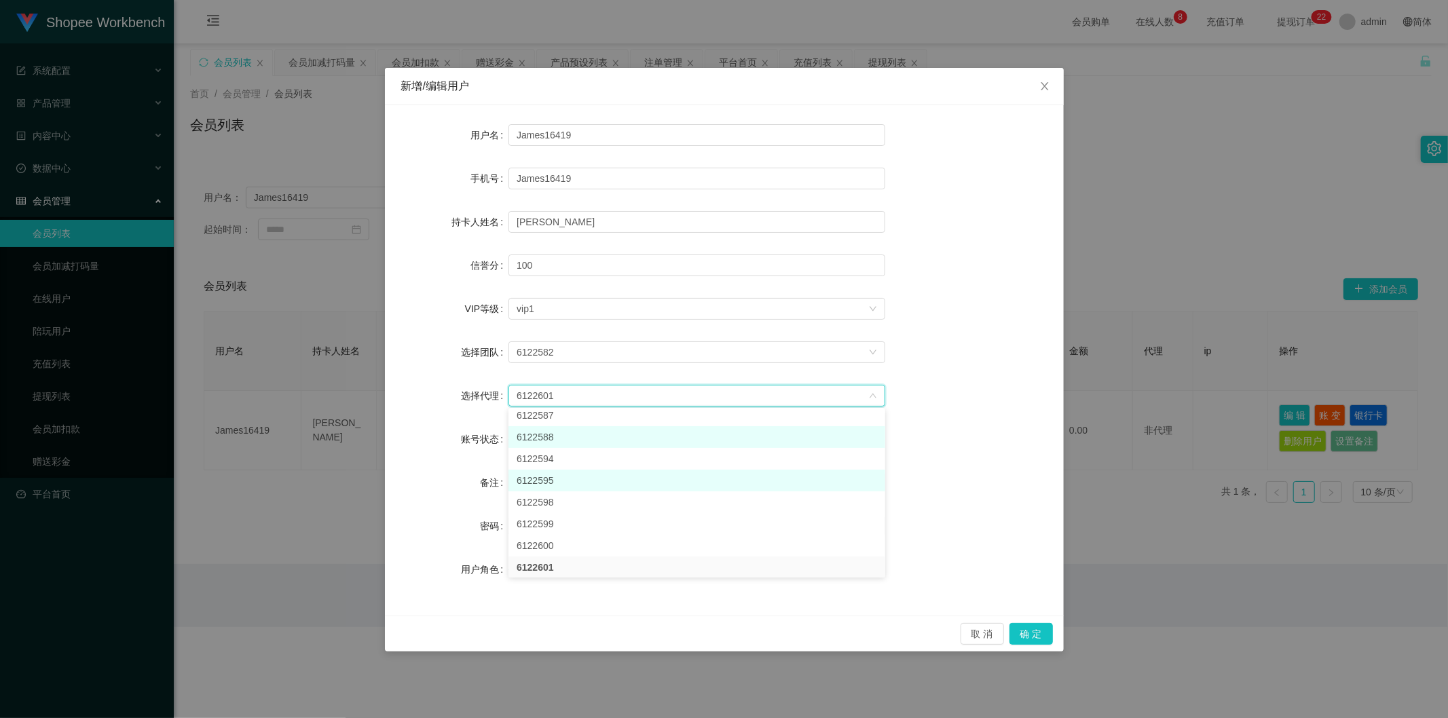
scroll to position [24, 0]
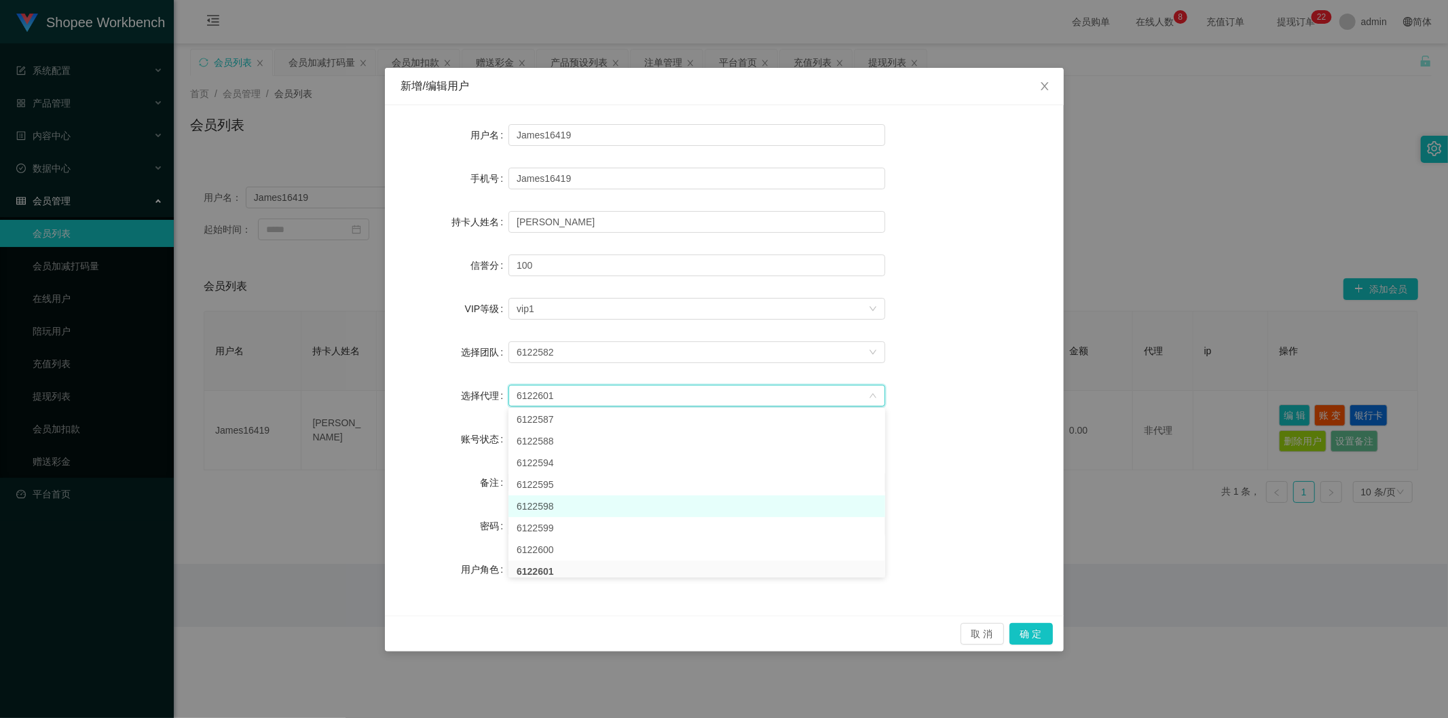
click at [560, 504] on li "6122598" at bounding box center [697, 507] width 377 height 22
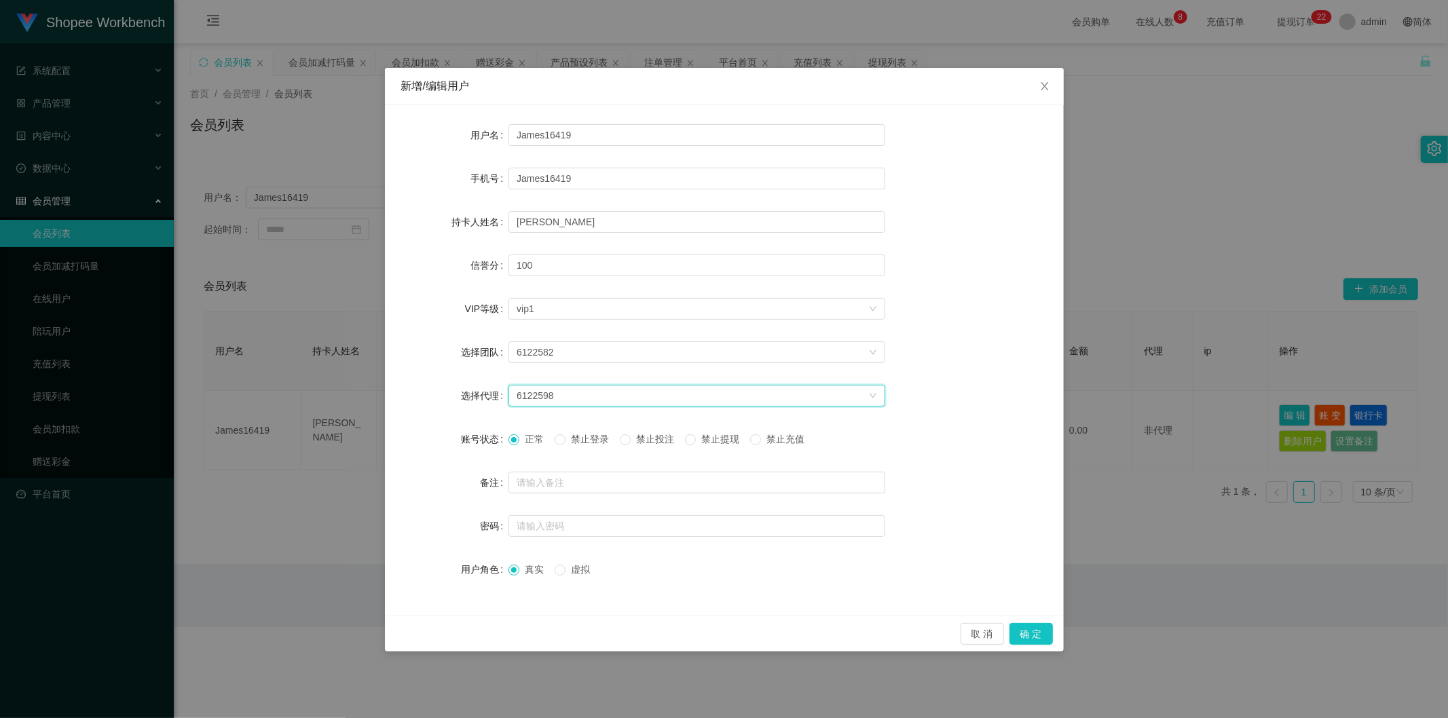
click at [645, 439] on span "禁止投注" at bounding box center [655, 439] width 49 height 11
click at [1027, 631] on button "确 定" at bounding box center [1031, 634] width 43 height 22
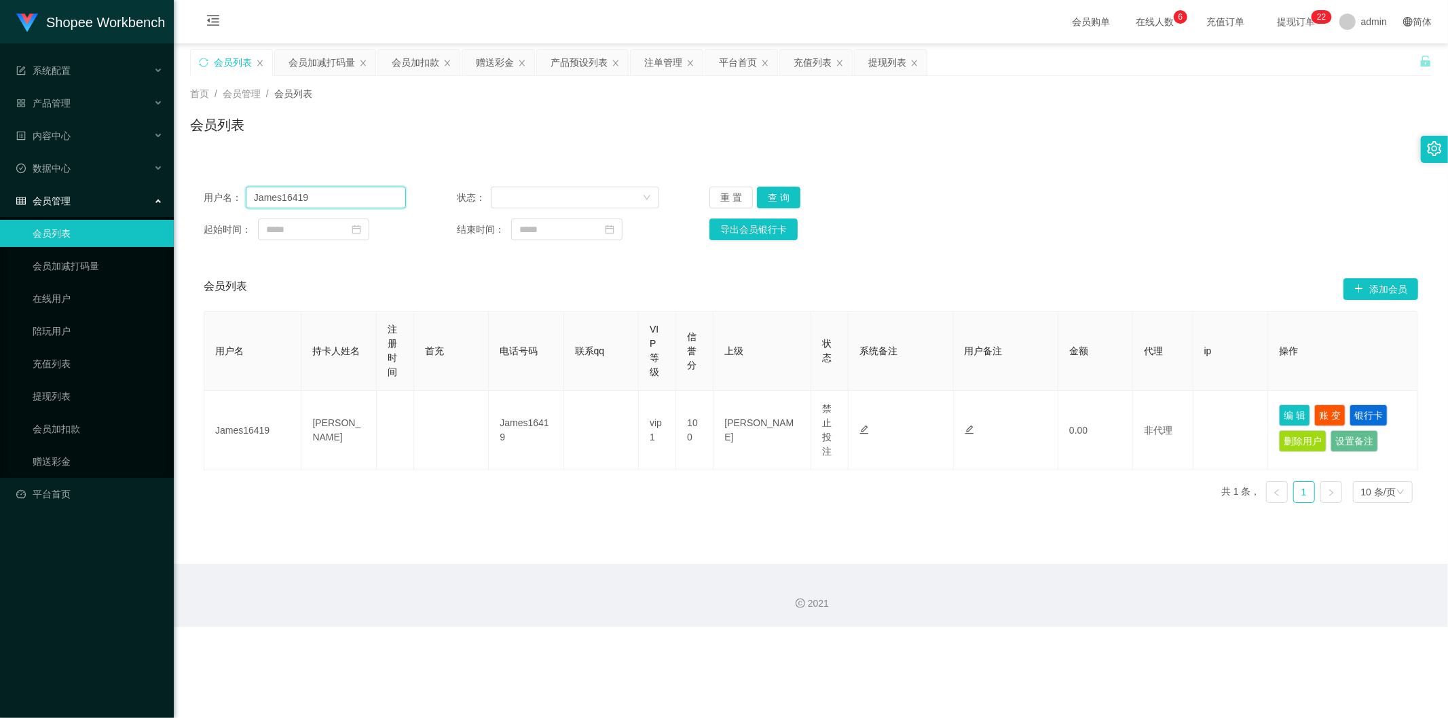
click at [267, 191] on input "James16419" at bounding box center [326, 198] width 160 height 22
click at [266, 191] on input "James16419" at bounding box center [326, 198] width 160 height 22
paste input "Alex9923"
type input "Alex9923"
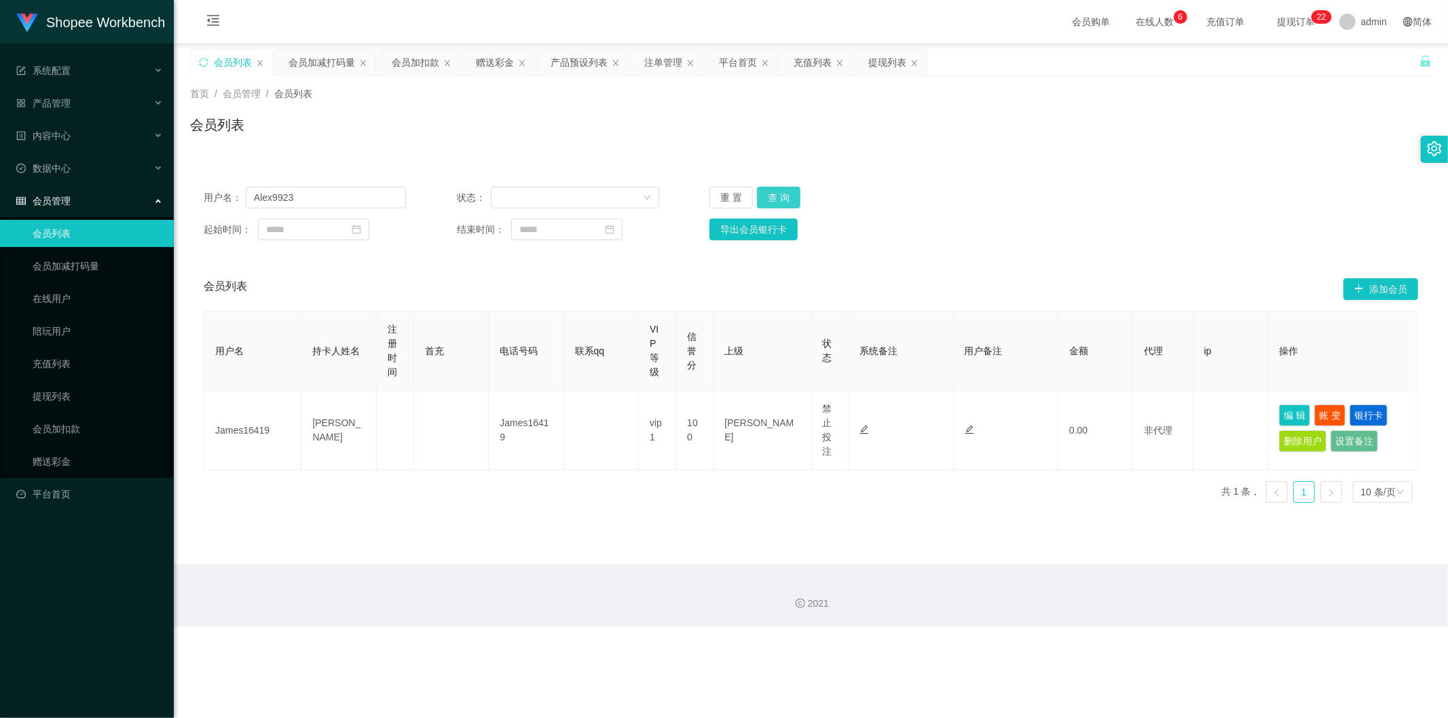
click at [770, 195] on button "查 询" at bounding box center [778, 198] width 43 height 22
click at [410, 62] on div "会员加扣款" at bounding box center [416, 63] width 48 height 26
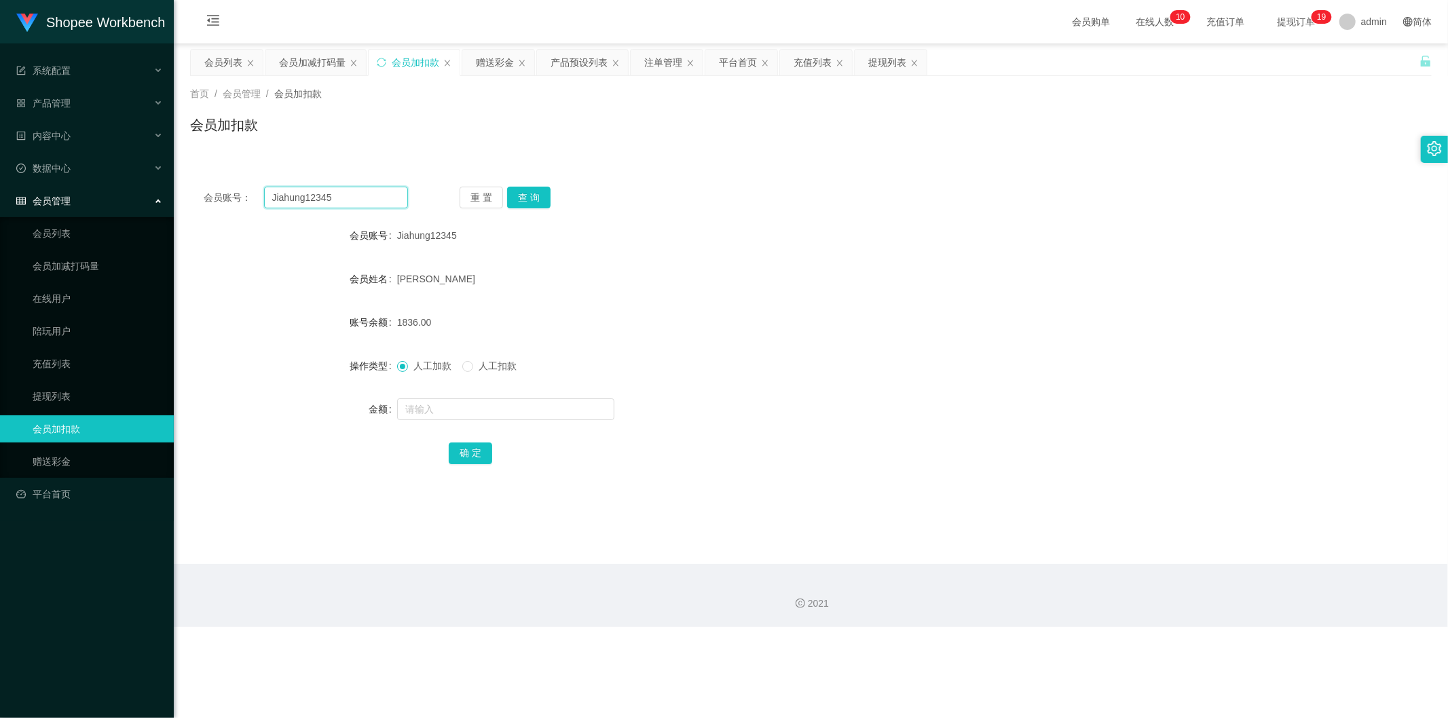
click at [365, 195] on input "Jiahung12345" at bounding box center [336, 198] width 145 height 22
paste input "jayson987"
type input "jayson9875"
click at [524, 199] on button "查 询" at bounding box center [528, 198] width 43 height 22
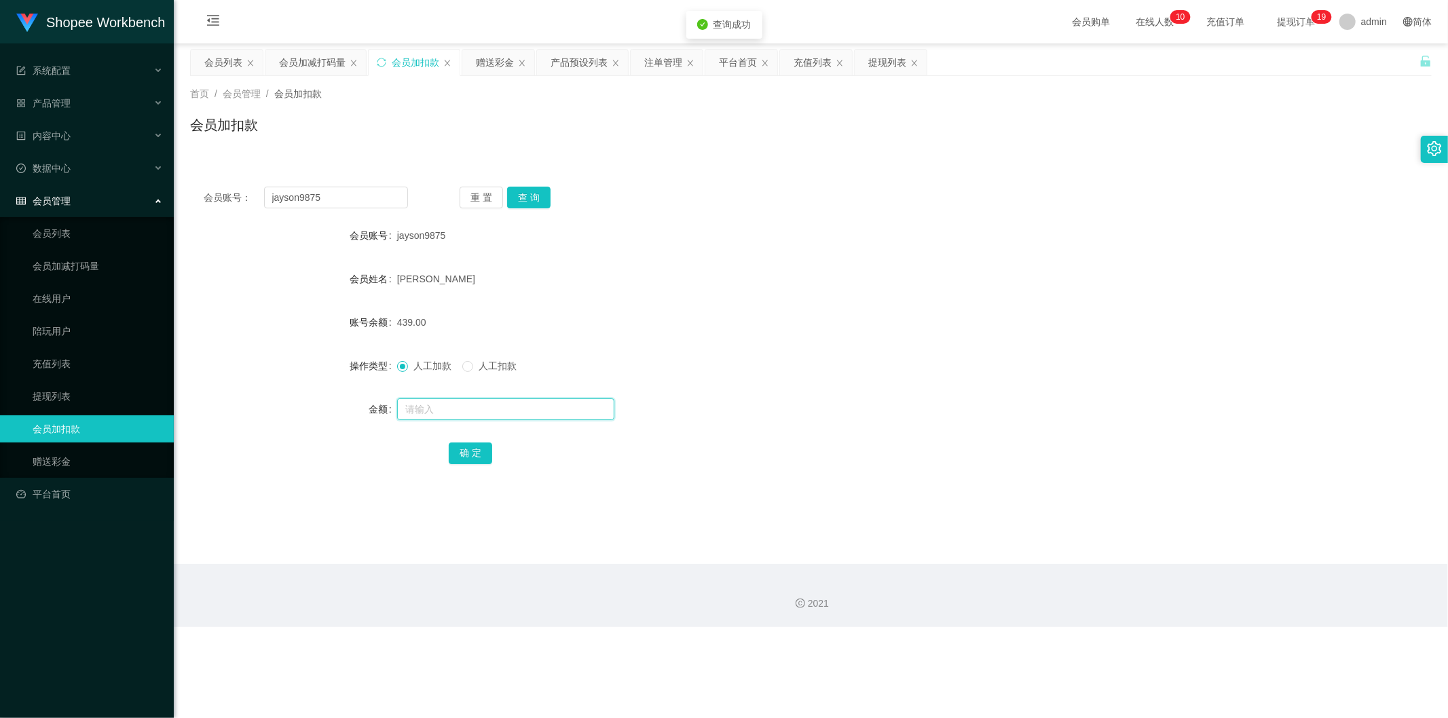
click at [452, 410] on input "text" at bounding box center [505, 410] width 217 height 22
type input "1300"
click at [466, 451] on button "确 定" at bounding box center [470, 454] width 43 height 22
click at [220, 58] on div "会员列表" at bounding box center [223, 63] width 38 height 26
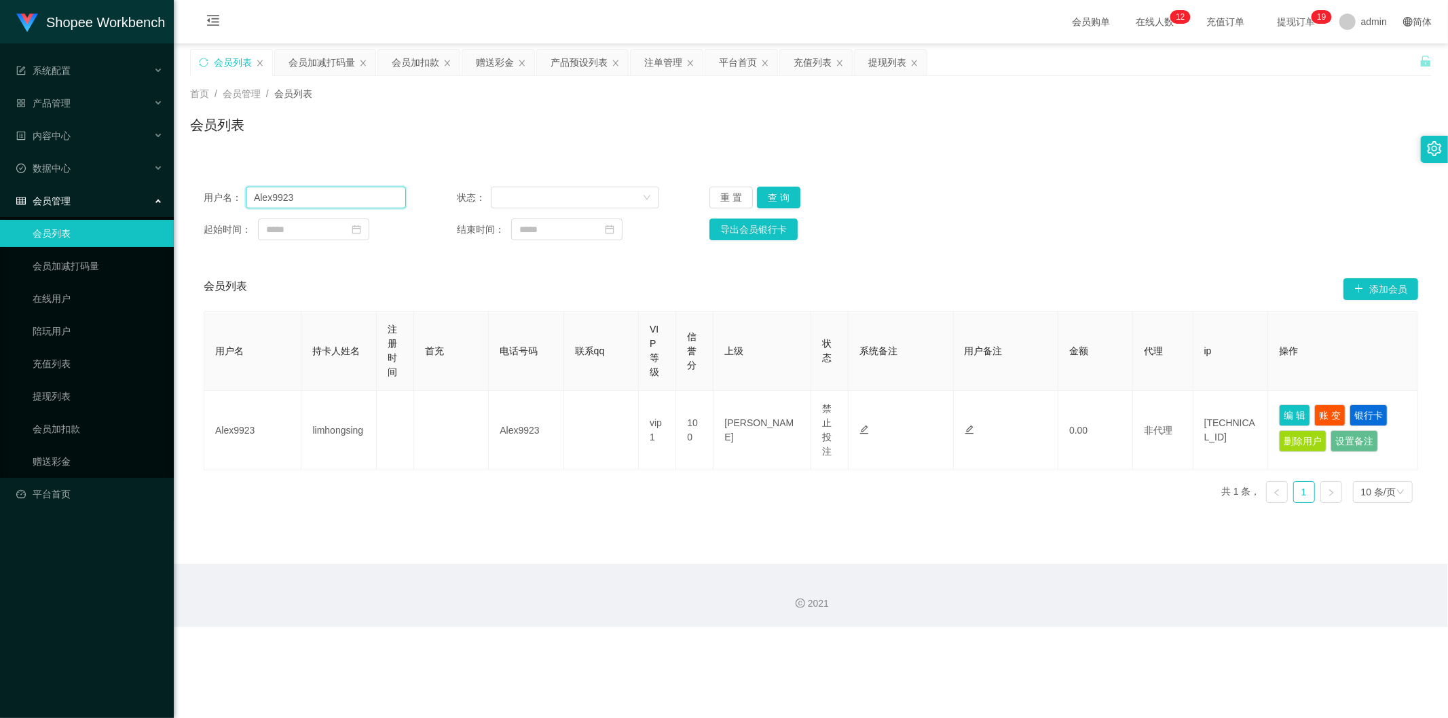
click at [314, 196] on input "Alex9923" at bounding box center [326, 198] width 160 height 22
paste input "[EMAIL_ADDRESS]"
type input "[EMAIL_ADDRESS]"
click at [779, 196] on button "查 询" at bounding box center [778, 198] width 43 height 22
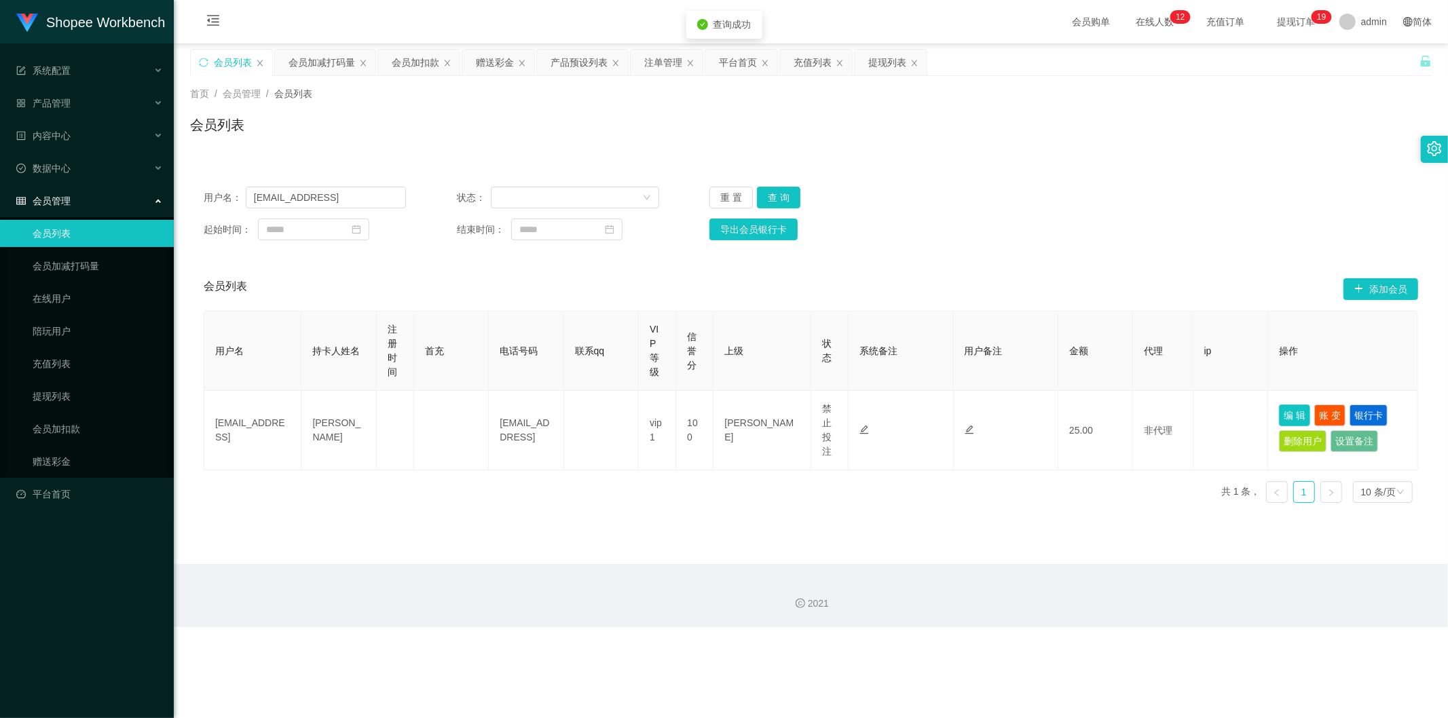
click at [1287, 408] on button "编 辑" at bounding box center [1294, 416] width 31 height 22
type input "[EMAIL_ADDRESS]"
type input "[PERSON_NAME]"
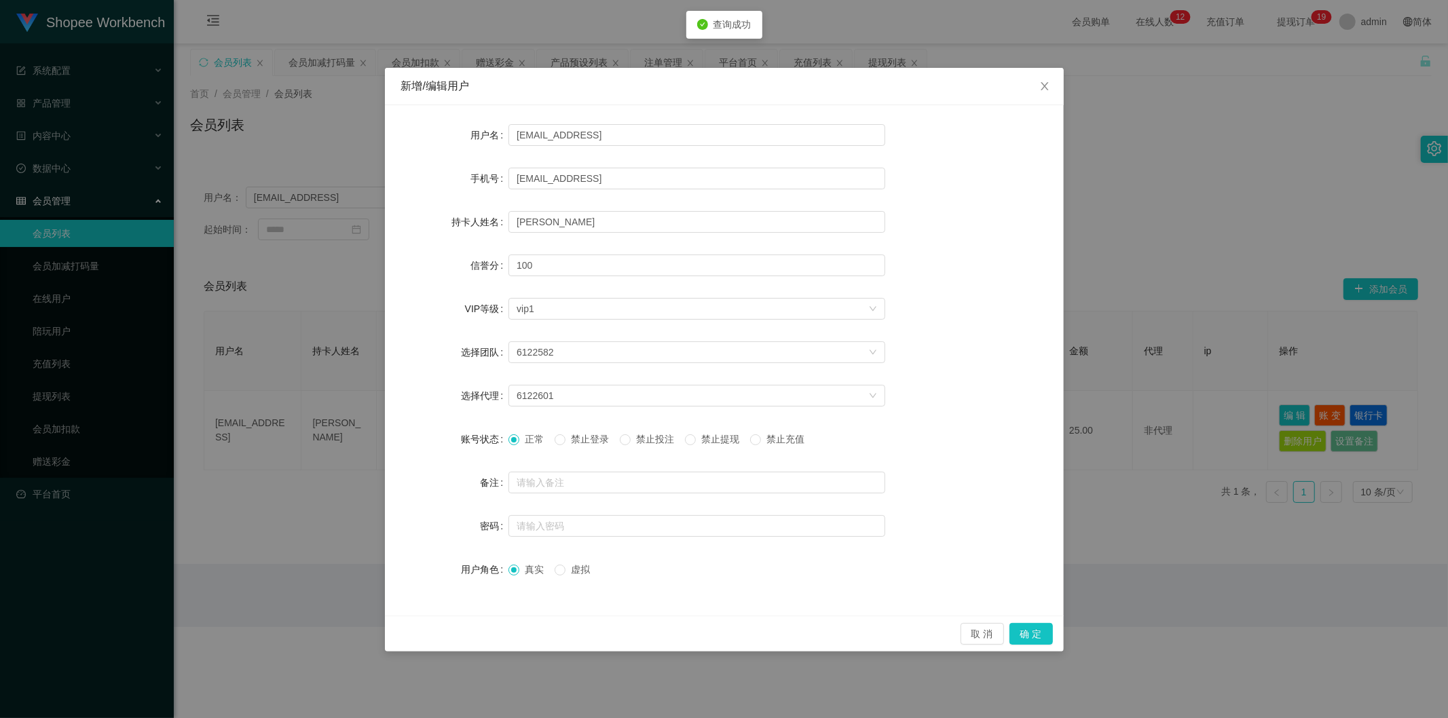
click at [655, 437] on span "禁止投注" at bounding box center [655, 439] width 49 height 11
click at [602, 350] on div "6122582" at bounding box center [693, 352] width 352 height 20
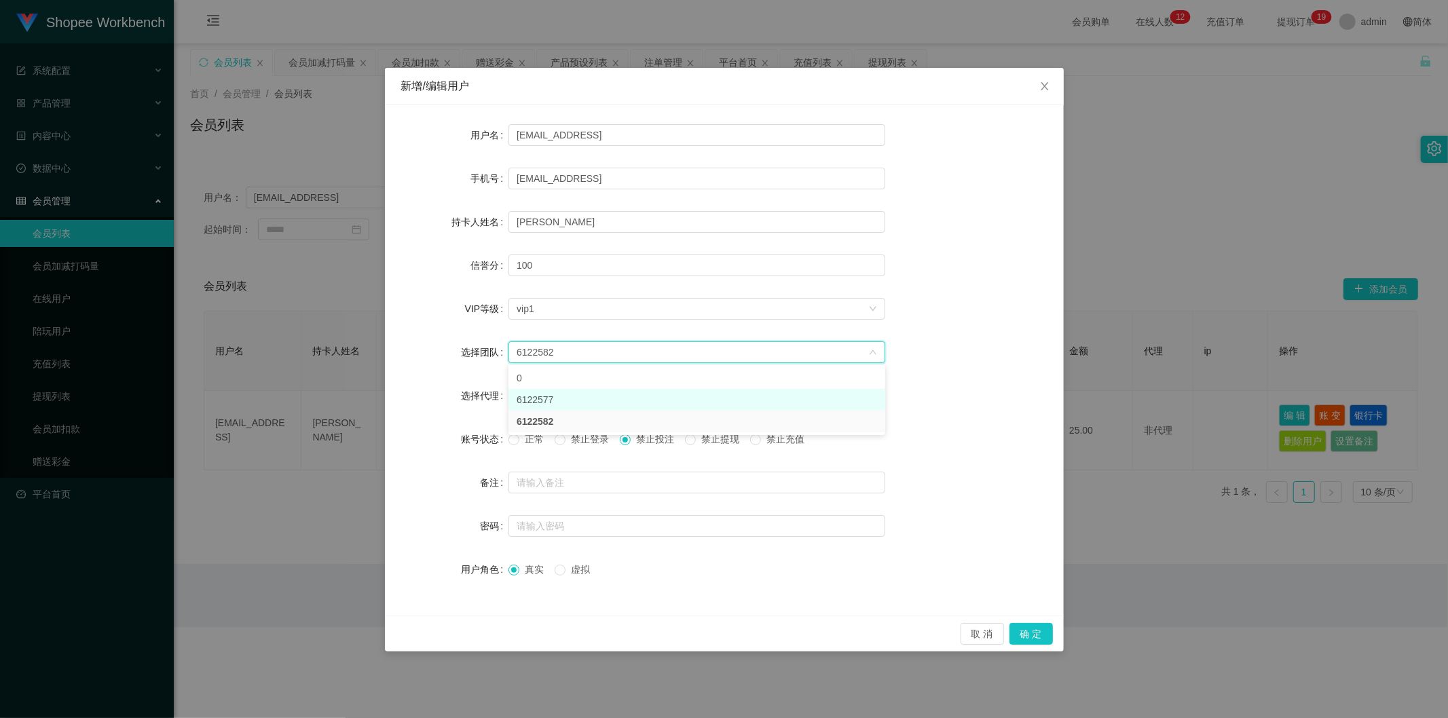
click at [570, 399] on li "6122577" at bounding box center [697, 400] width 377 height 22
click at [583, 344] on div "6122577" at bounding box center [693, 352] width 352 height 20
click at [571, 416] on li "6122582" at bounding box center [697, 422] width 377 height 22
click at [568, 386] on div "6122601" at bounding box center [693, 396] width 352 height 20
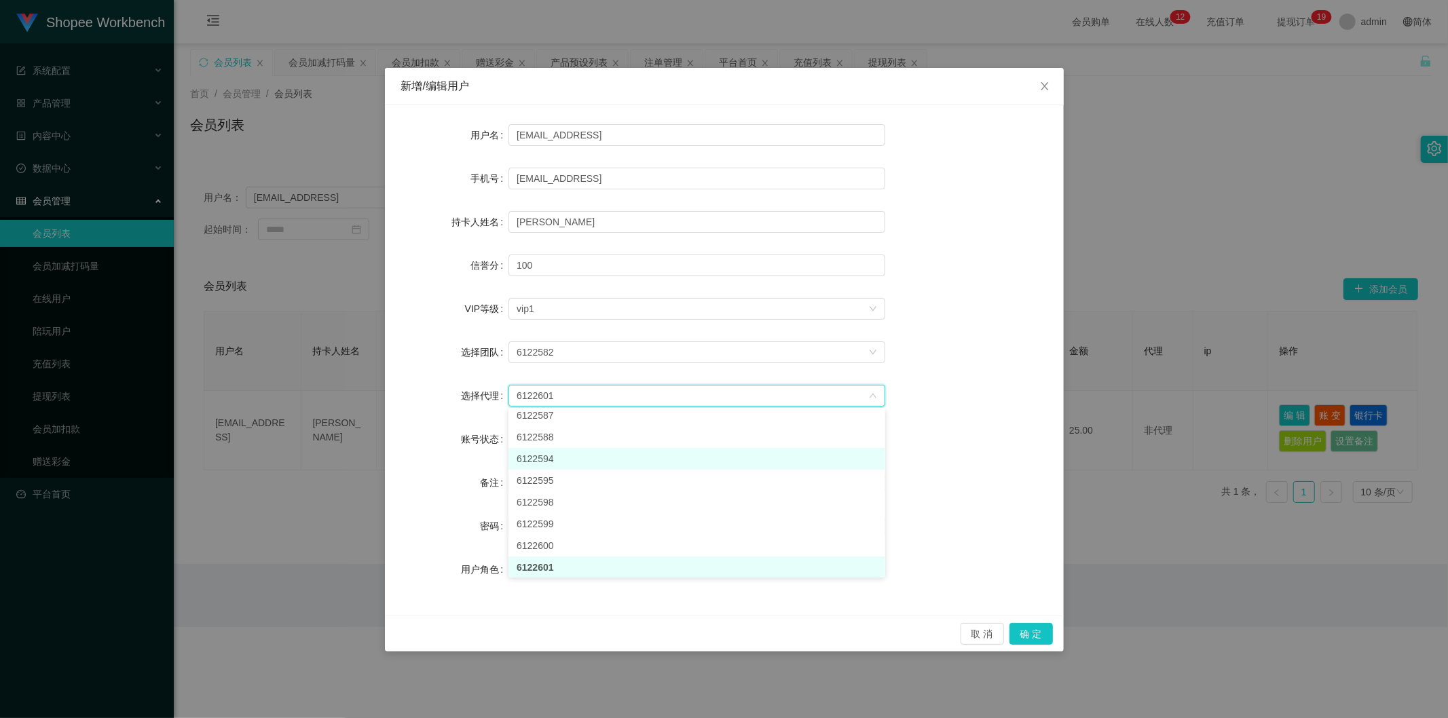
scroll to position [24, 0]
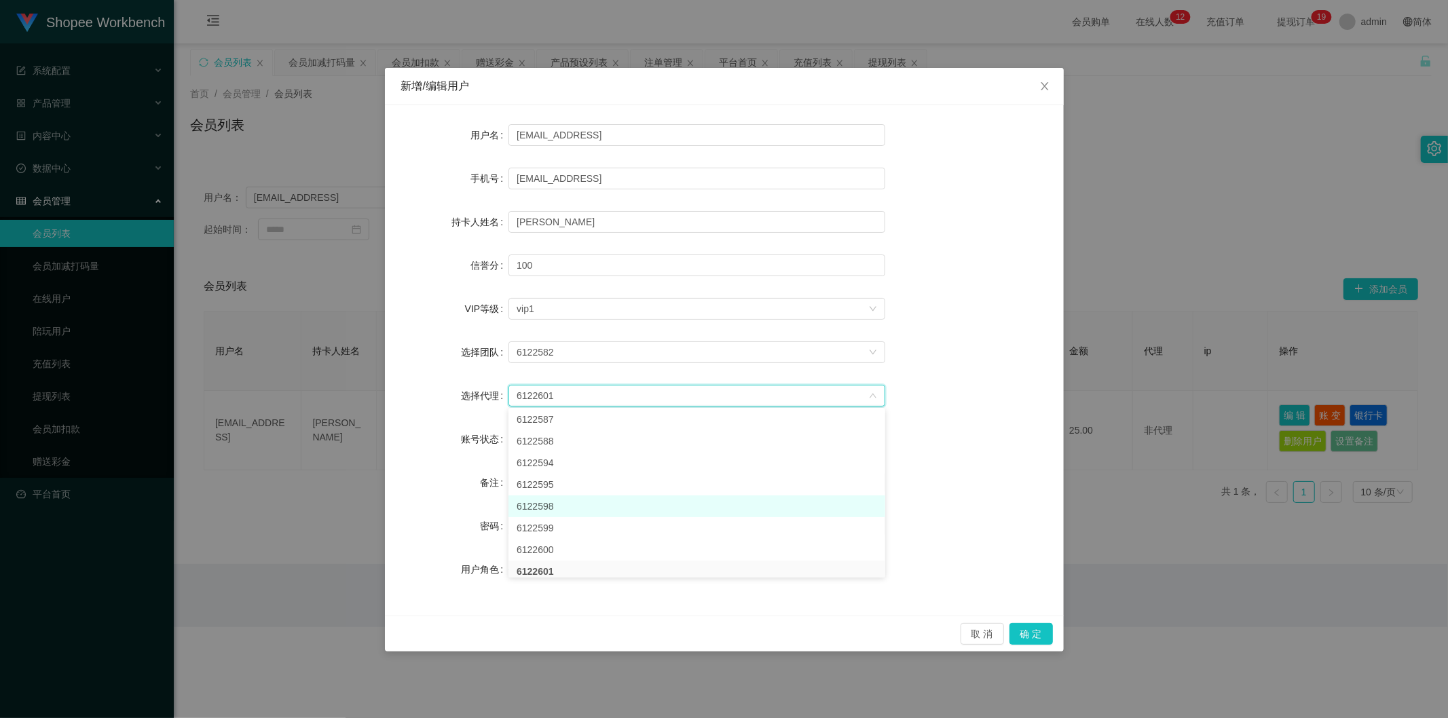
click at [557, 496] on li "6122598" at bounding box center [697, 507] width 377 height 22
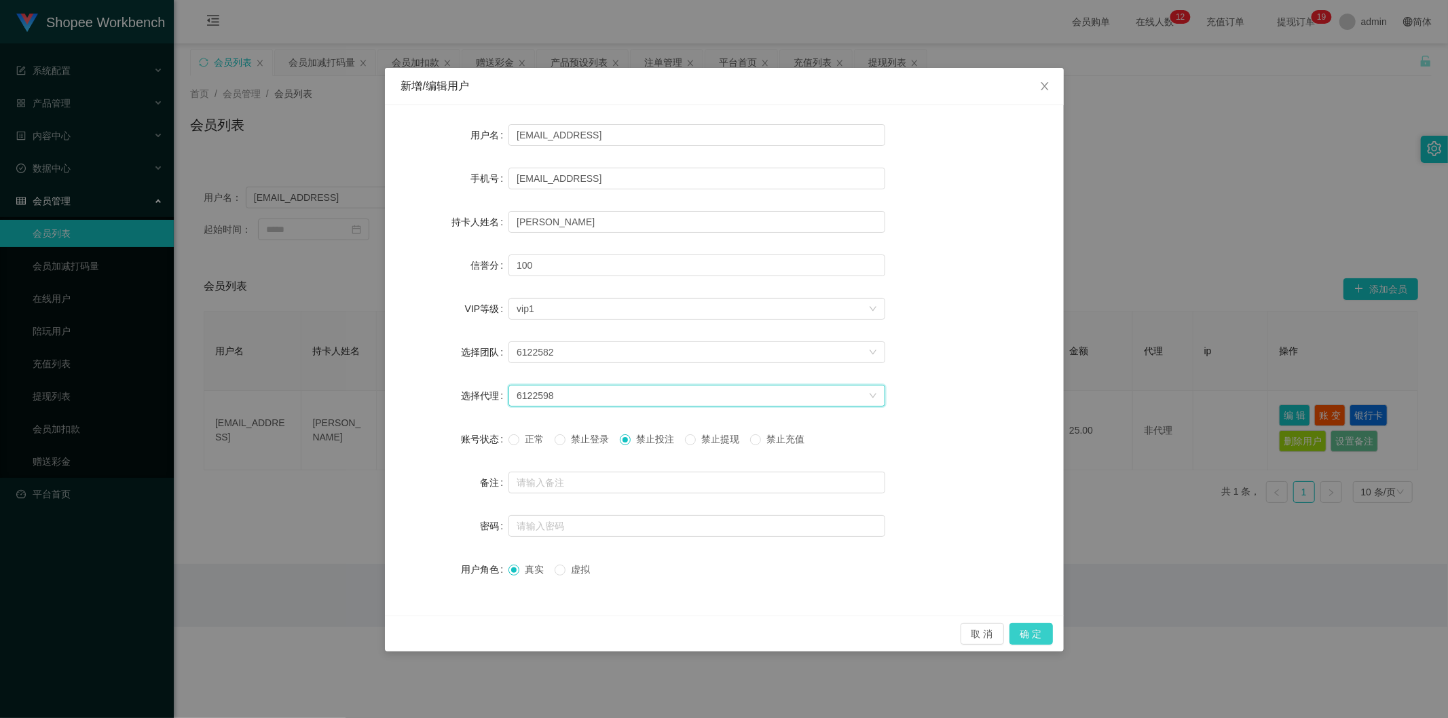
click at [1028, 625] on button "确 定" at bounding box center [1031, 634] width 43 height 22
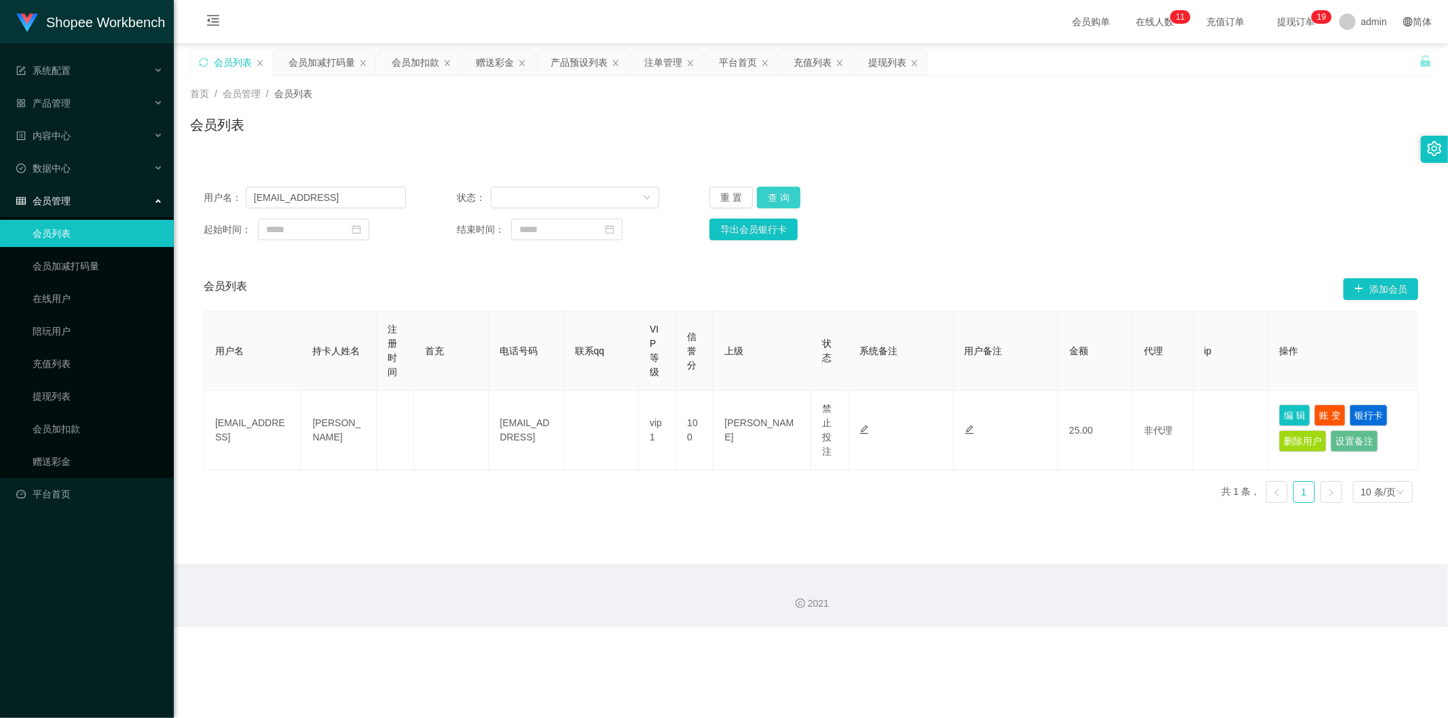
click at [788, 192] on button "查 询" at bounding box center [778, 198] width 43 height 22
click at [425, 64] on div "会员加扣款" at bounding box center [416, 63] width 48 height 26
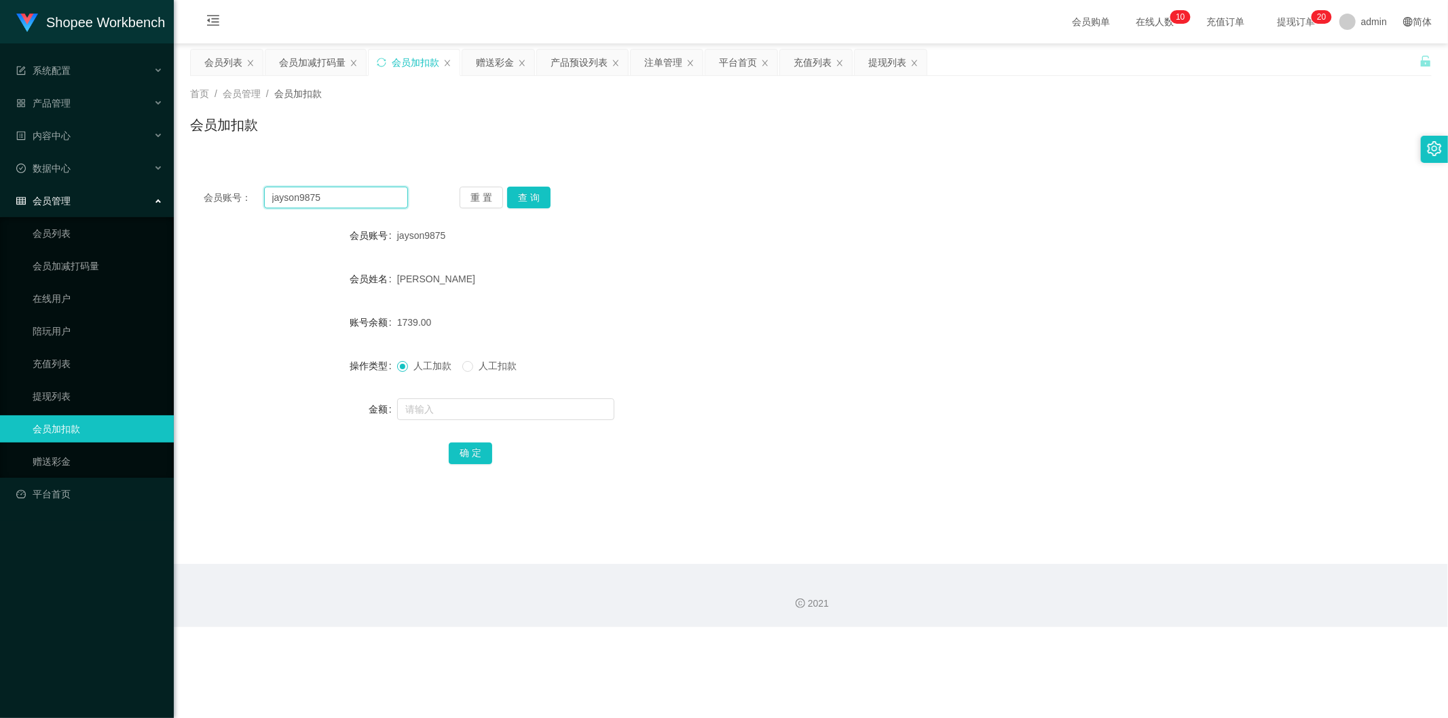
click at [390, 189] on input "jayson9875" at bounding box center [336, 198] width 145 height 22
paste input "smallfish1991"
type input "smallfish1991"
click at [534, 188] on button "查 询" at bounding box center [528, 198] width 43 height 22
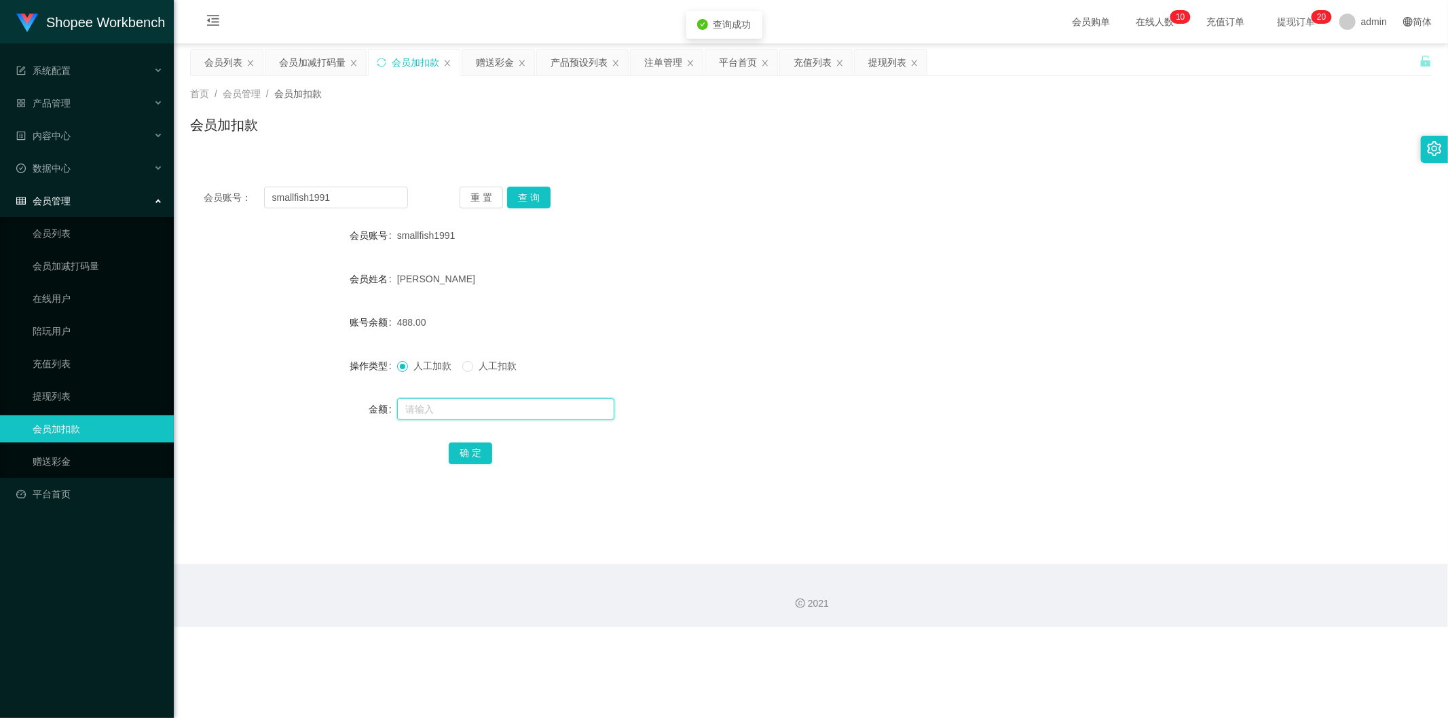
click at [476, 411] on input "text" at bounding box center [505, 410] width 217 height 22
type input "112"
click at [481, 456] on button "确 定" at bounding box center [470, 454] width 43 height 22
click at [327, 59] on div "会员加减打码量" at bounding box center [312, 63] width 67 height 26
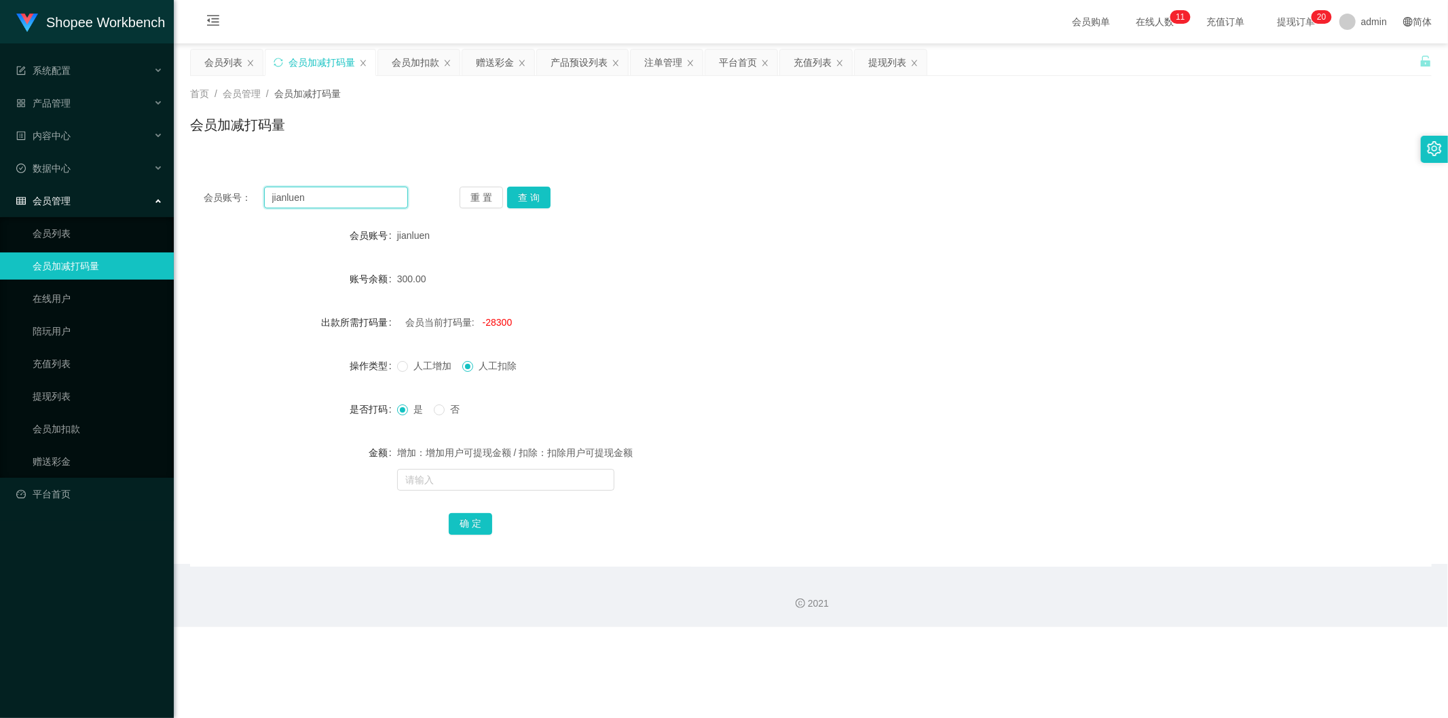
click at [354, 197] on input "jianluen" at bounding box center [336, 198] width 145 height 22
click at [521, 199] on button "查 询" at bounding box center [528, 198] width 43 height 22
click at [299, 192] on input "jianluen" at bounding box center [336, 198] width 145 height 22
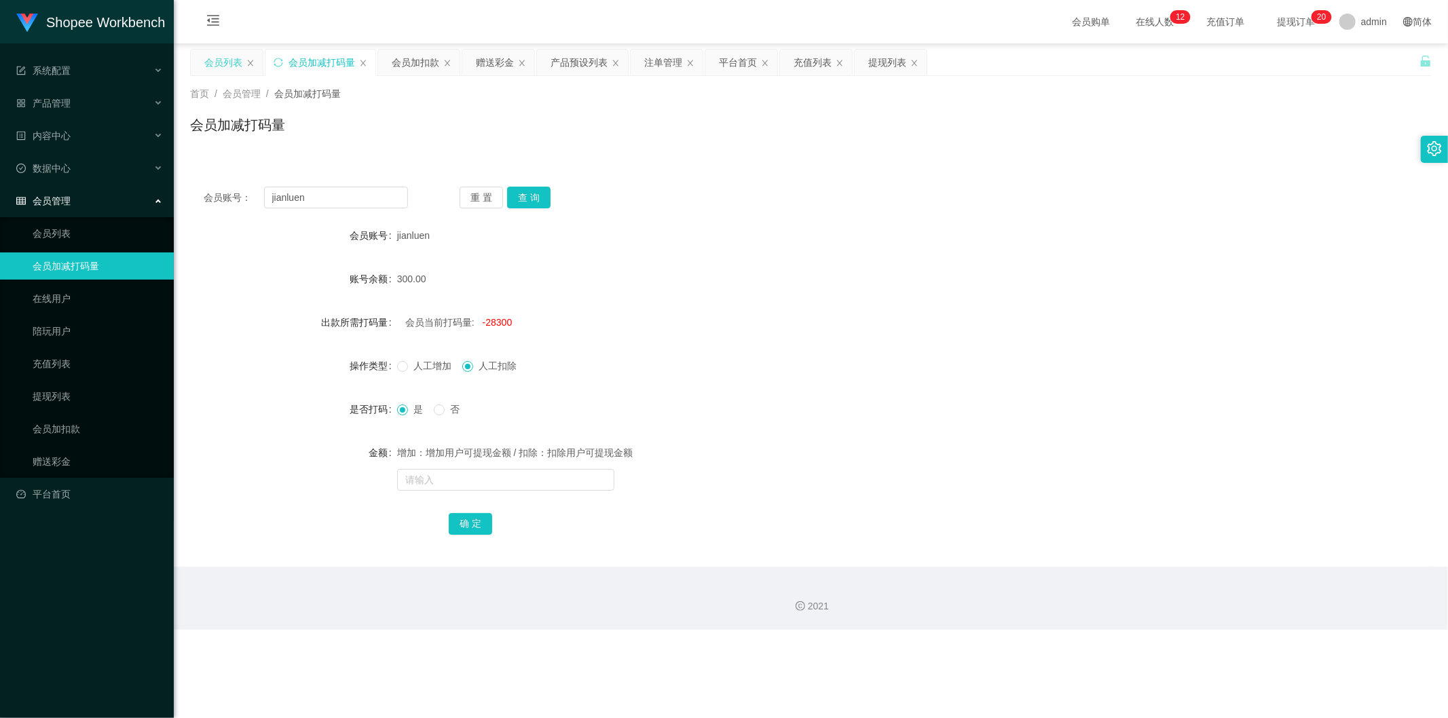
click at [233, 58] on div "会员列表" at bounding box center [223, 63] width 38 height 26
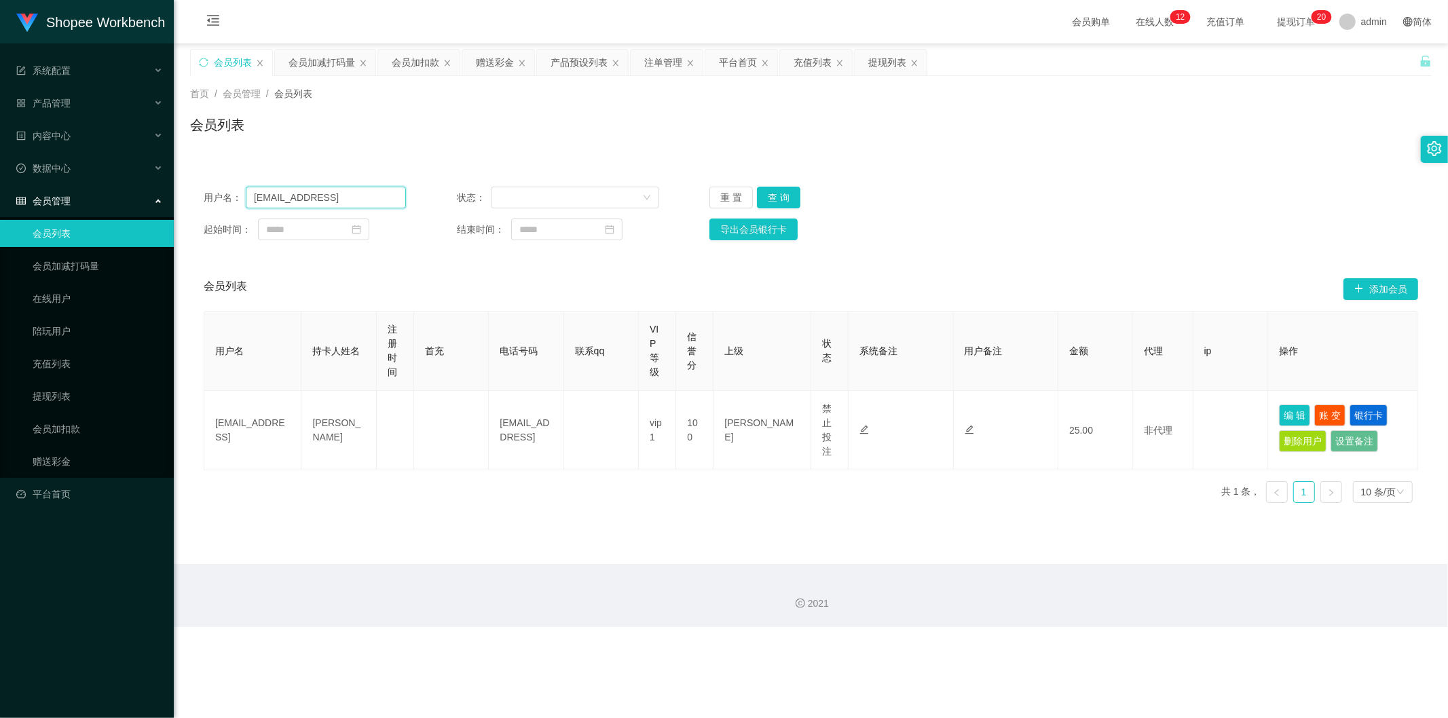
click at [328, 198] on input "[EMAIL_ADDRESS]" at bounding box center [326, 198] width 160 height 22
paste input "jianlue"
type input "jianluen"
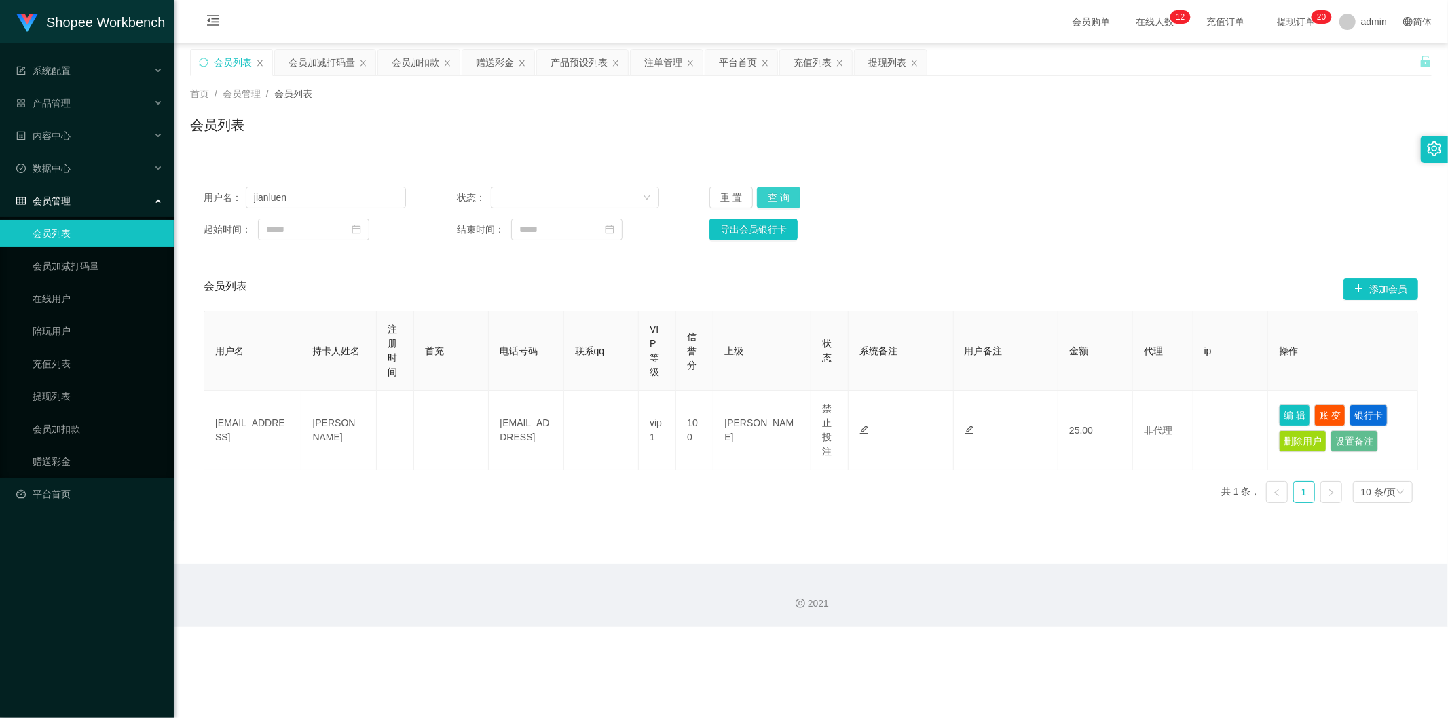
click at [772, 190] on button "查 询" at bounding box center [778, 198] width 43 height 22
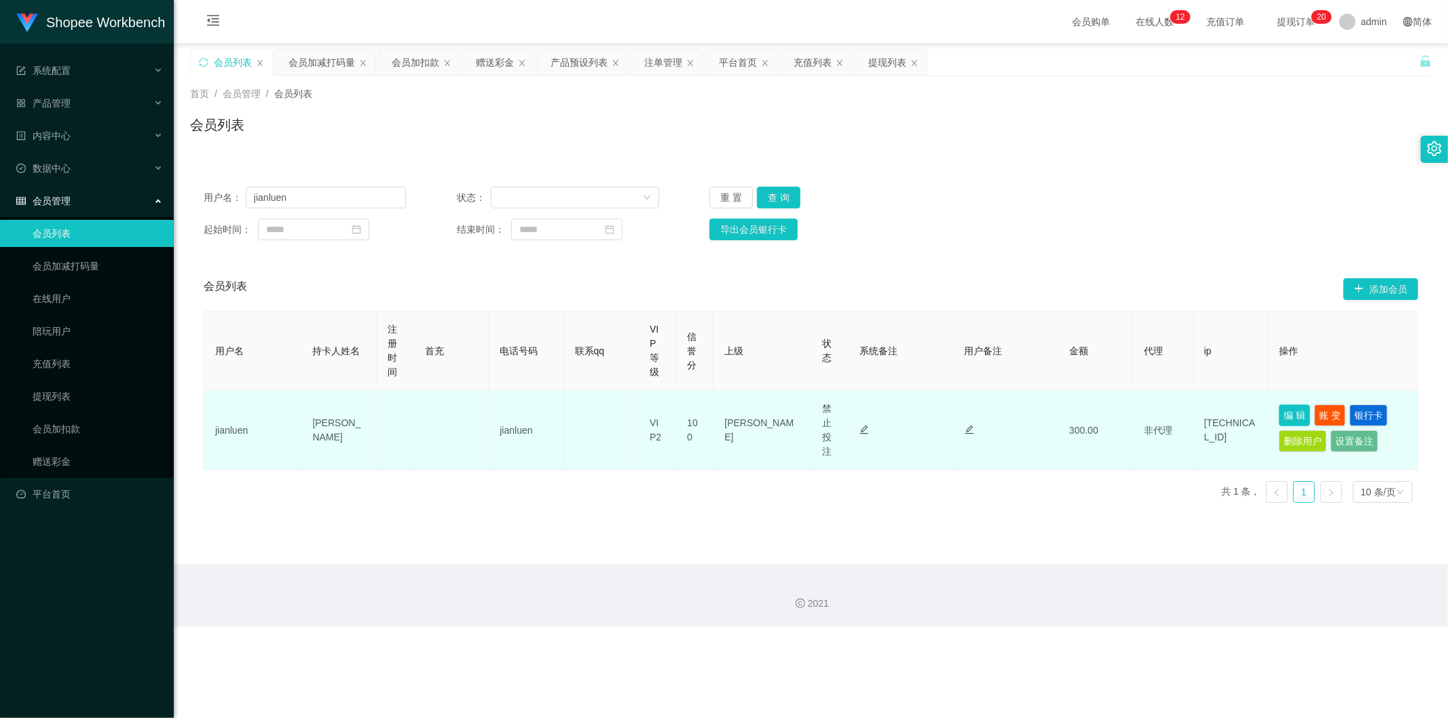
click at [1287, 418] on button "编 辑" at bounding box center [1294, 416] width 31 height 22
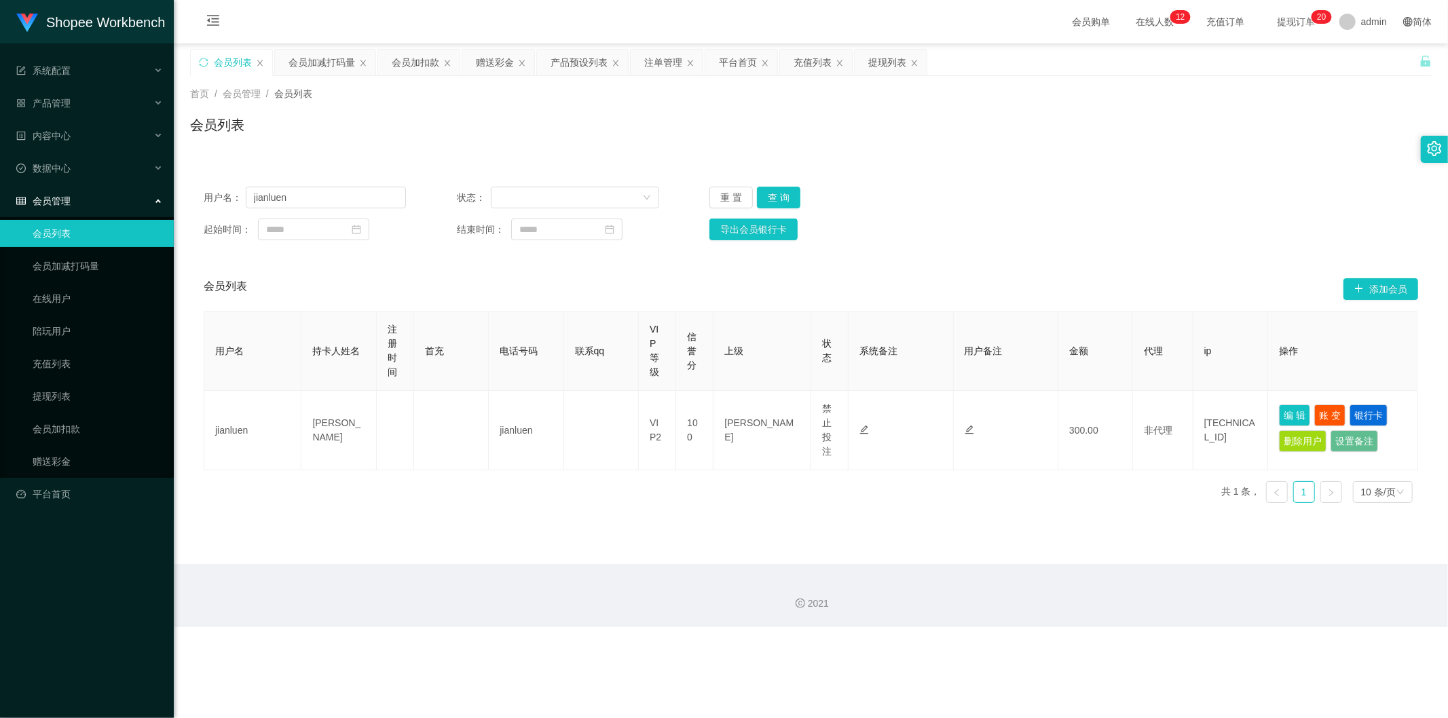
type input "jianluen"
type input "[PERSON_NAME]"
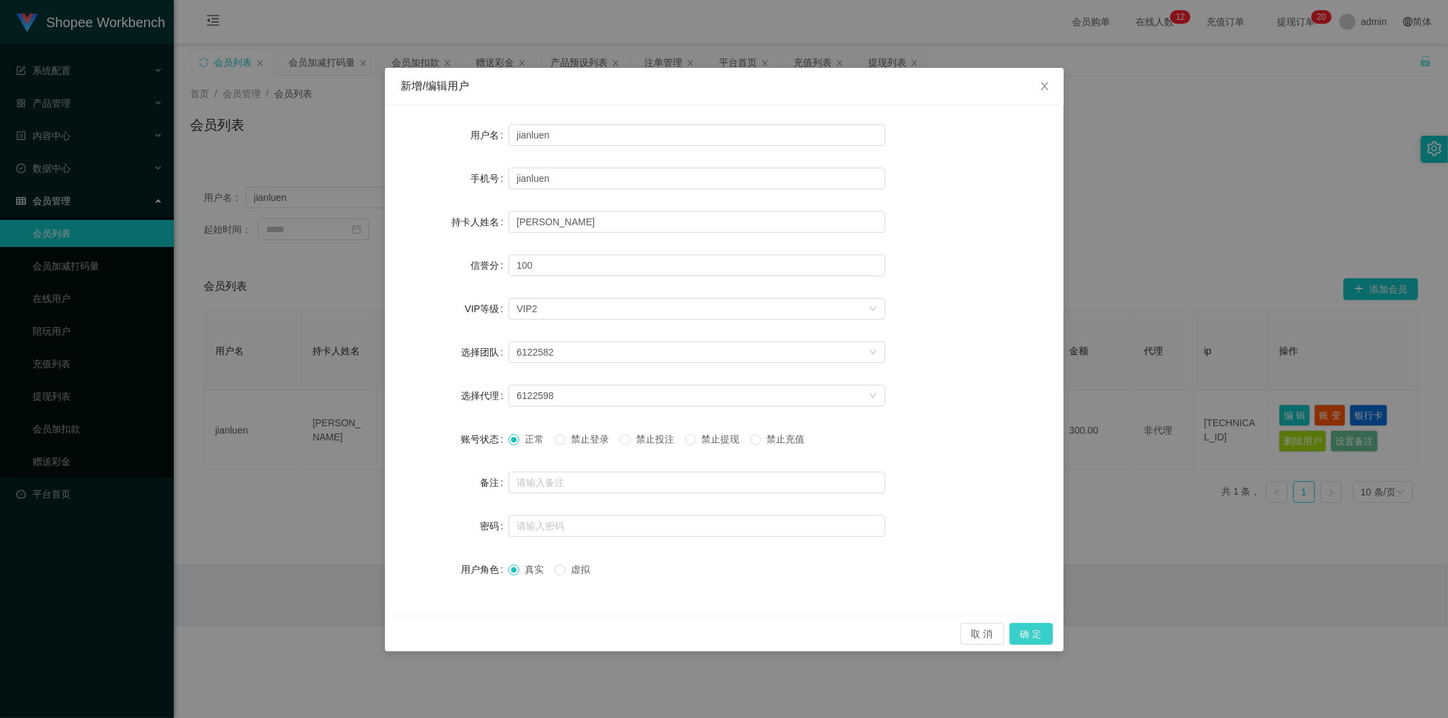
click at [1025, 637] on button "确 定" at bounding box center [1031, 634] width 43 height 22
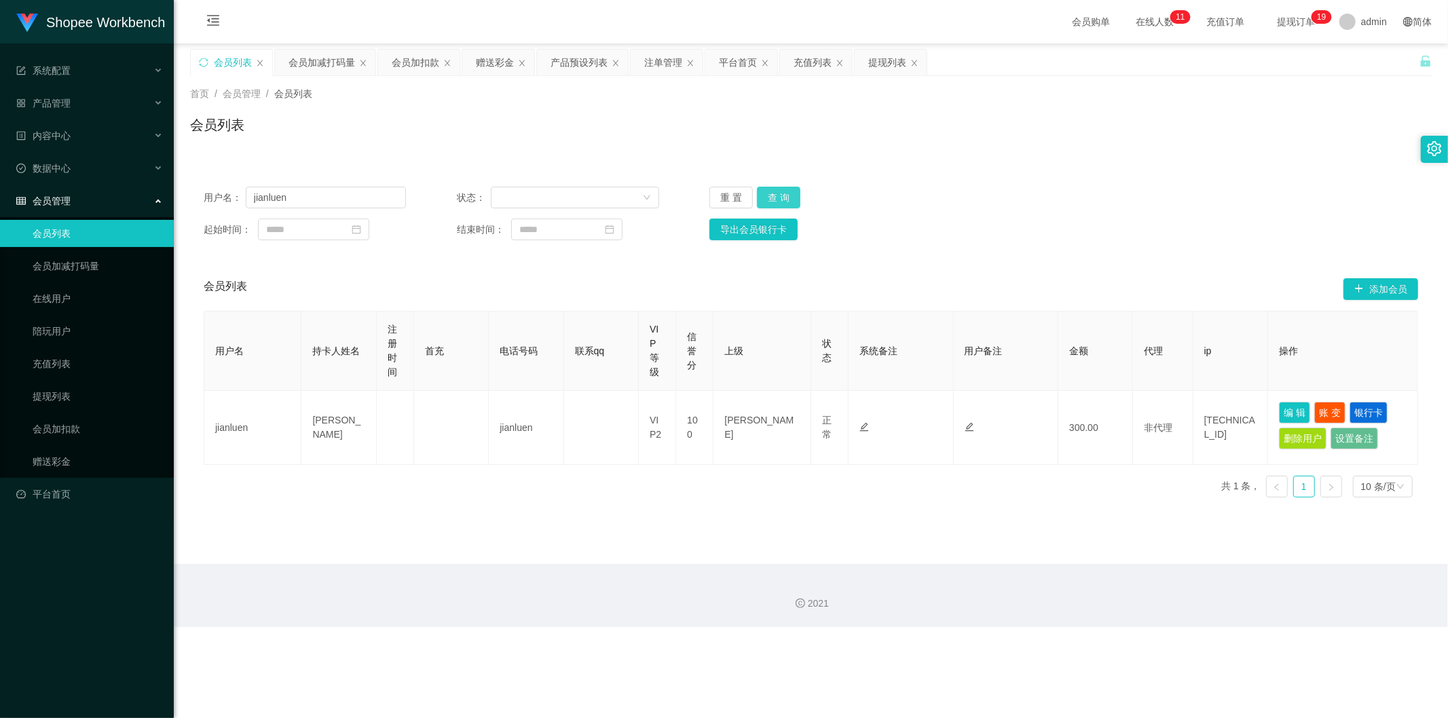
click at [776, 202] on button "查 询" at bounding box center [778, 198] width 43 height 22
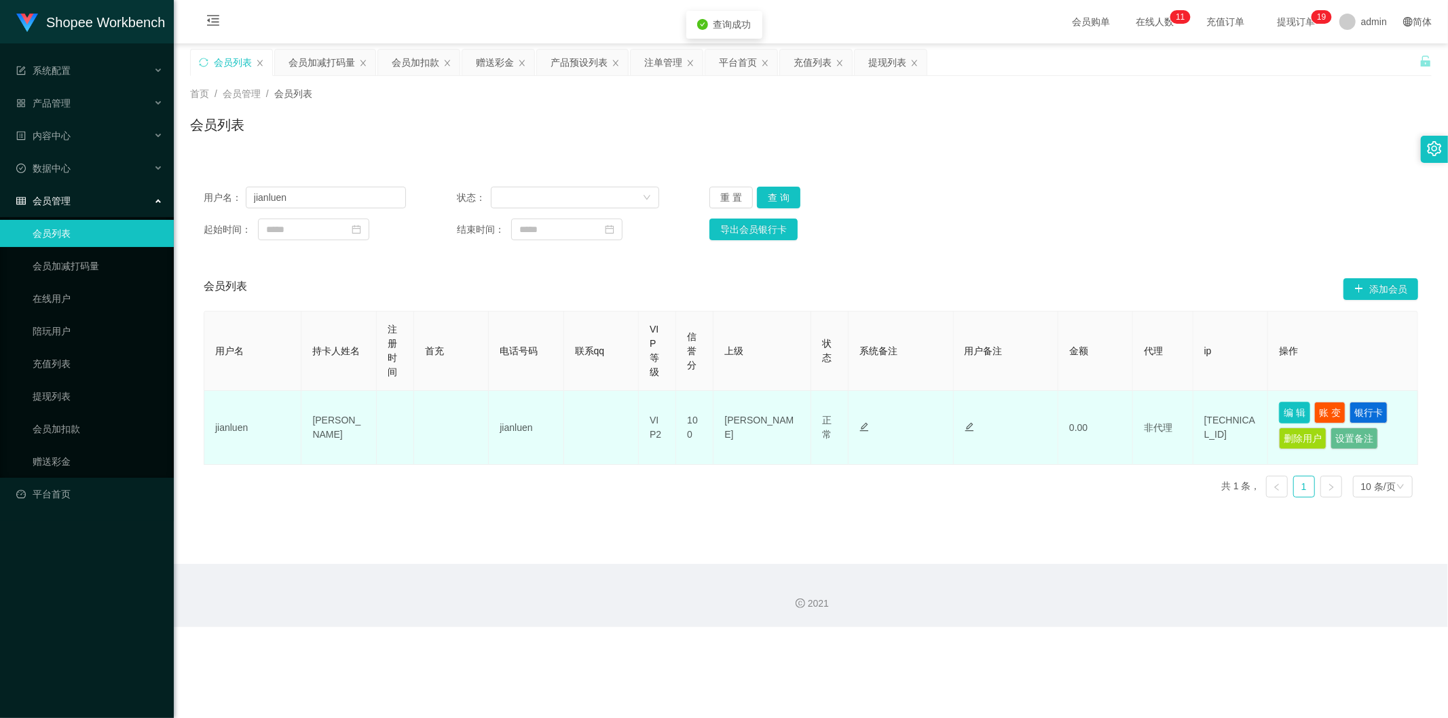
click at [1279, 413] on button "编 辑" at bounding box center [1294, 413] width 31 height 22
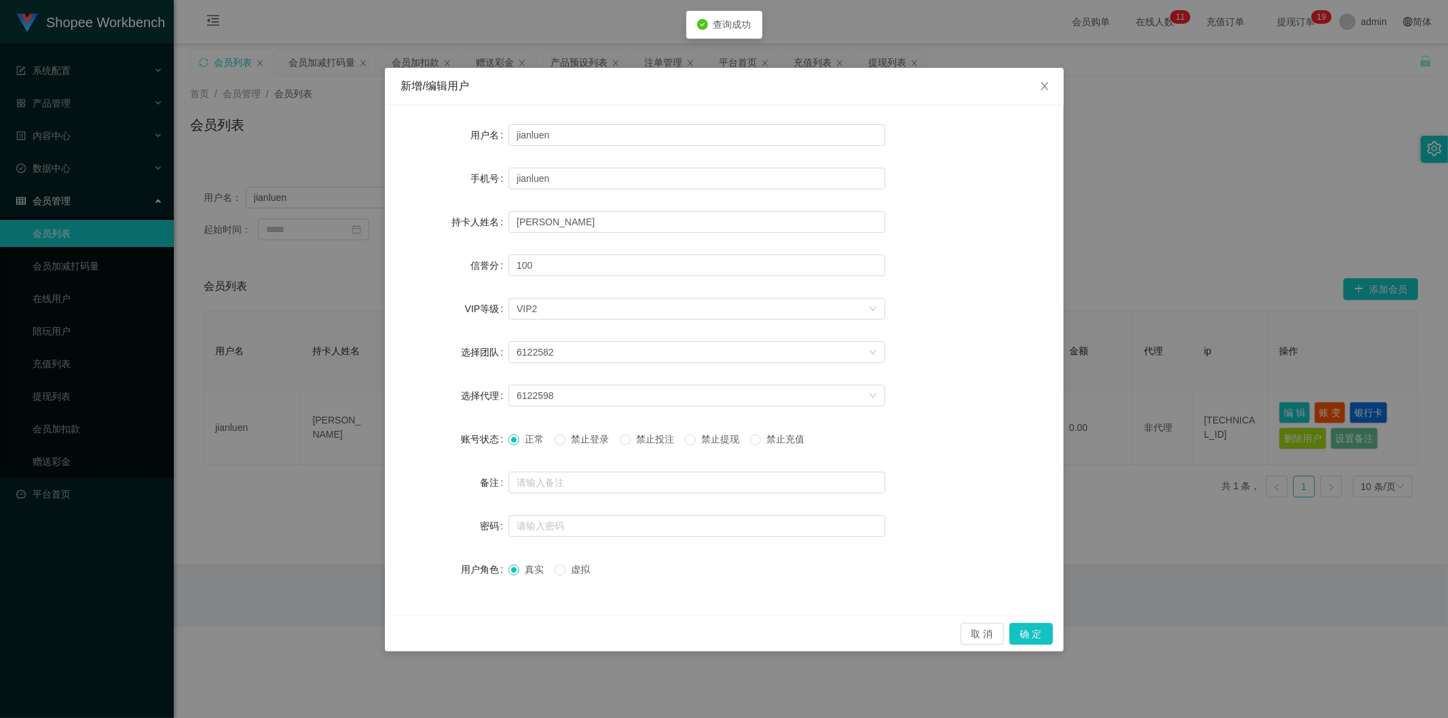
click at [646, 439] on span "禁止投注" at bounding box center [655, 439] width 49 height 11
click at [1029, 629] on button "确 定" at bounding box center [1031, 634] width 43 height 22
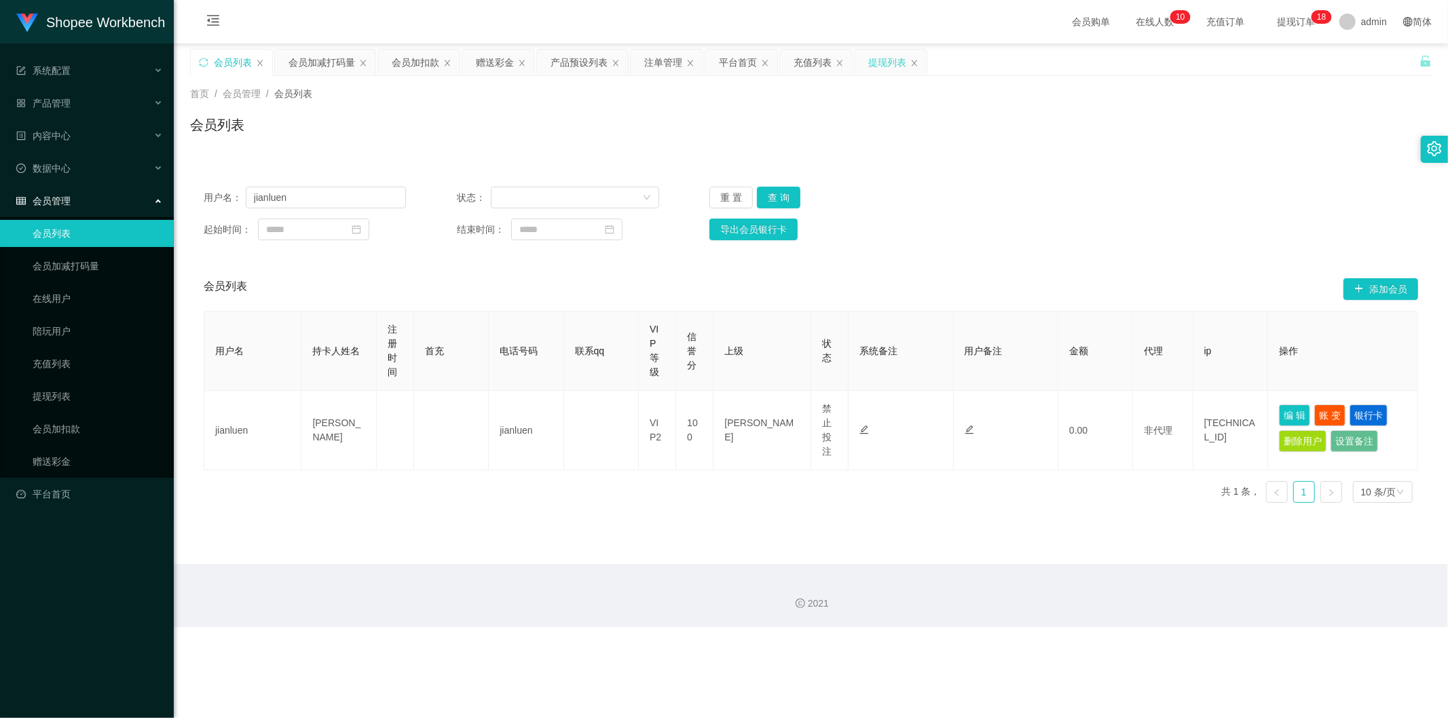
click at [870, 69] on div "提现列表" at bounding box center [887, 63] width 38 height 26
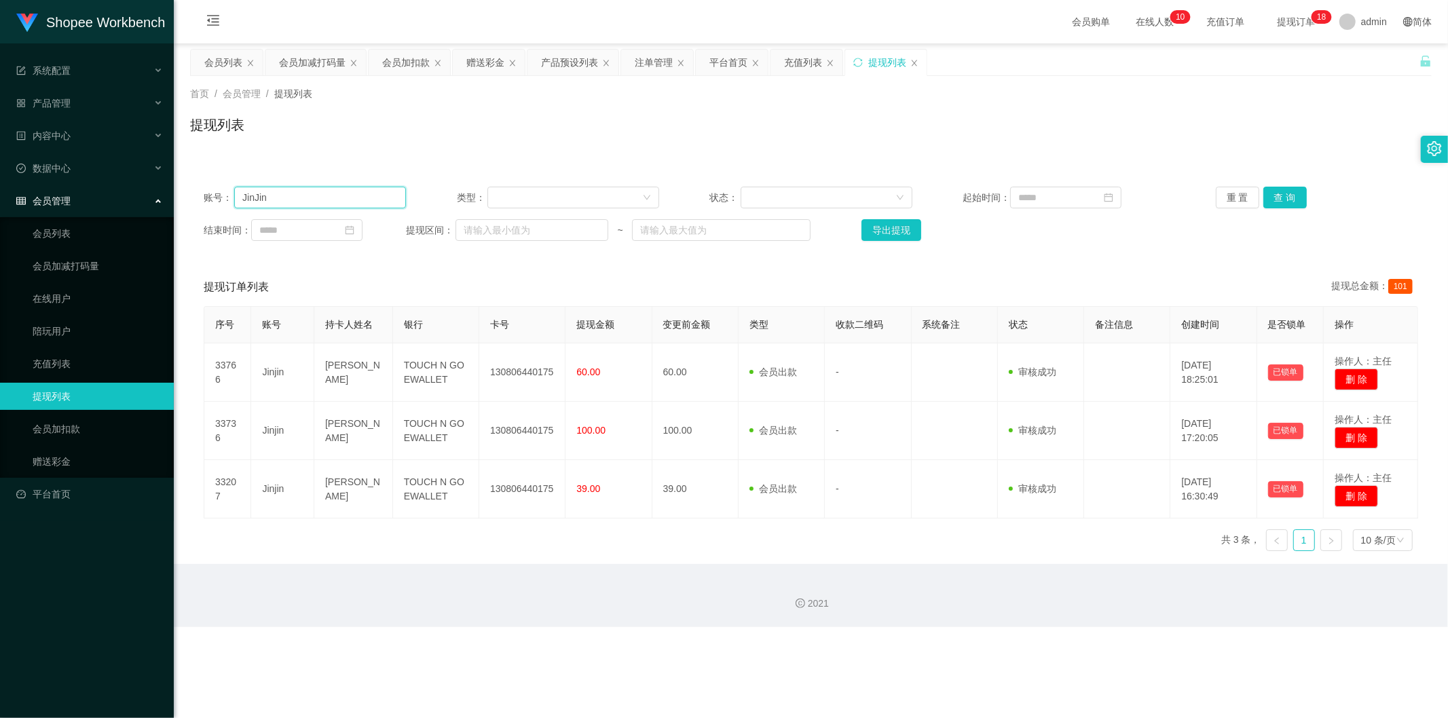
click at [295, 202] on input "JinJin" at bounding box center [320, 198] width 172 height 22
paste input "yellow"
type input "yellow"
click at [1264, 191] on button "查 询" at bounding box center [1285, 198] width 43 height 22
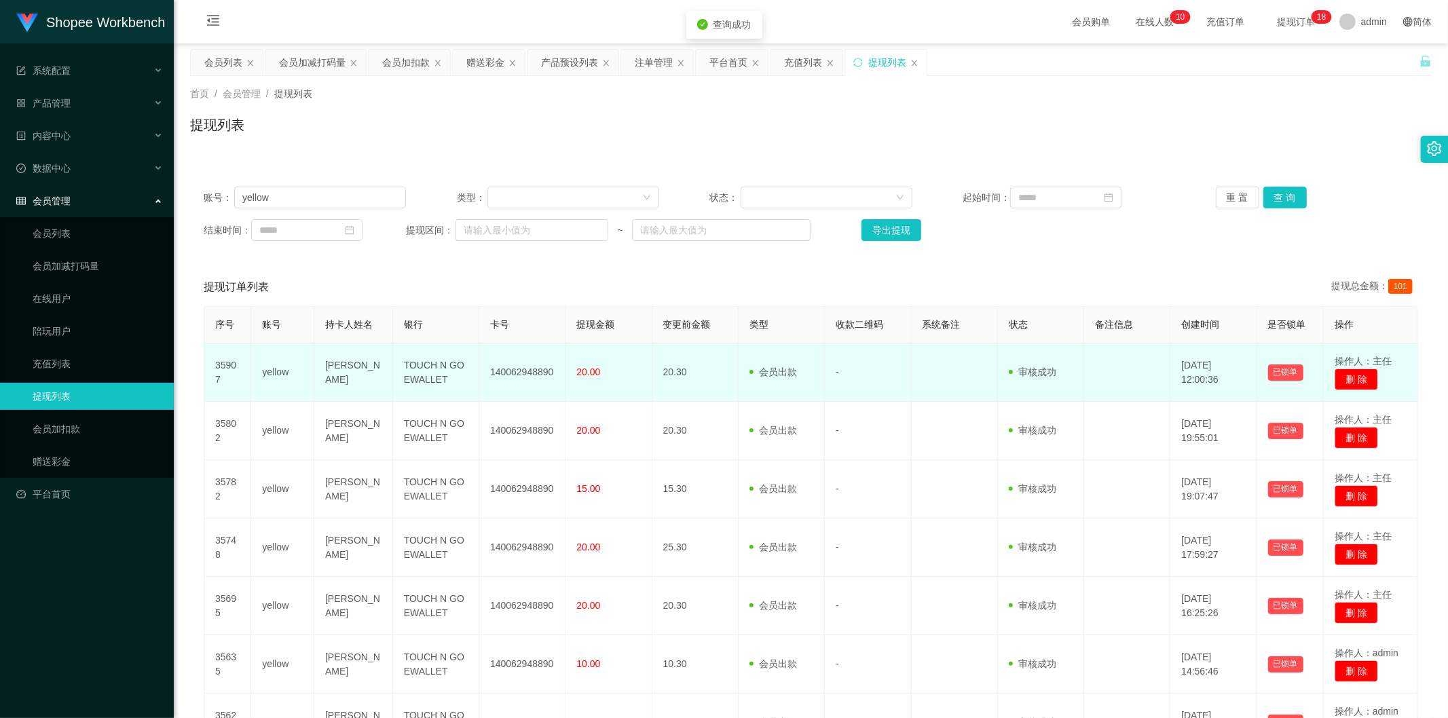
click at [496, 367] on td "140062948890" at bounding box center [522, 373] width 86 height 58
click at [497, 367] on td "140062948890" at bounding box center [522, 373] width 86 height 58
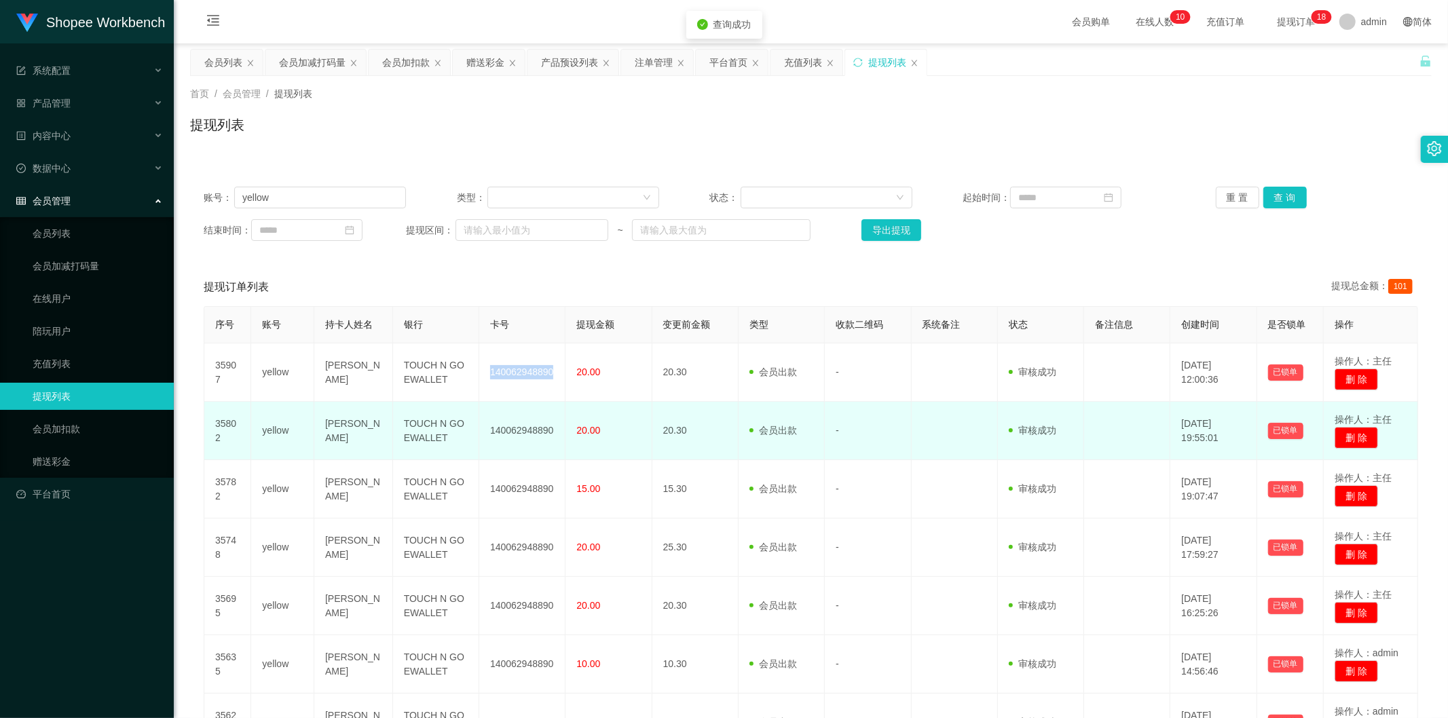
copy td "140062948890"
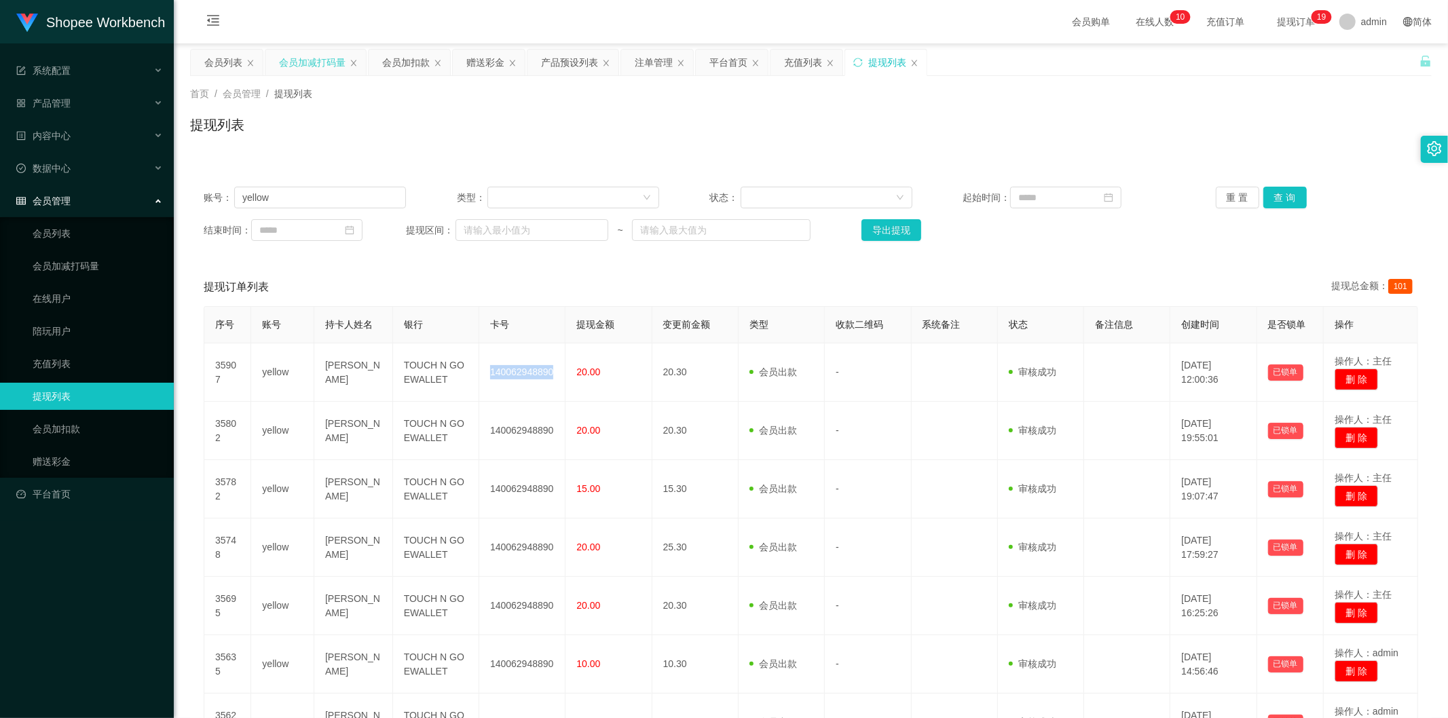
click at [325, 58] on div "会员加减打码量" at bounding box center [312, 63] width 67 height 26
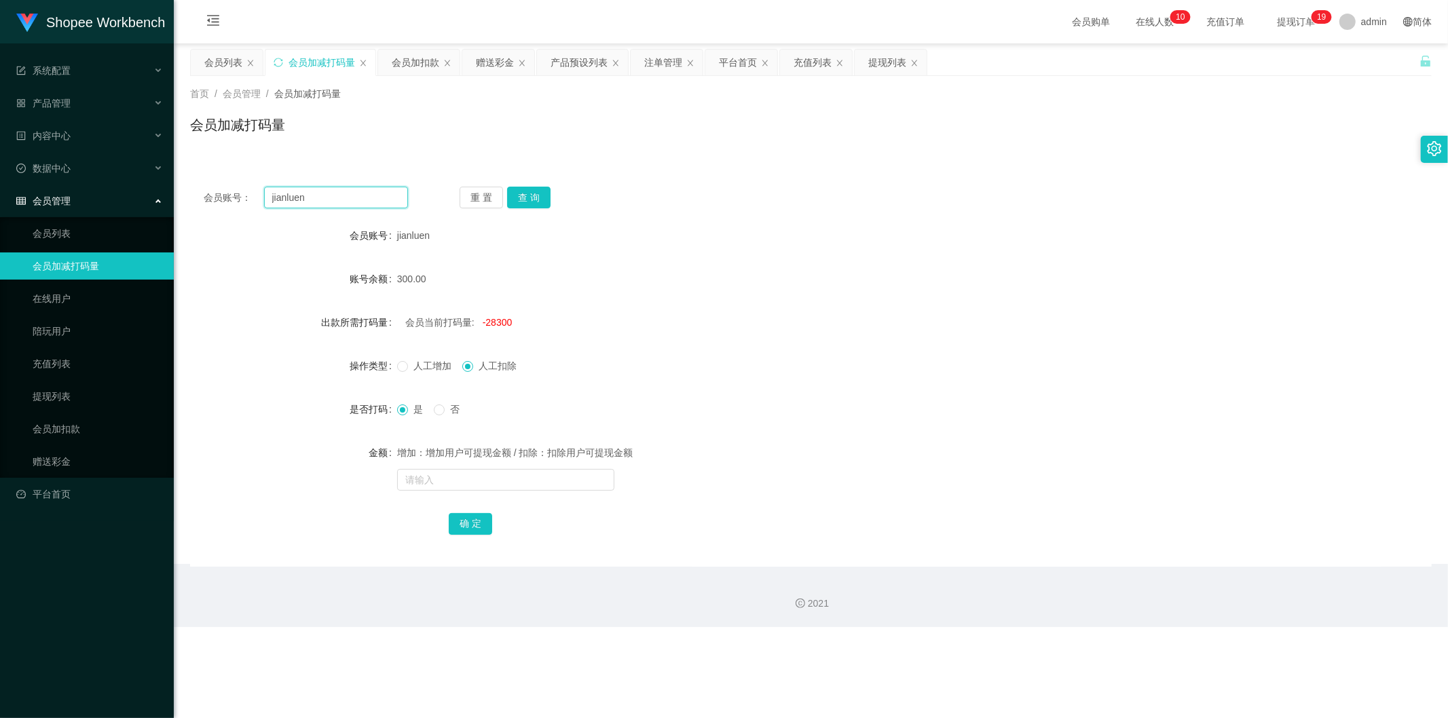
click at [350, 204] on input "jianluen" at bounding box center [336, 198] width 145 height 22
paste input "yellow"
type input "yellow"
click at [518, 201] on button "查 询" at bounding box center [528, 198] width 43 height 22
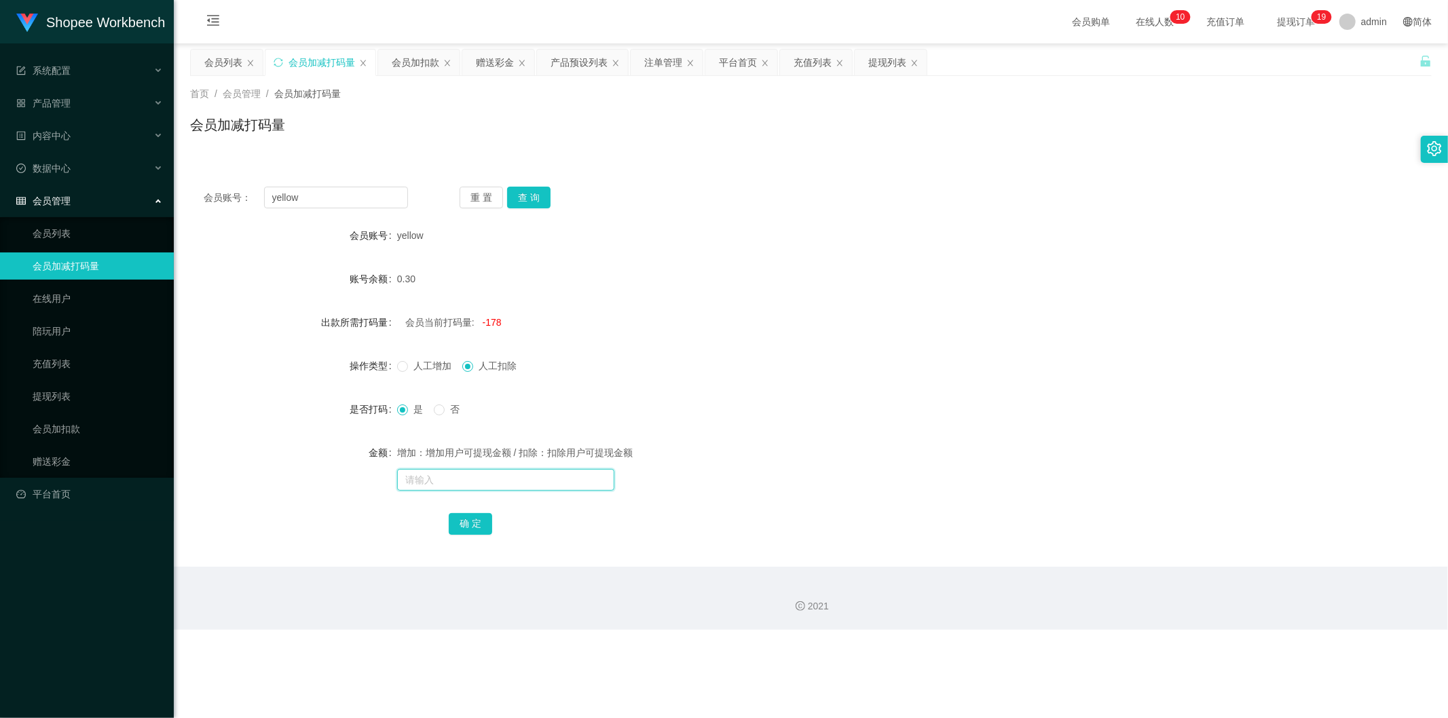
click at [449, 478] on input "text" at bounding box center [505, 480] width 217 height 22
type input "30000"
click at [472, 518] on button "确 定" at bounding box center [470, 524] width 43 height 22
click at [409, 56] on div "会员加扣款" at bounding box center [416, 63] width 48 height 26
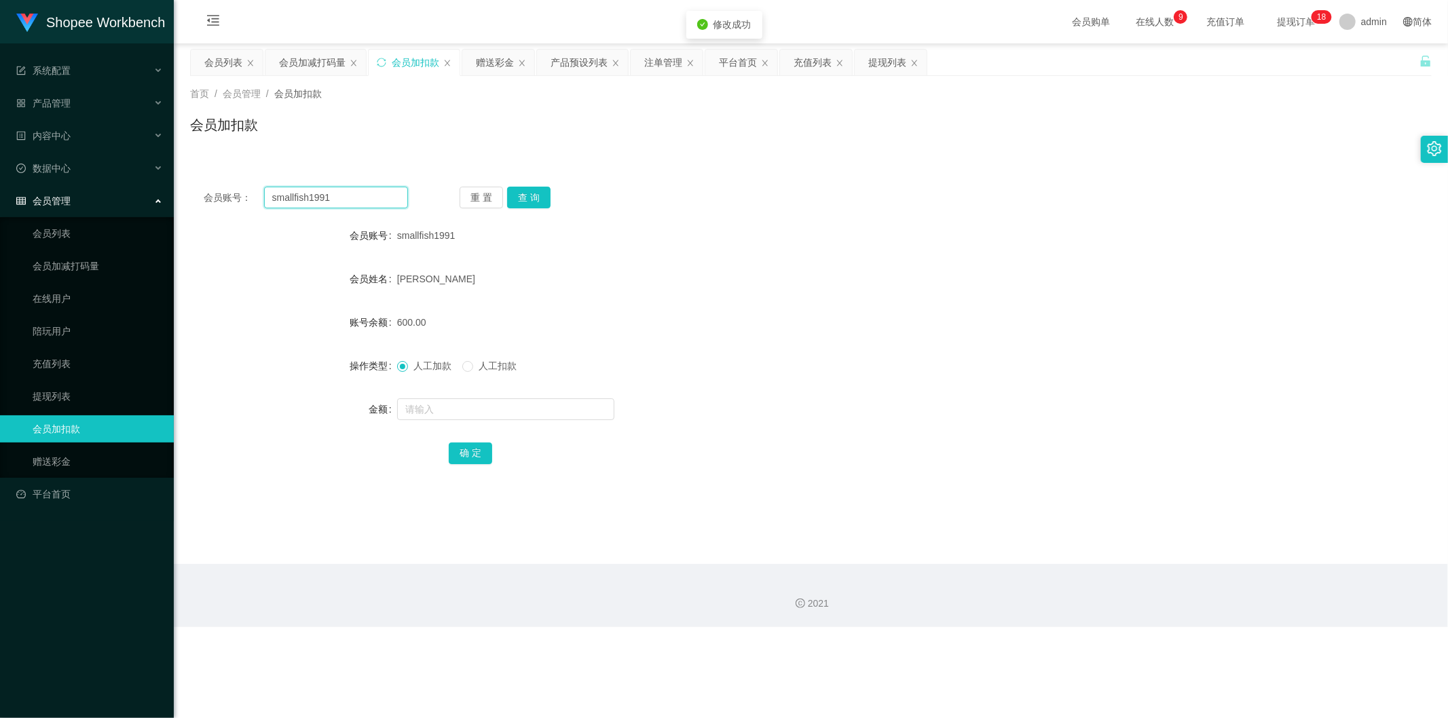
click at [384, 191] on input "smallfish1991" at bounding box center [336, 198] width 145 height 22
paste input "yellow"
type input "yellow"
click at [530, 198] on button "查 询" at bounding box center [528, 198] width 43 height 22
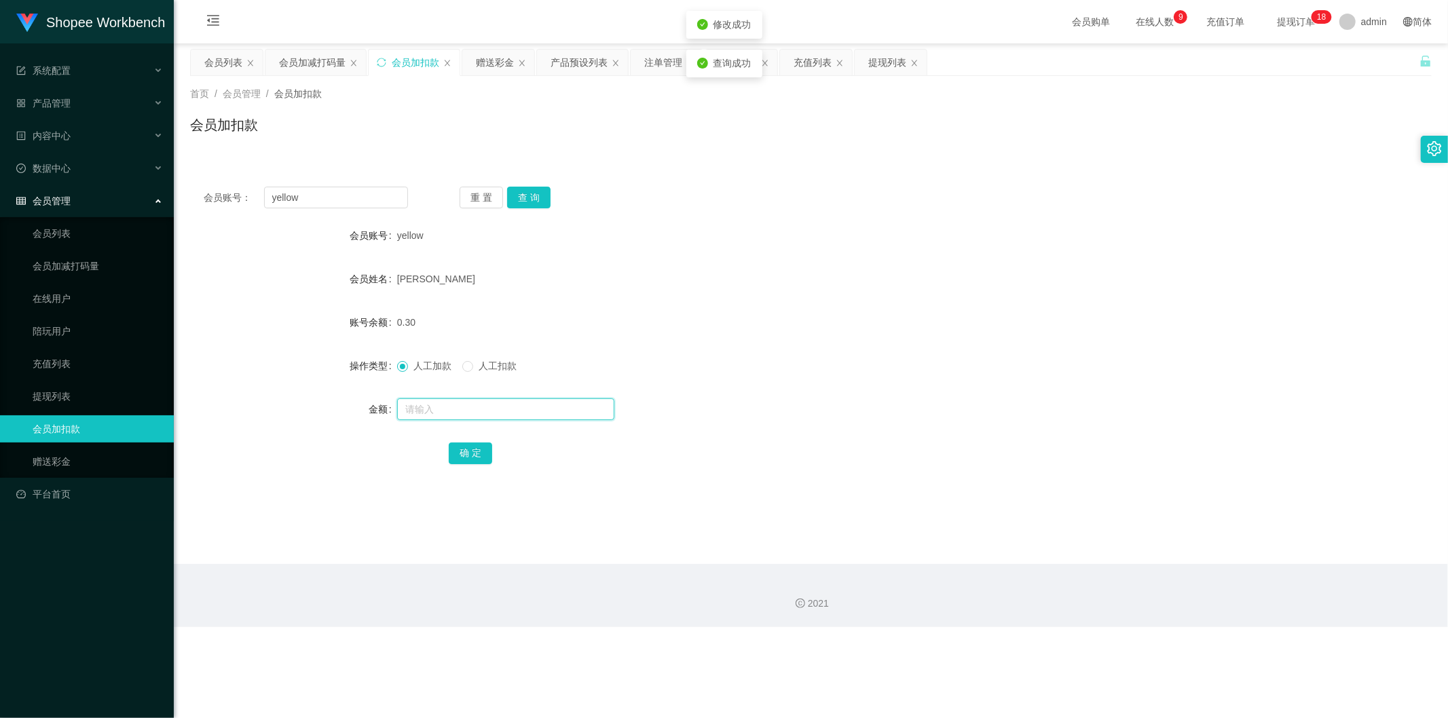
click at [451, 405] on input "text" at bounding box center [505, 410] width 217 height 22
type input "100"
drag, startPoint x: 478, startPoint y: 452, endPoint x: 482, endPoint y: 465, distance: 14.2
click at [477, 452] on button "确 定" at bounding box center [470, 454] width 43 height 22
click at [657, 65] on div "注单管理" at bounding box center [663, 63] width 38 height 26
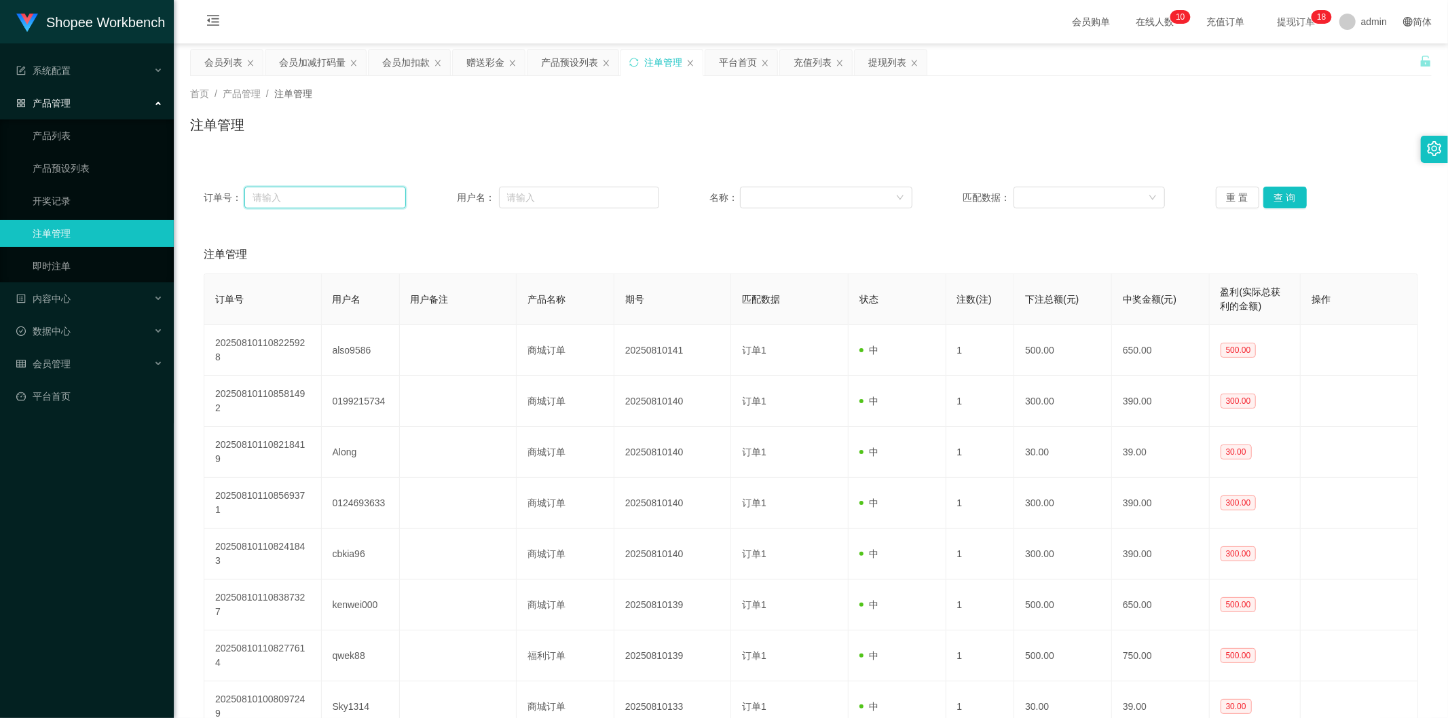
click at [310, 187] on input "text" at bounding box center [325, 198] width 162 height 22
click at [543, 192] on input "text" at bounding box center [579, 198] width 160 height 22
paste input "elisa"
type input "elisa"
click at [1282, 200] on button "查 询" at bounding box center [1285, 198] width 43 height 22
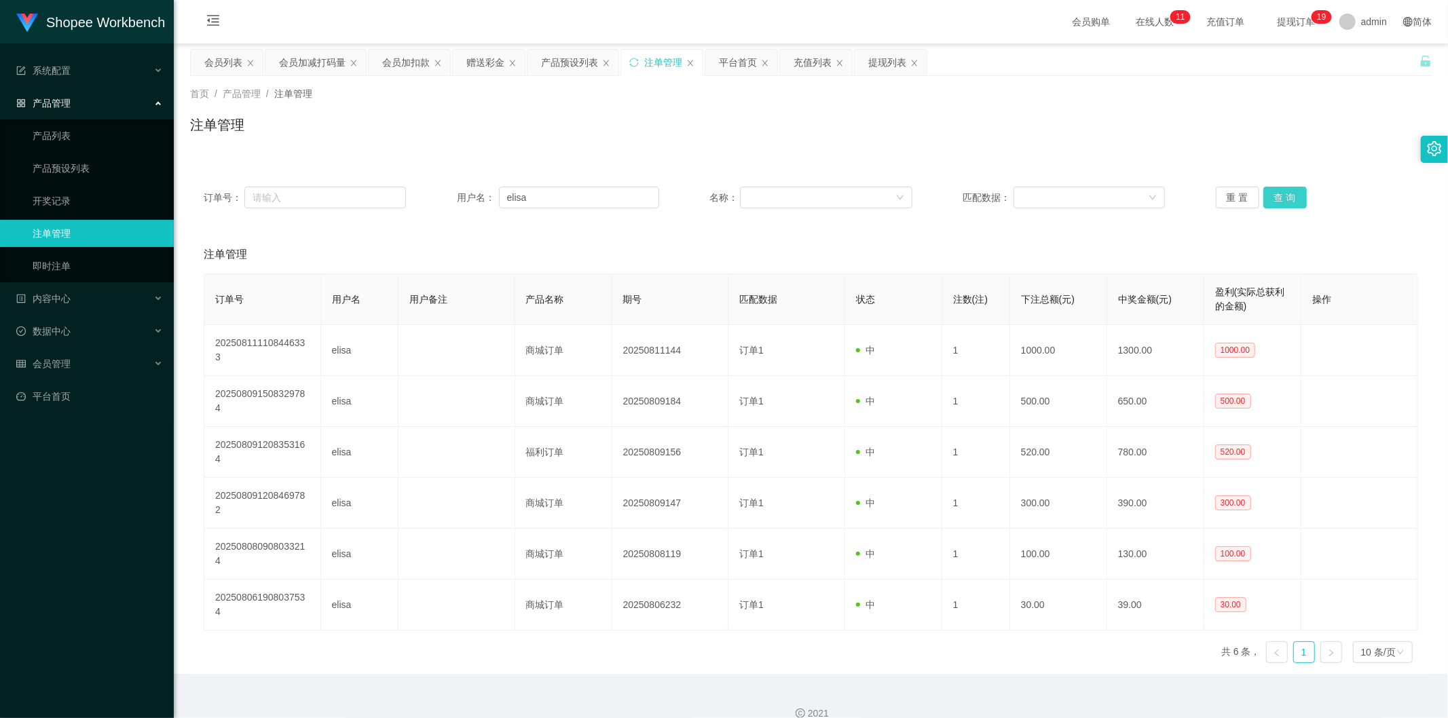
click at [1266, 198] on button "查 询" at bounding box center [1285, 198] width 43 height 22
